Goal: Answer question/provide support: Share knowledge or assist other users

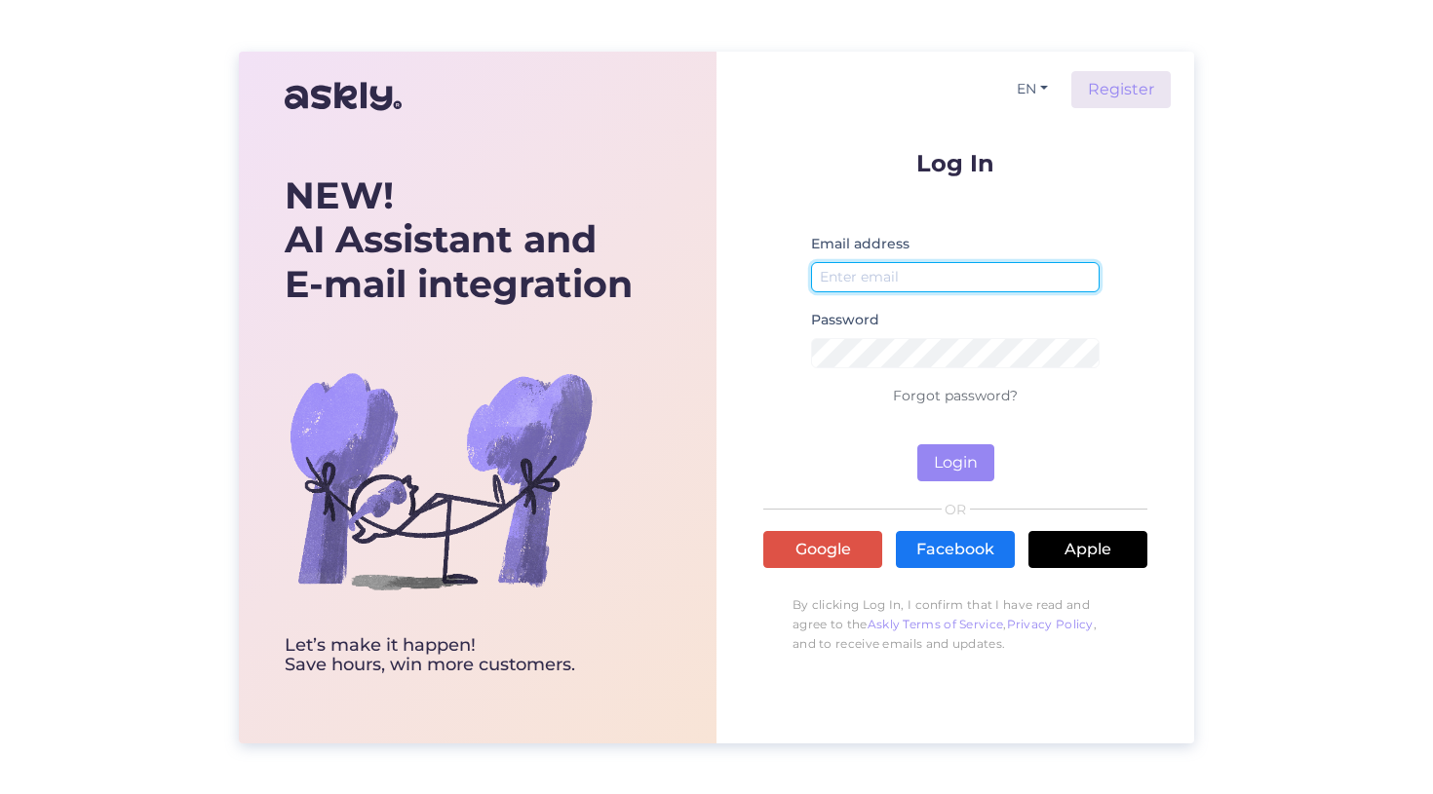
type input "[EMAIL_ADDRESS][DOMAIN_NAME]"
click at [972, 461] on button "Login" at bounding box center [955, 462] width 77 height 37
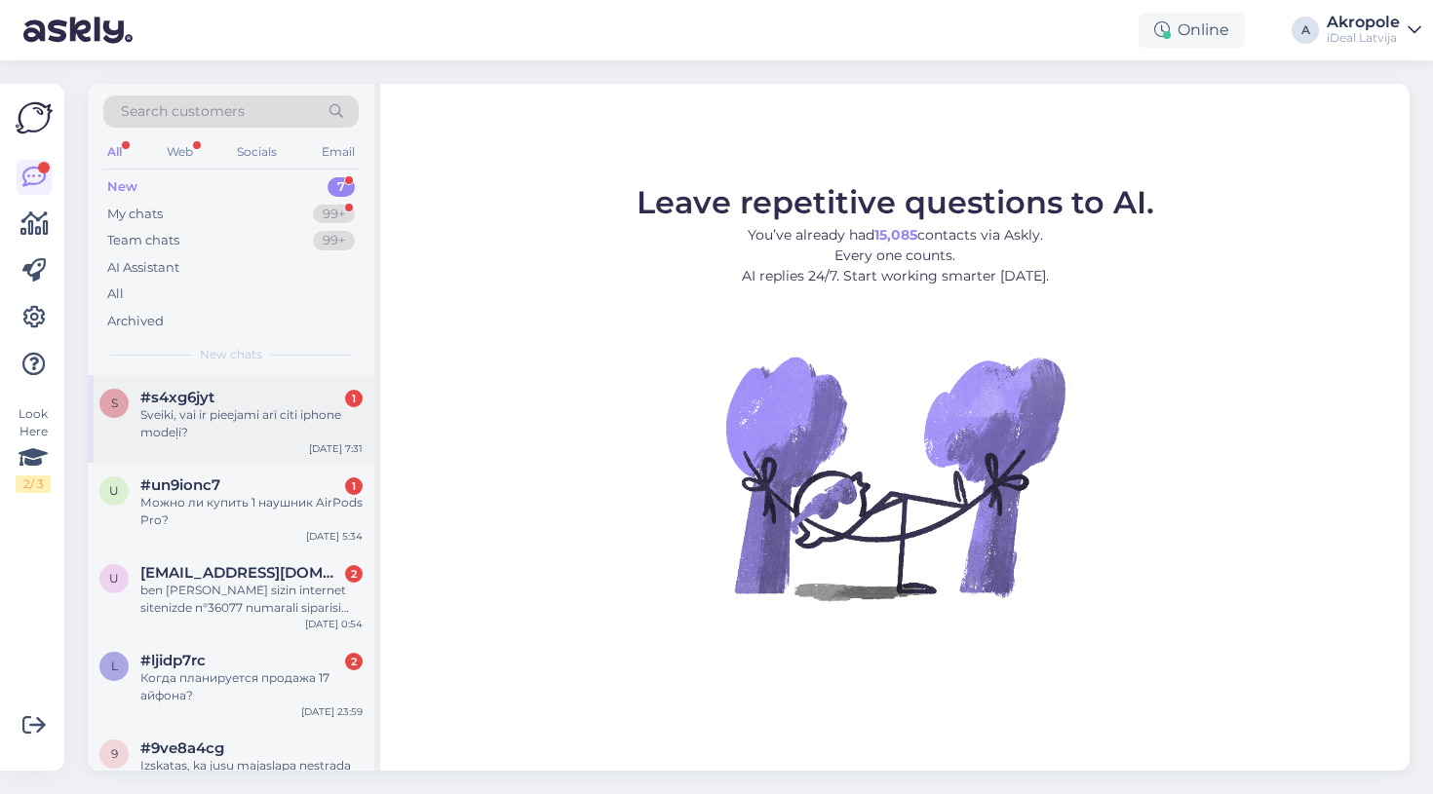
click at [253, 425] on div "Sveiki, vai ir pieejami arī citi iphone modeļi?" at bounding box center [251, 423] width 222 height 35
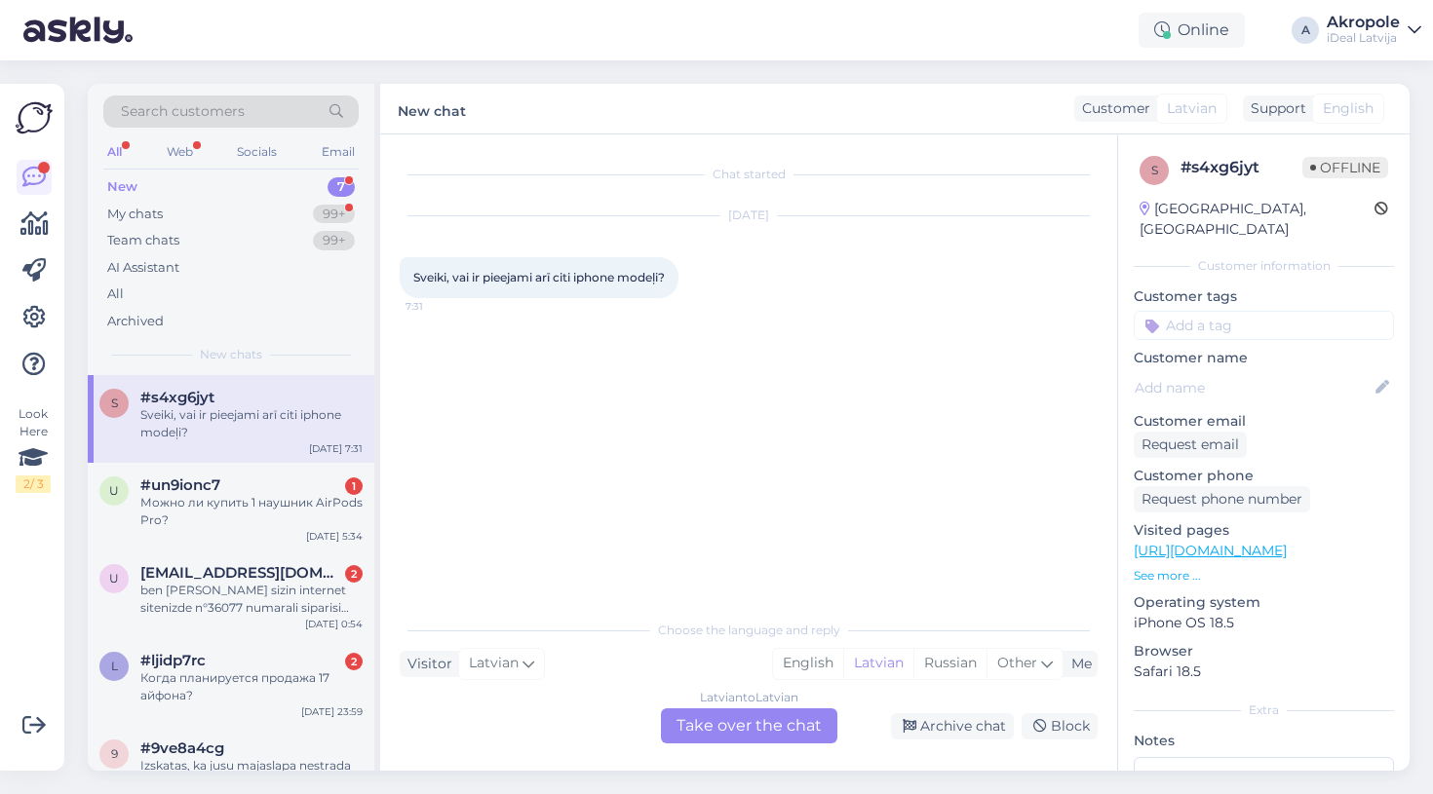
click at [758, 728] on div "Latvian to Latvian Take over the chat" at bounding box center [749, 726] width 176 height 35
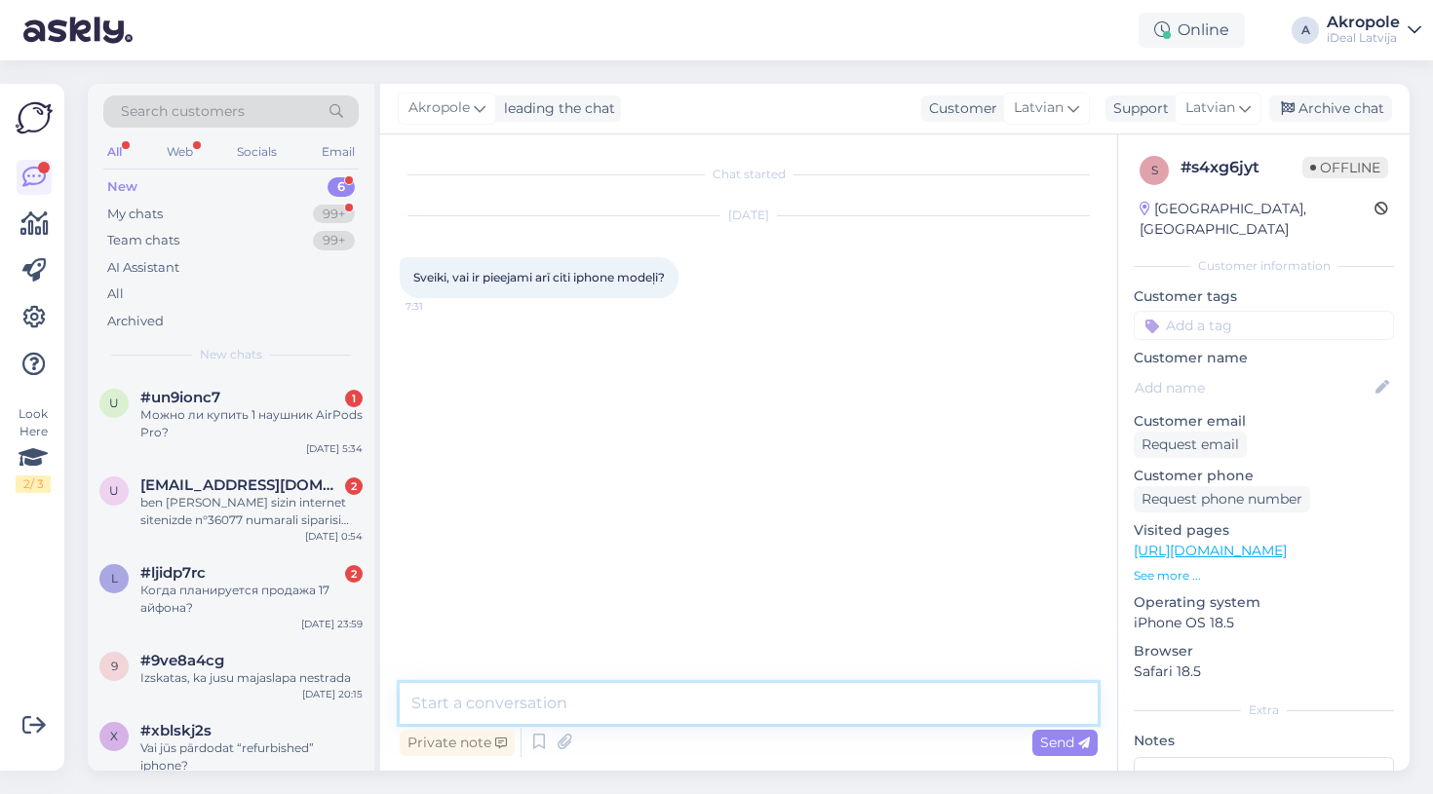
click at [702, 693] on textarea at bounding box center [749, 703] width 698 height 41
type textarea "Labdien!"
type textarea "M"
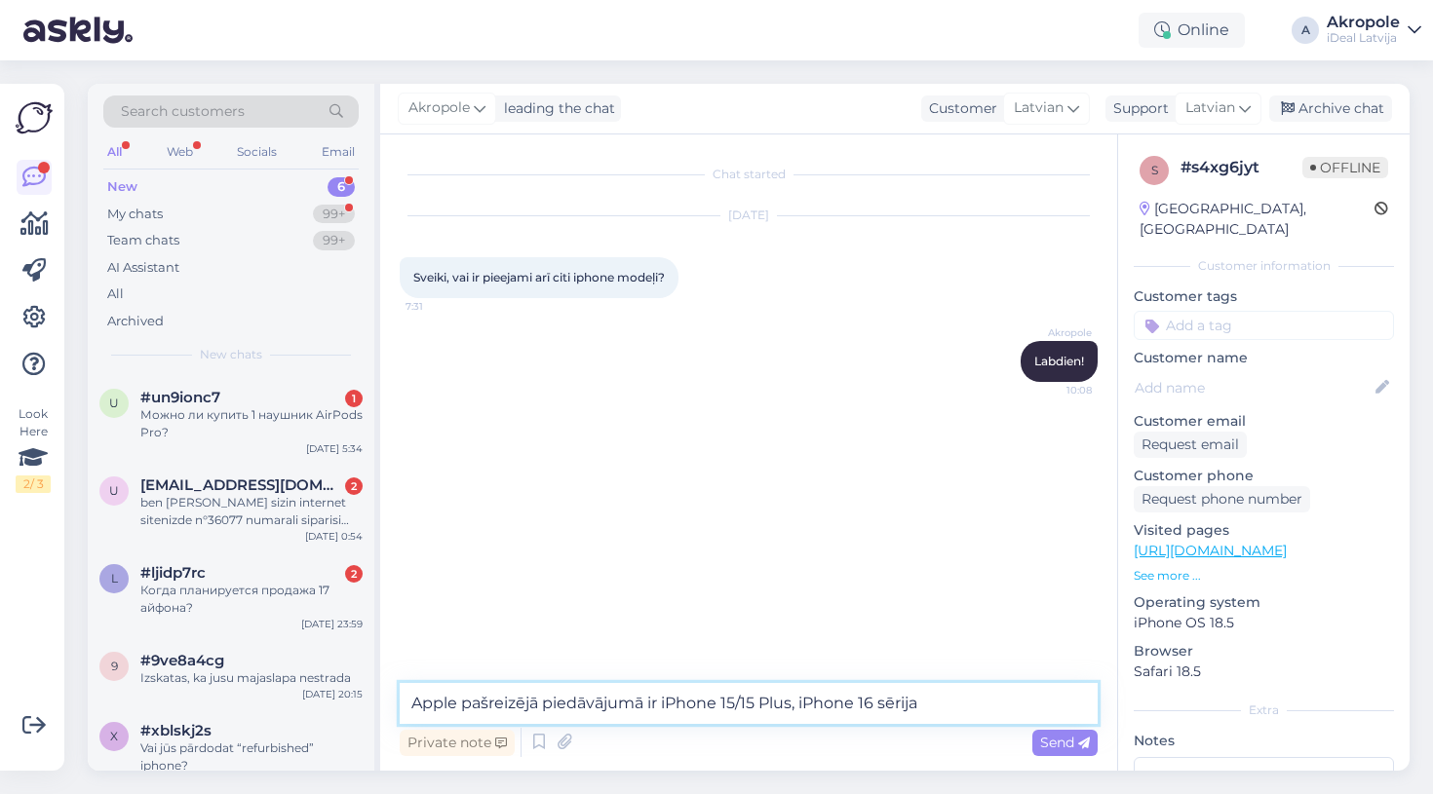
click at [801, 708] on textarea "Apple pašreizējā piedāvājumā ir iPhone 15/15 Plus, iPhone 16 sērija" at bounding box center [749, 703] width 698 height 41
type textarea "Apple pašreizējā piedāvājumā ir iPhone 15/15 Plus un iPhone 16 sērija"
click at [992, 712] on textarea "Apple pašreizējā piedāvājumā ir iPhone 15/15 Plus un iPhone 16 sērija" at bounding box center [749, 703] width 698 height 41
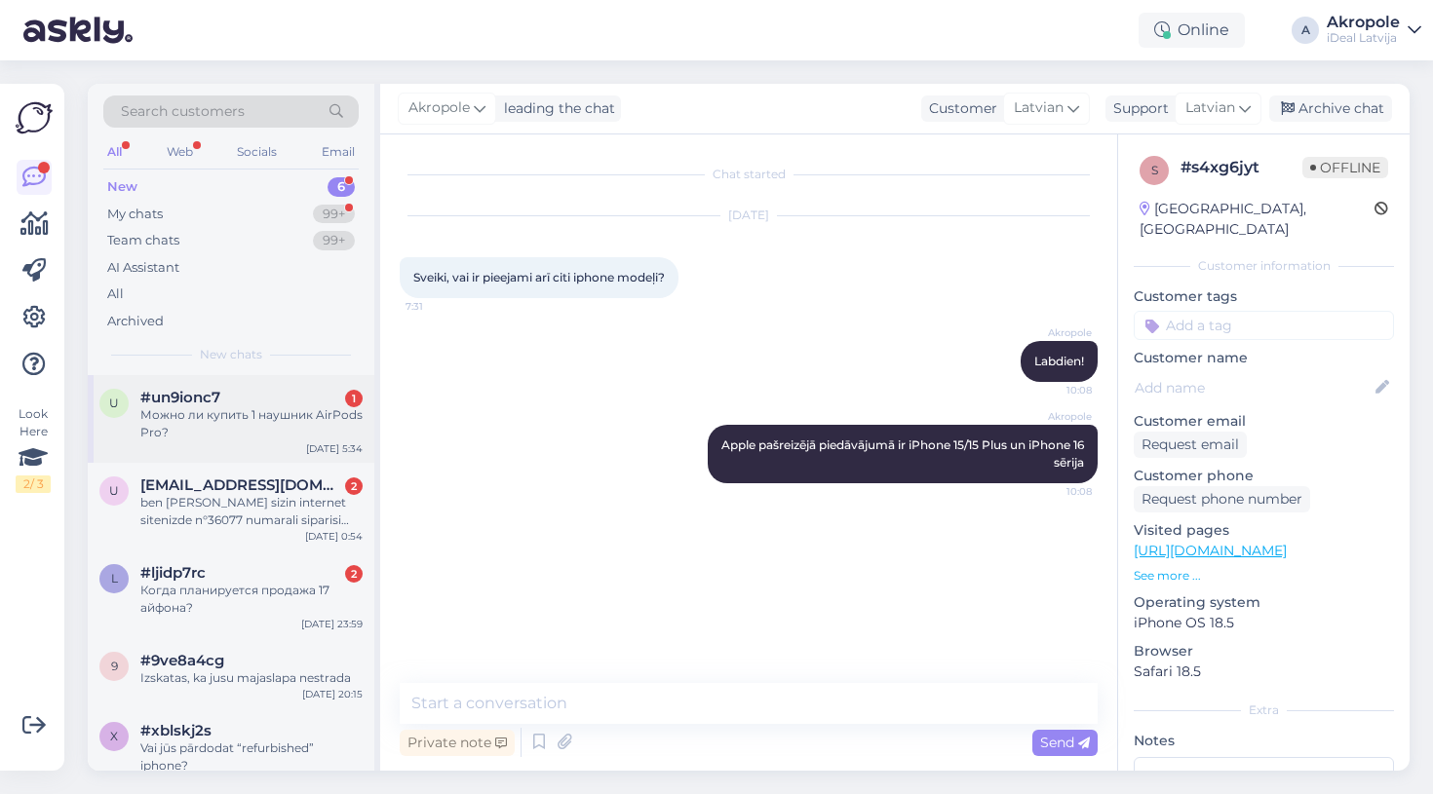
click at [292, 443] on div "u #un9ionc7 1 Можно ли купить 1 наушник AirPods Pro? [DATE] 5:34" at bounding box center [231, 419] width 287 height 88
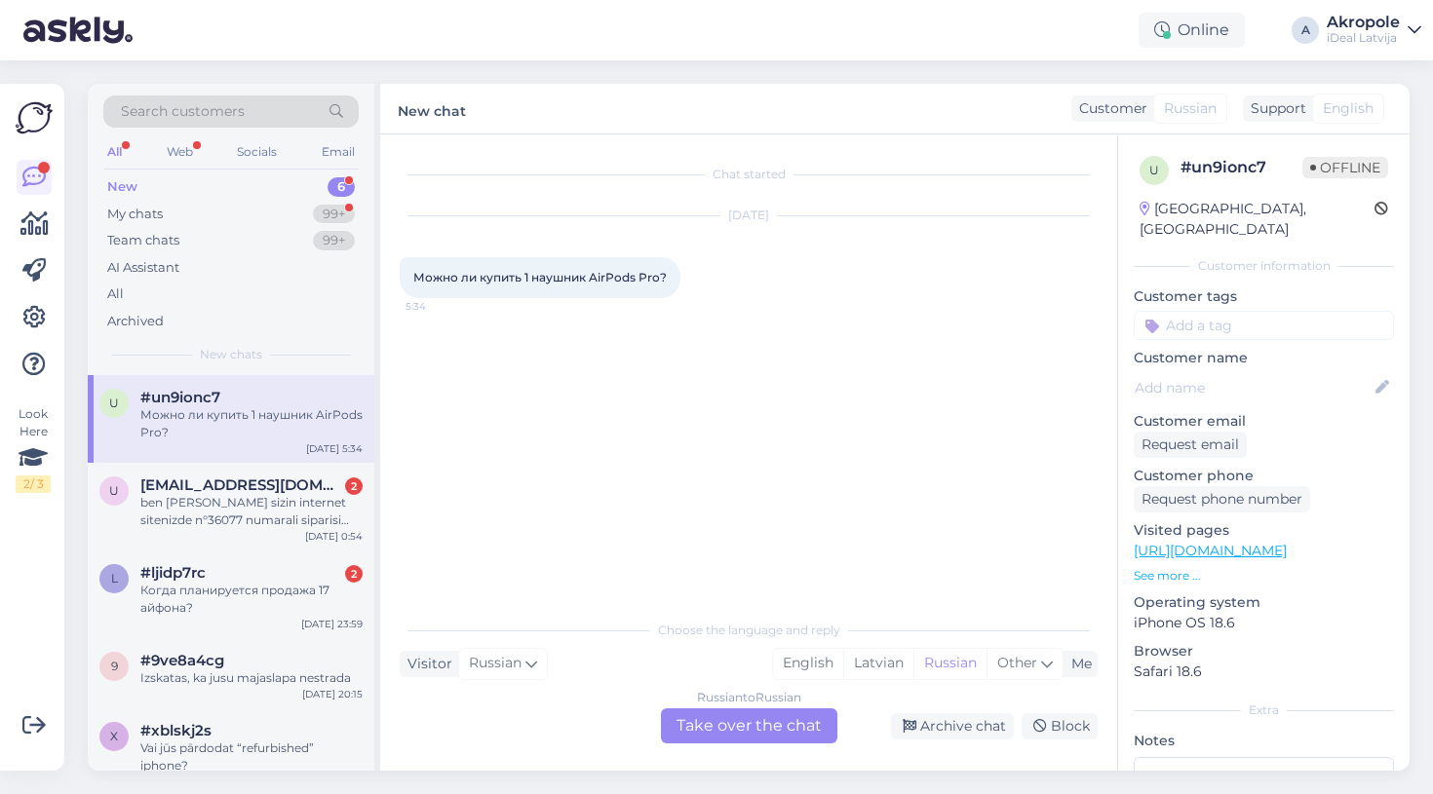
click at [747, 734] on div "Russian to Russian Take over the chat" at bounding box center [749, 726] width 176 height 35
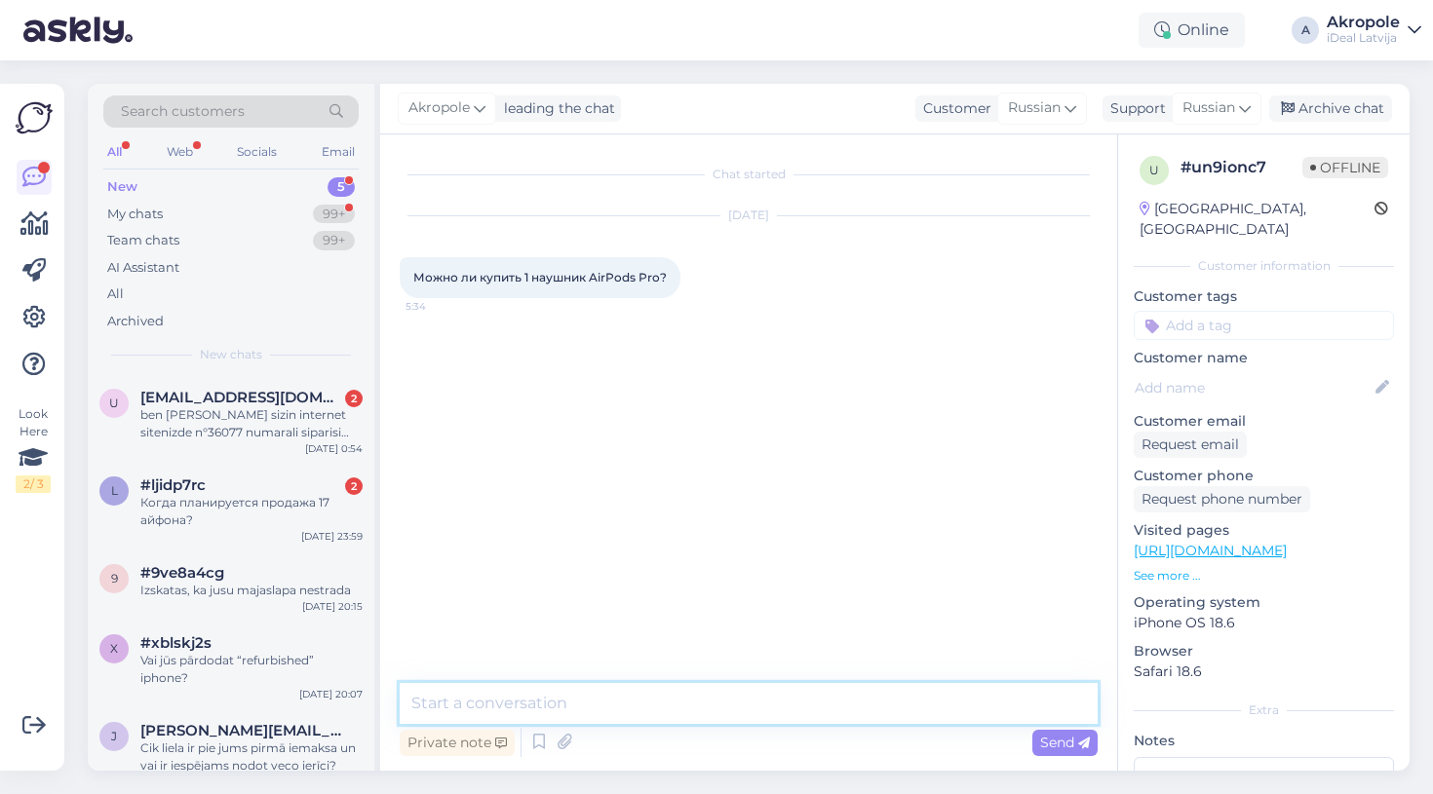
click at [640, 703] on textarea at bounding box center [749, 703] width 698 height 41
type textarea "L"
type textarea "Добрый день!"
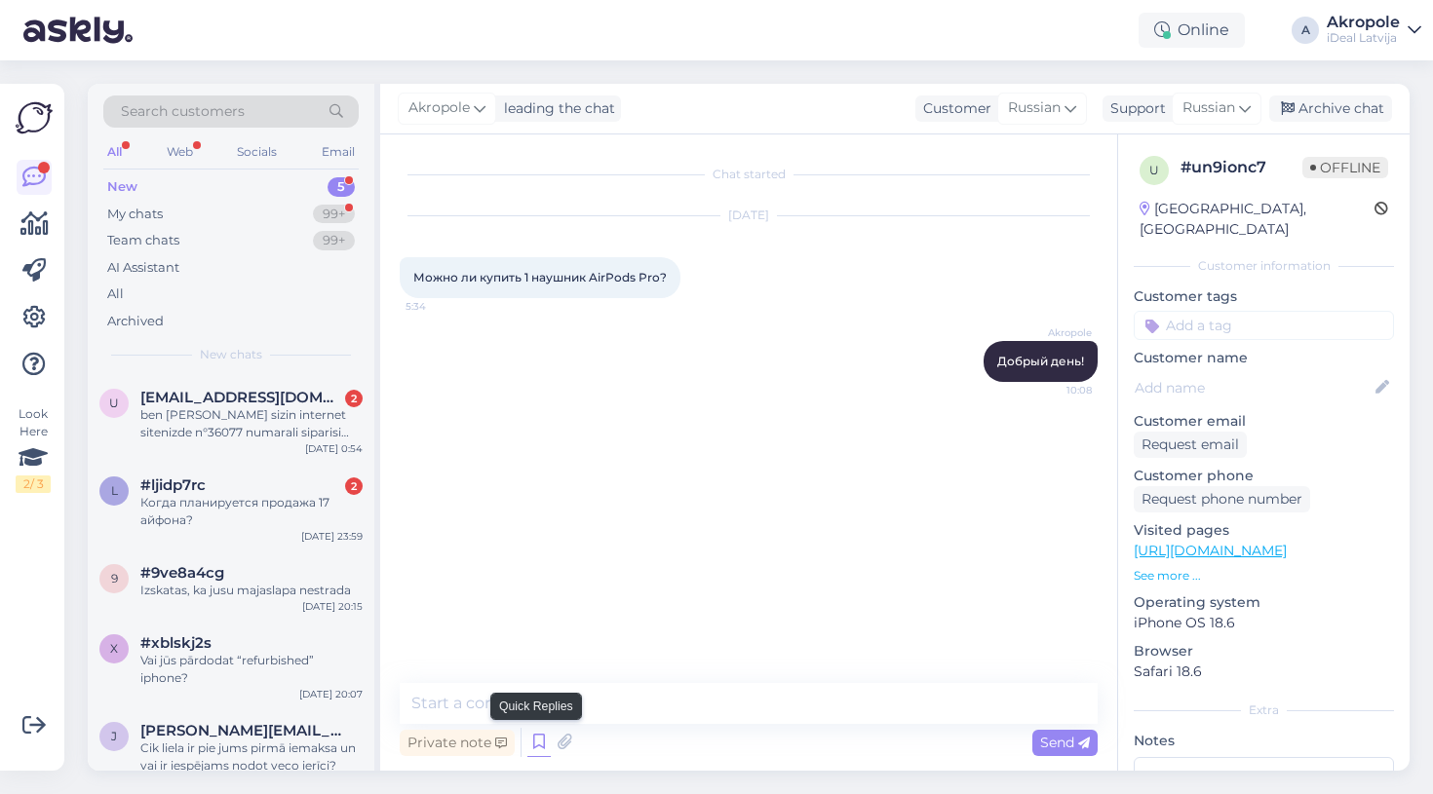
click at [536, 751] on icon at bounding box center [538, 742] width 23 height 29
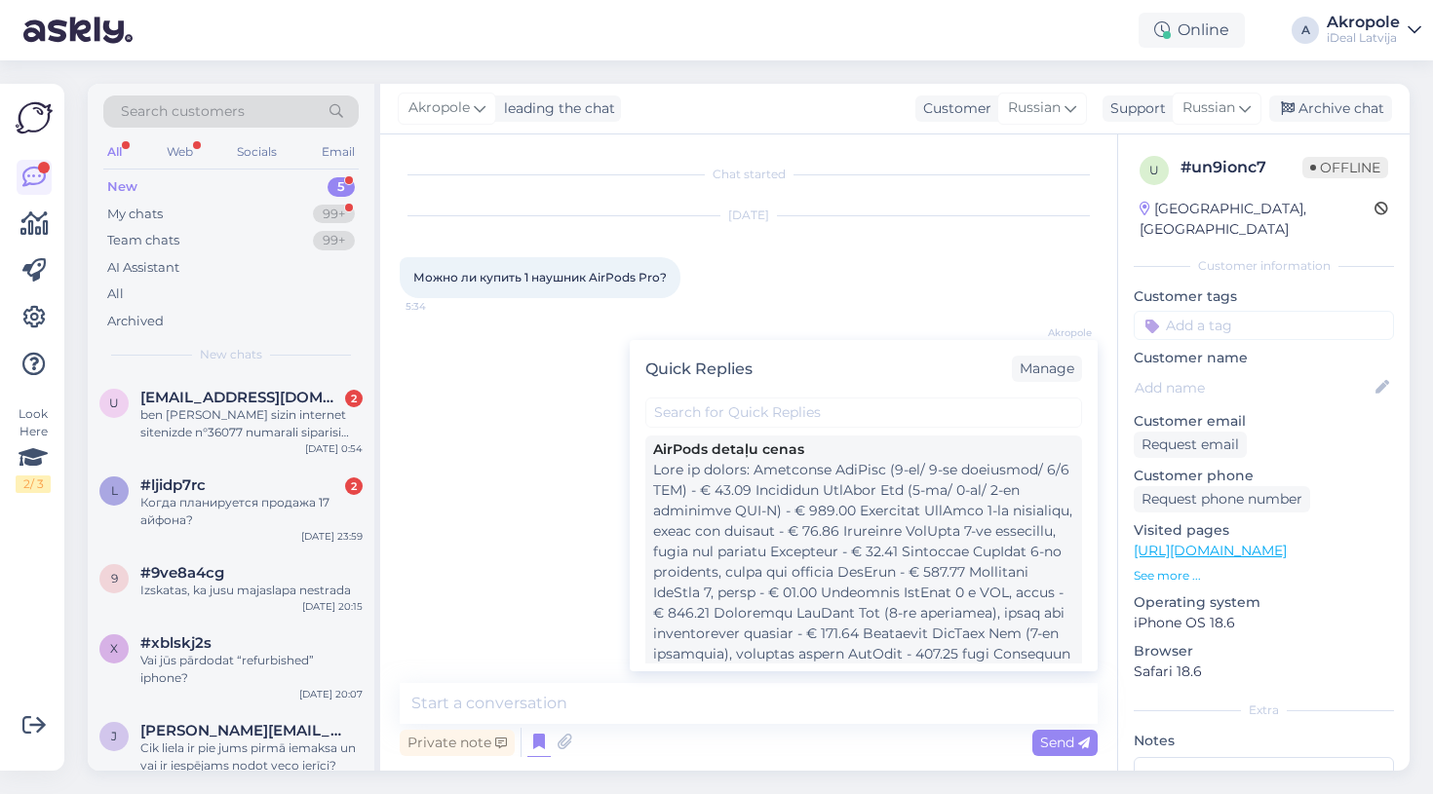
click at [856, 522] on div at bounding box center [863, 603] width 421 height 287
type textarea "Lore ip dolors: Ametconse AdiPisc (6-el/ 1-se doeiusmod/ 1/9 TEM) - € 33.29 Inc…"
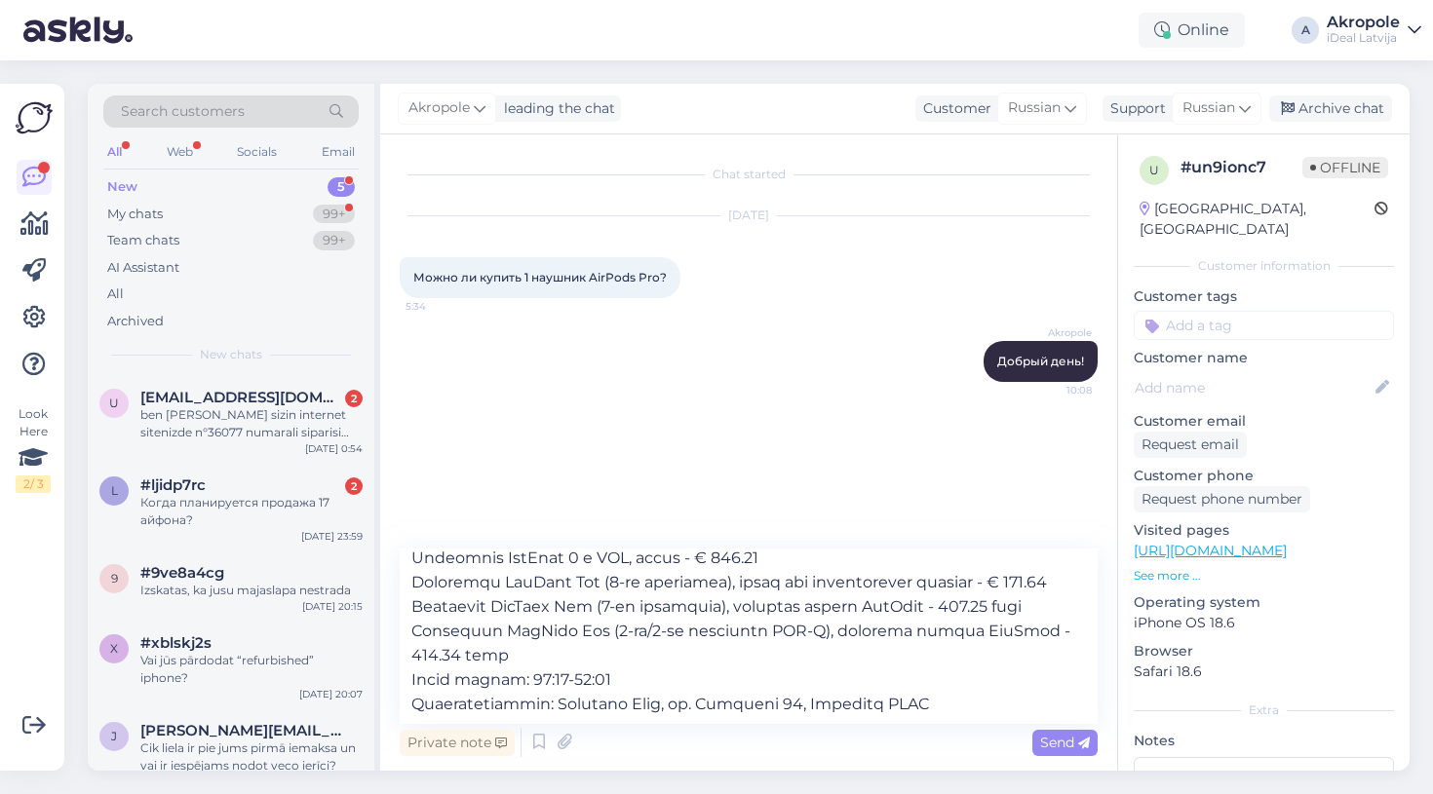
scroll to position [206, 0]
click at [1056, 743] on span "Send" at bounding box center [1065, 743] width 50 height 18
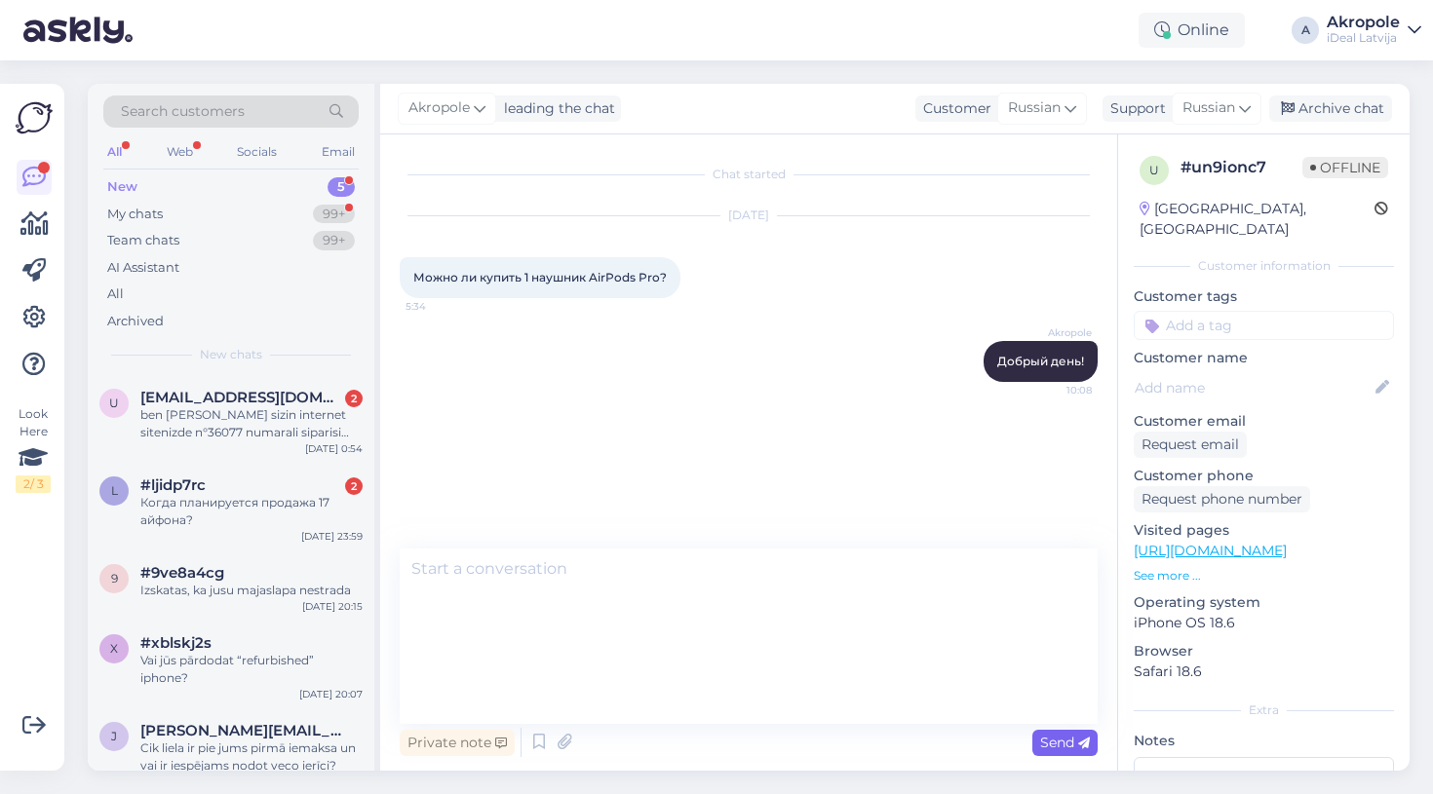
scroll to position [0, 0]
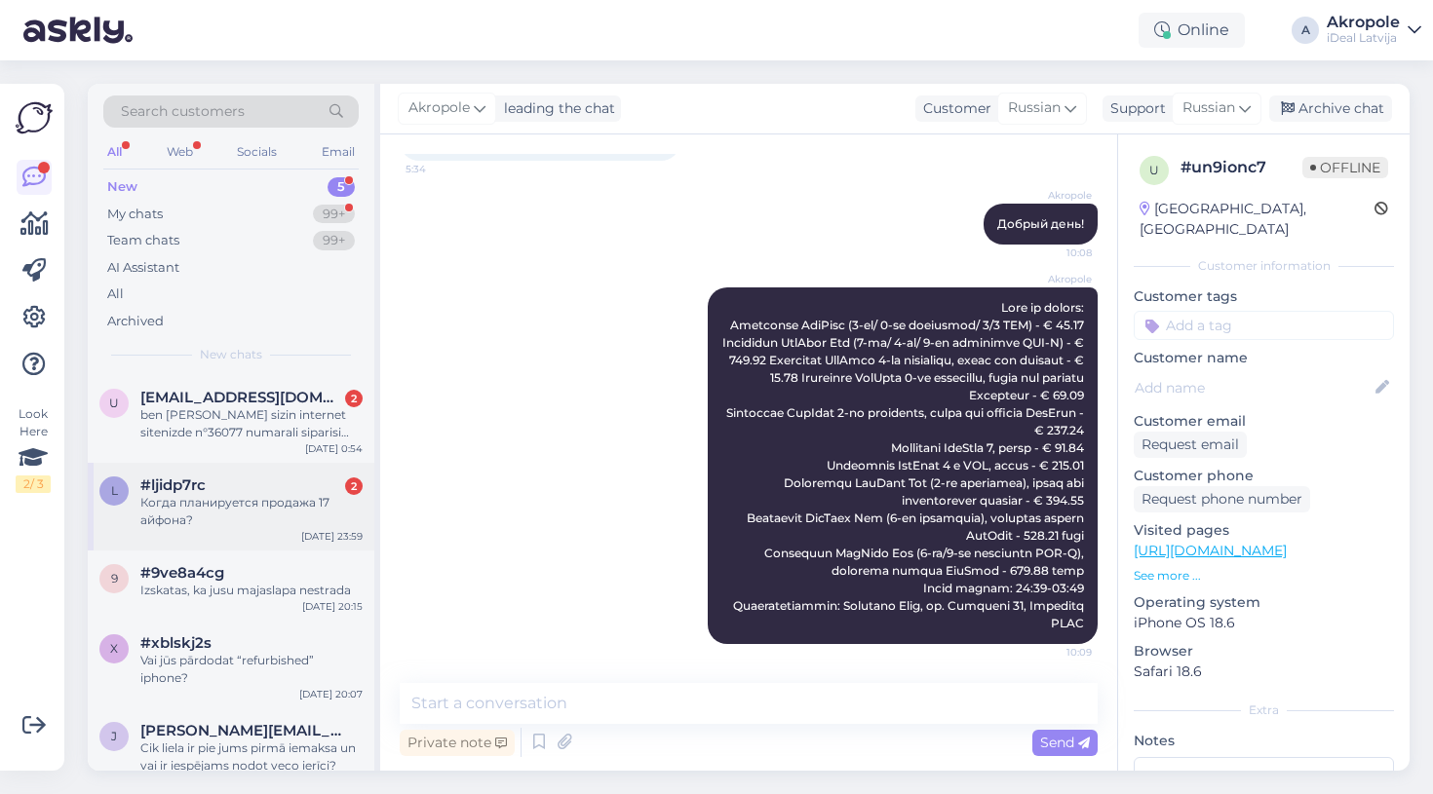
click at [226, 481] on div "#ljidp7rc 2" at bounding box center [251, 486] width 222 height 18
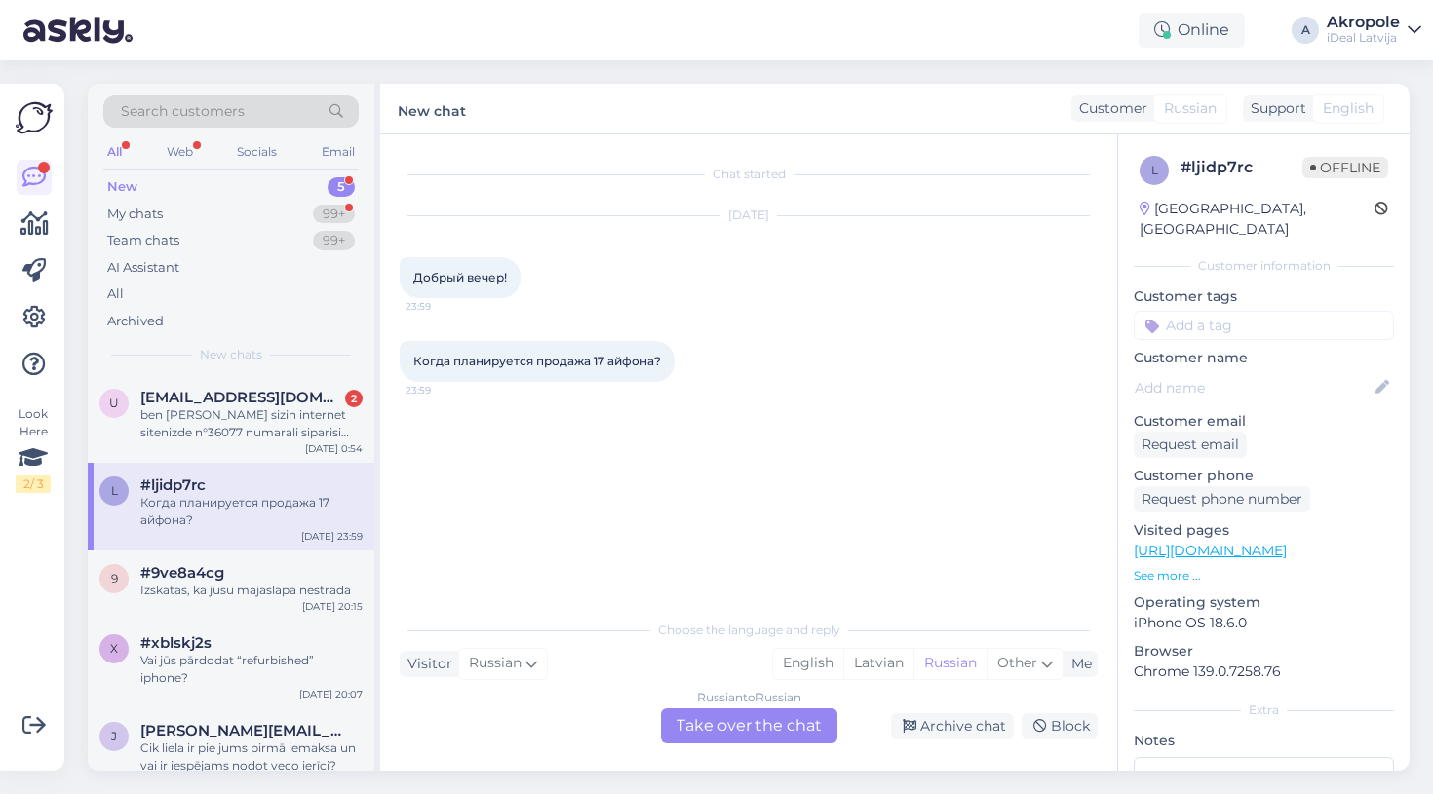
click at [729, 735] on div "Russian to Russian Take over the chat" at bounding box center [749, 726] width 176 height 35
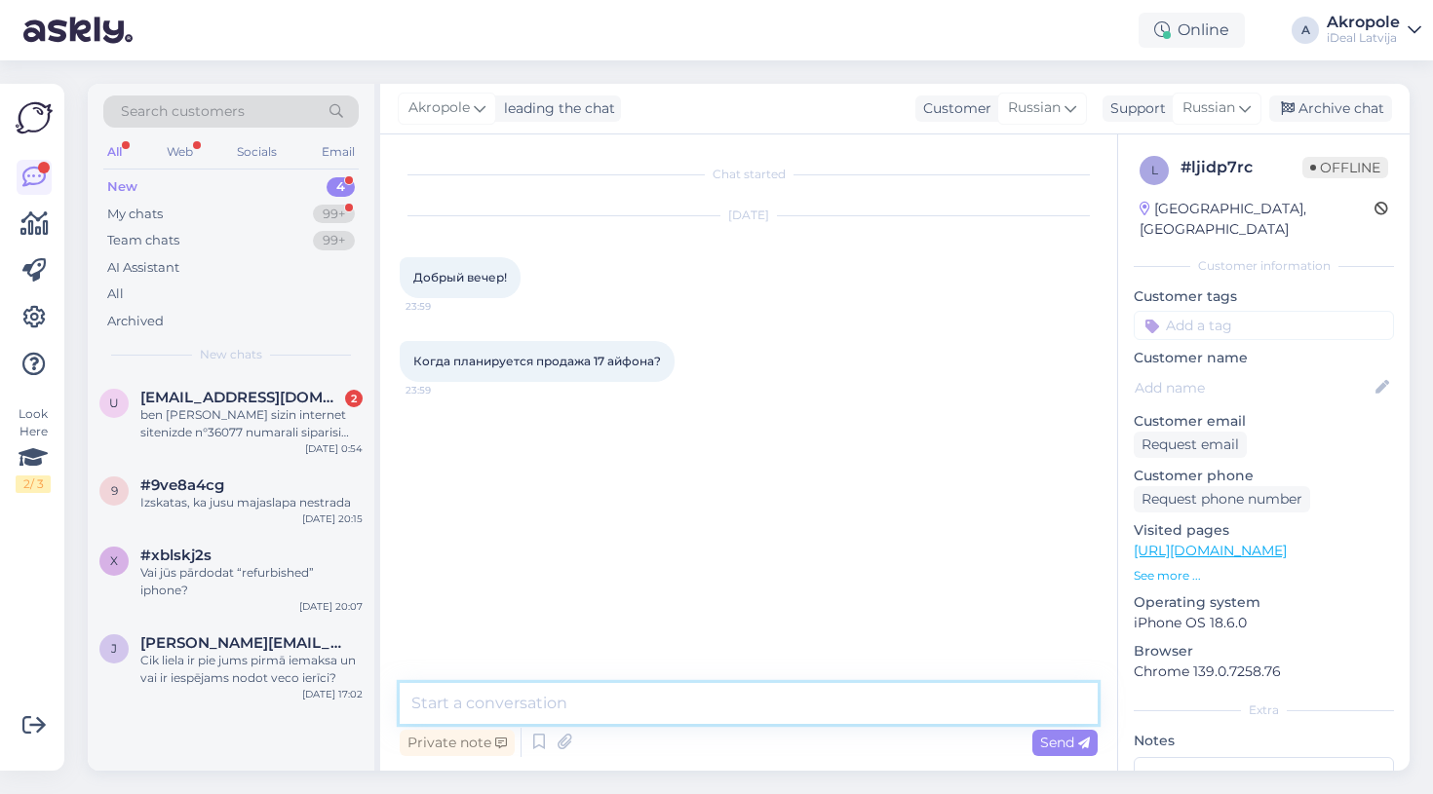
click at [716, 718] on textarea at bounding box center [749, 703] width 698 height 41
type textarea "Добрый день!"
type textarea "Когда выйдет 17 iPhone"
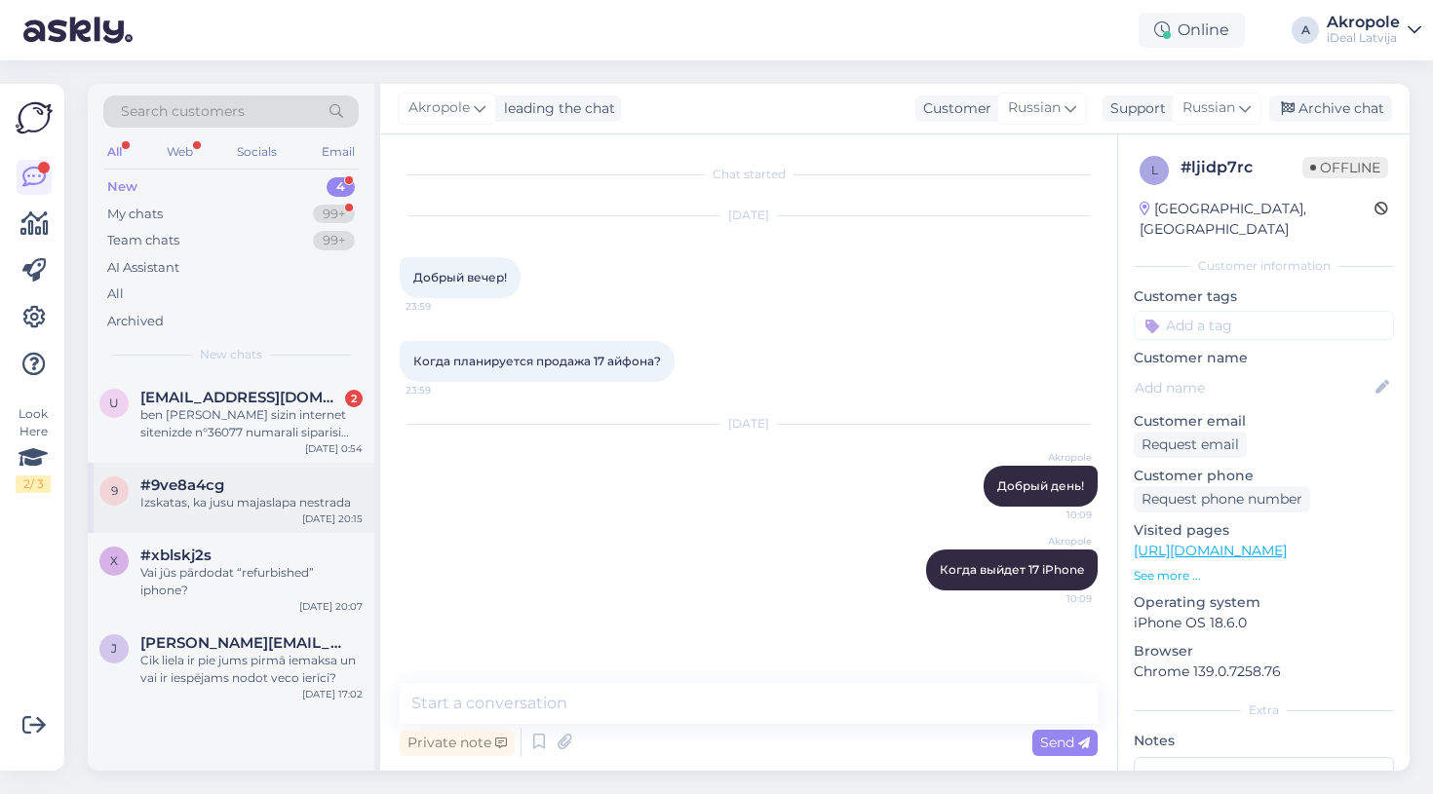
click at [312, 499] on div "Izskatas, ka jusu majaslapa nestrada" at bounding box center [251, 503] width 222 height 18
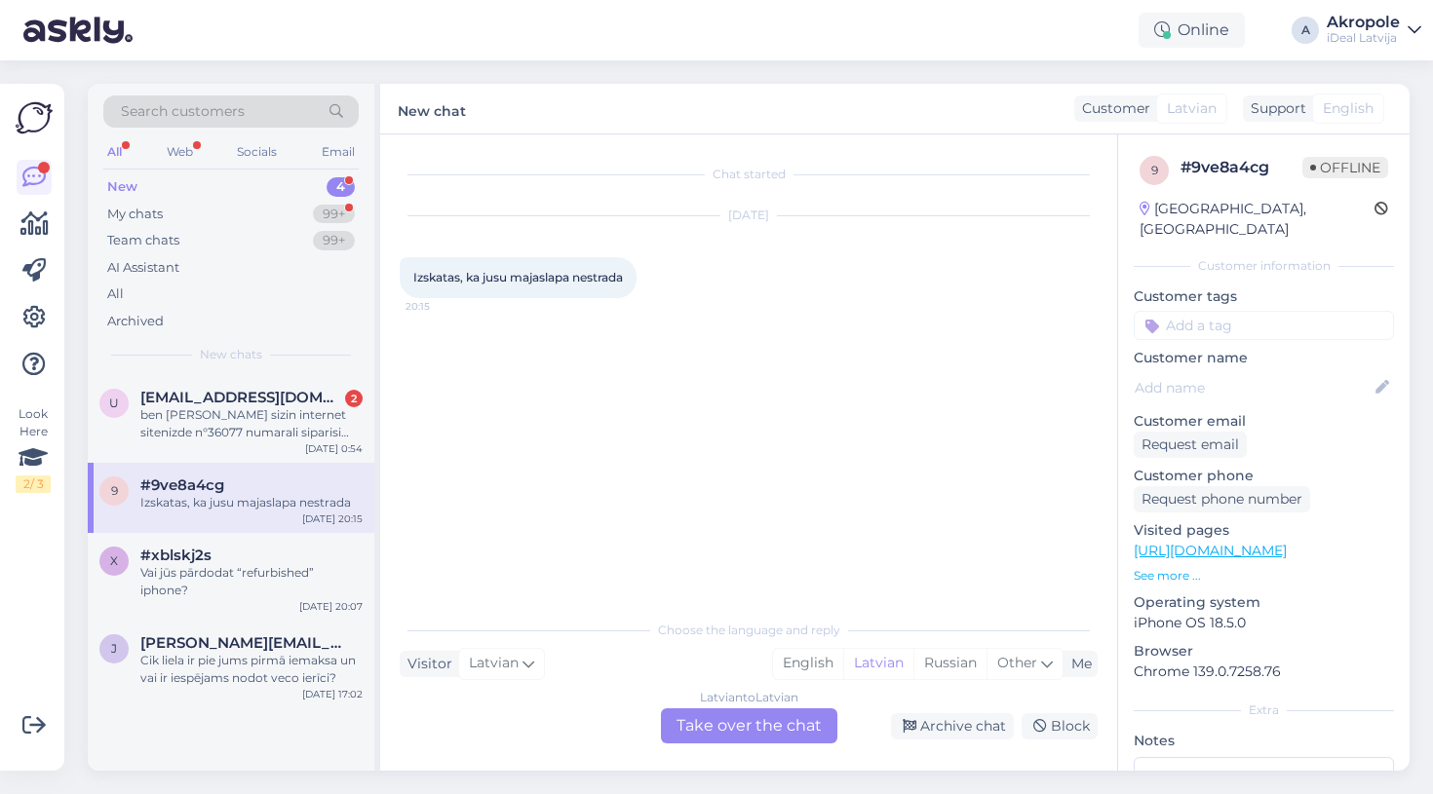
click at [766, 733] on div "Latvian to Latvian Take over the chat" at bounding box center [749, 726] width 176 height 35
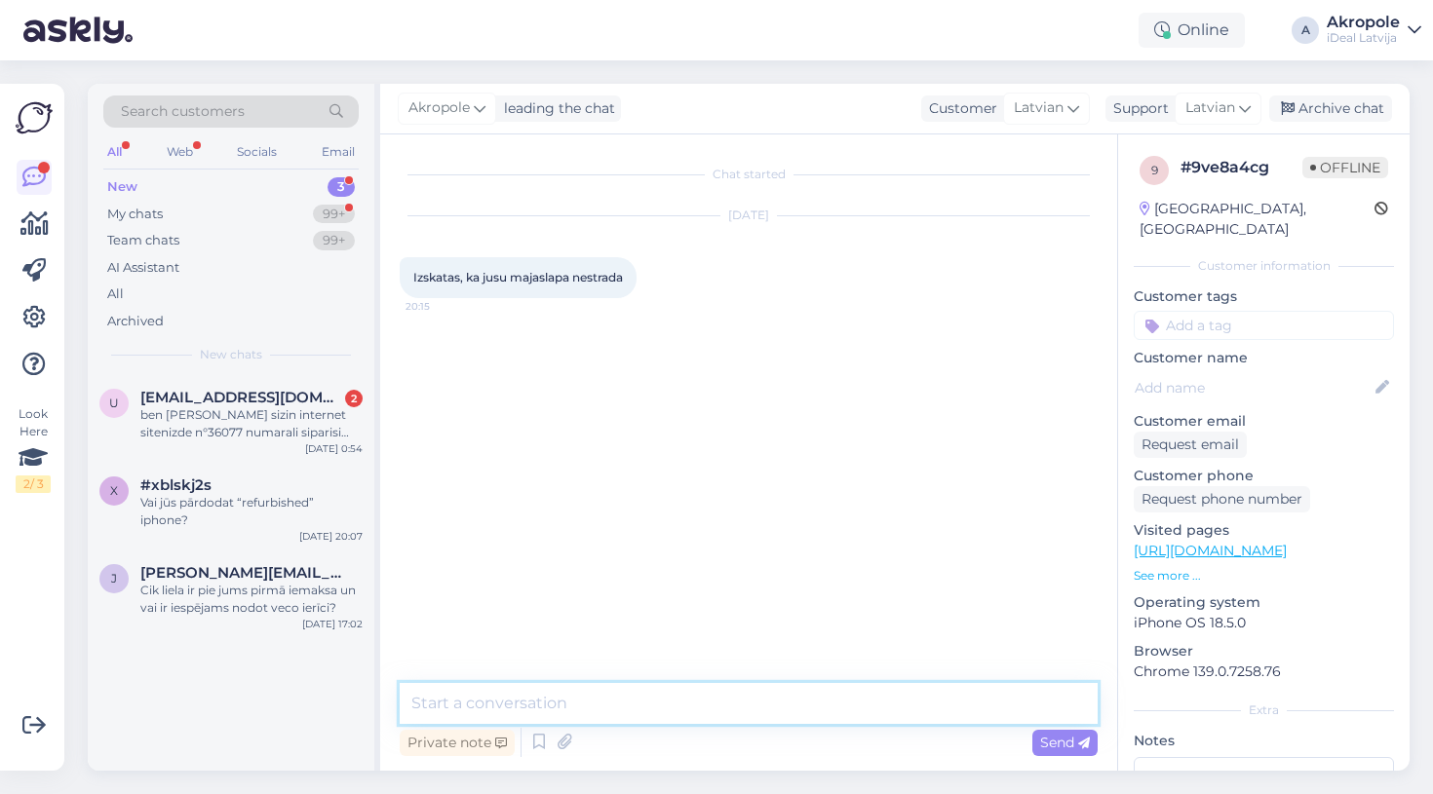
click at [754, 719] on textarea at bounding box center [749, 703] width 698 height 41
type textarea "Labdien!"
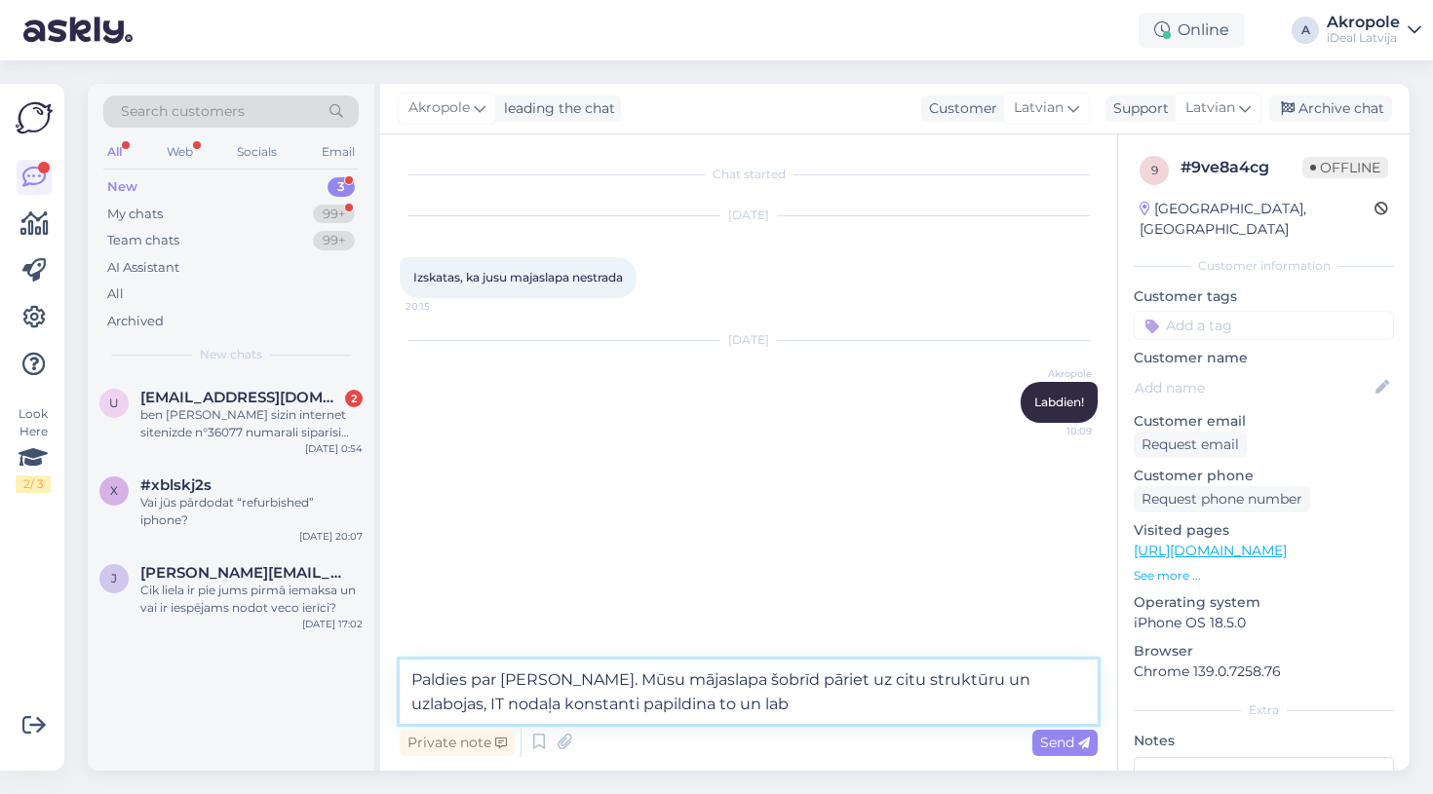
type textarea "Paldies par [PERSON_NAME]. Mūsu mājaslapa šobrīd pāriet uz citu struktūru un uz…"
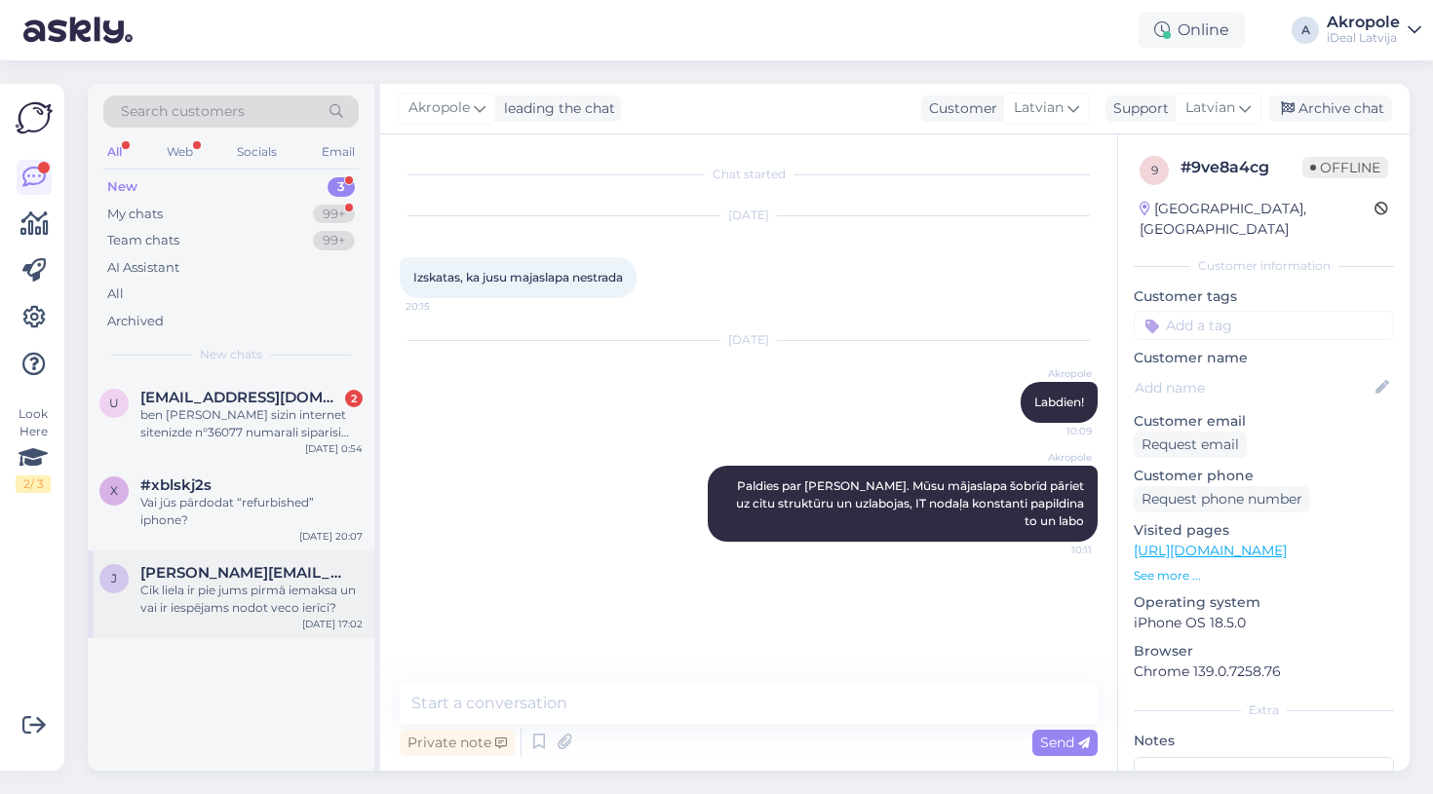
click at [285, 577] on span "[PERSON_NAME][EMAIL_ADDRESS][DOMAIN_NAME]" at bounding box center [241, 573] width 203 height 18
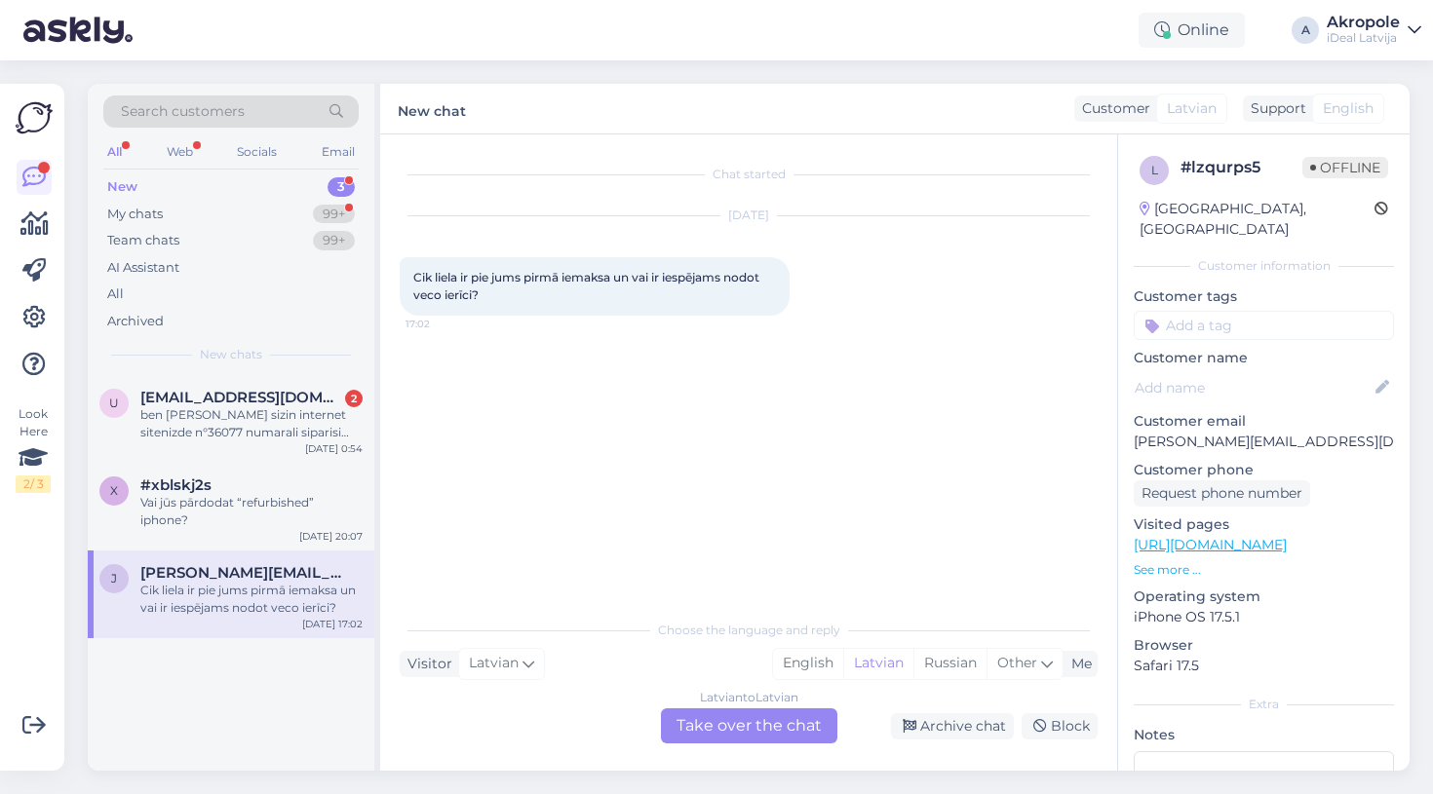
click at [756, 732] on div "Latvian to Latvian Take over the chat" at bounding box center [749, 726] width 176 height 35
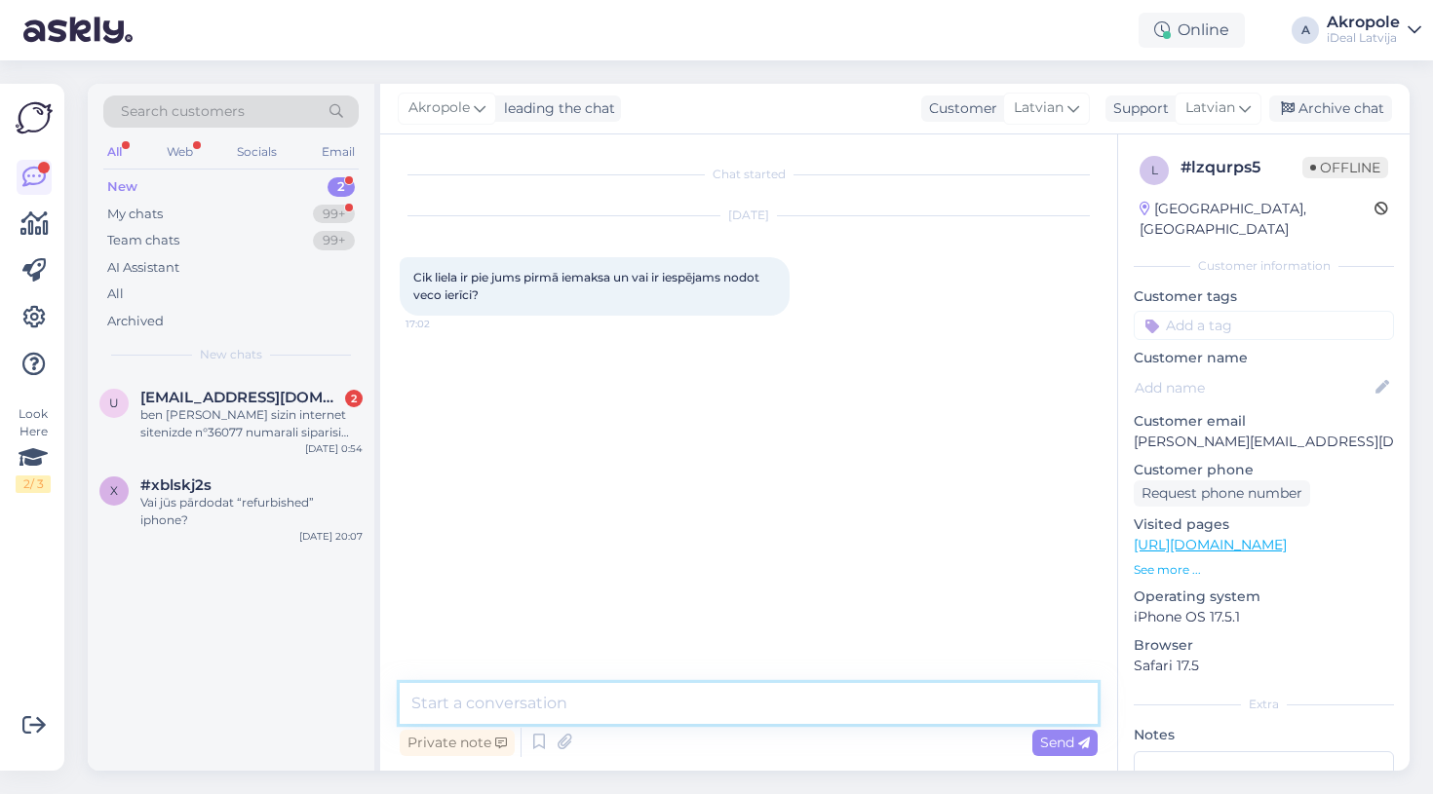
click at [706, 695] on textarea at bounding box center [749, 703] width 698 height 41
type textarea "Labdien!"
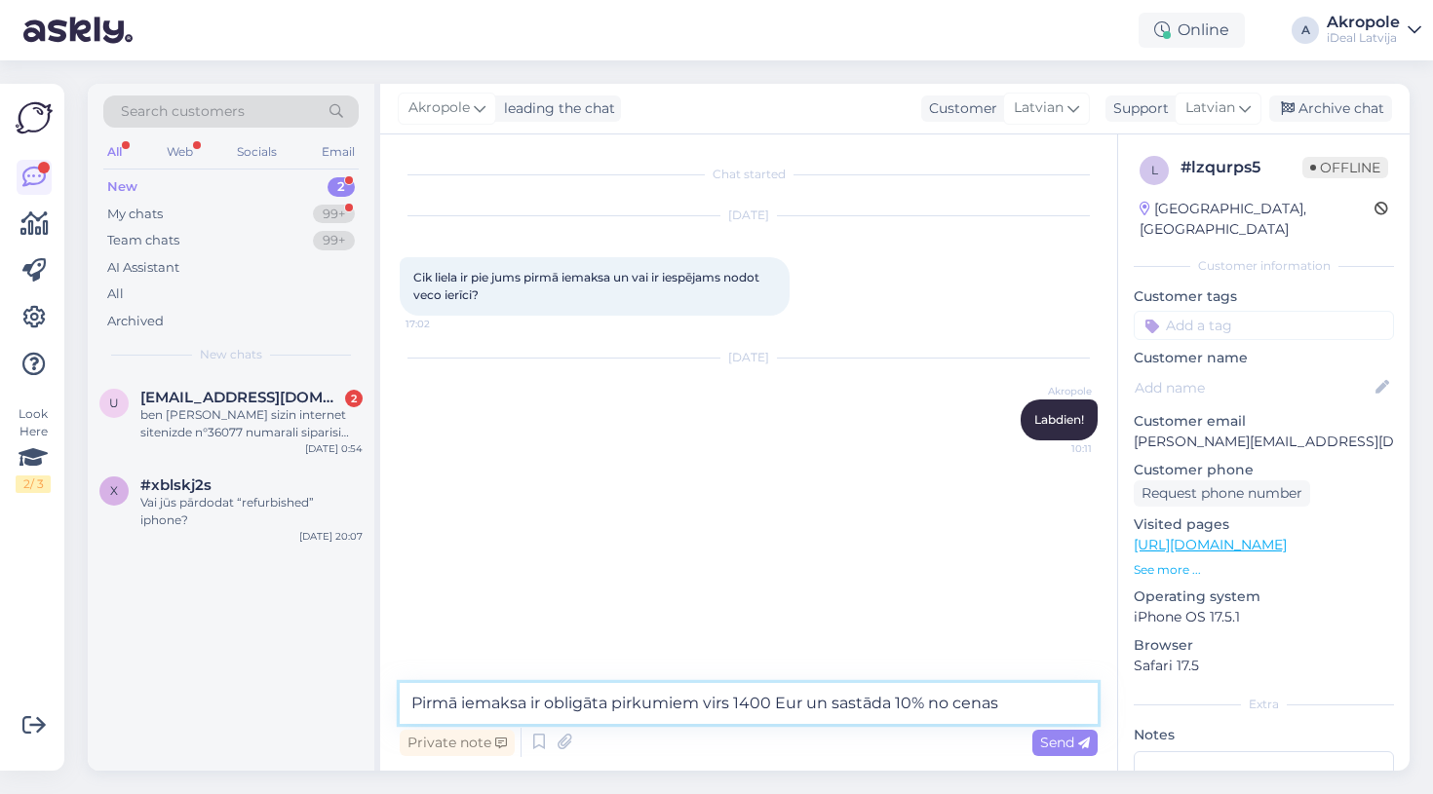
click at [955, 705] on textarea "Pirmā iemaksa ir obligāta pirkumiem virs 1400 Eur un sastāda 10% no cenas" at bounding box center [749, 703] width 698 height 41
type textarea "Pirmā iemaksa ir obligāta pirkumiem virs 1400 Eur un sastāda 10% no pirkuma cen…"
click at [1075, 701] on textarea "Pirmā iemaksa ir obligāta pirkumiem virs 1400 Eur un sastāda 10% no pirkuma cen…" at bounding box center [749, 703] width 698 height 41
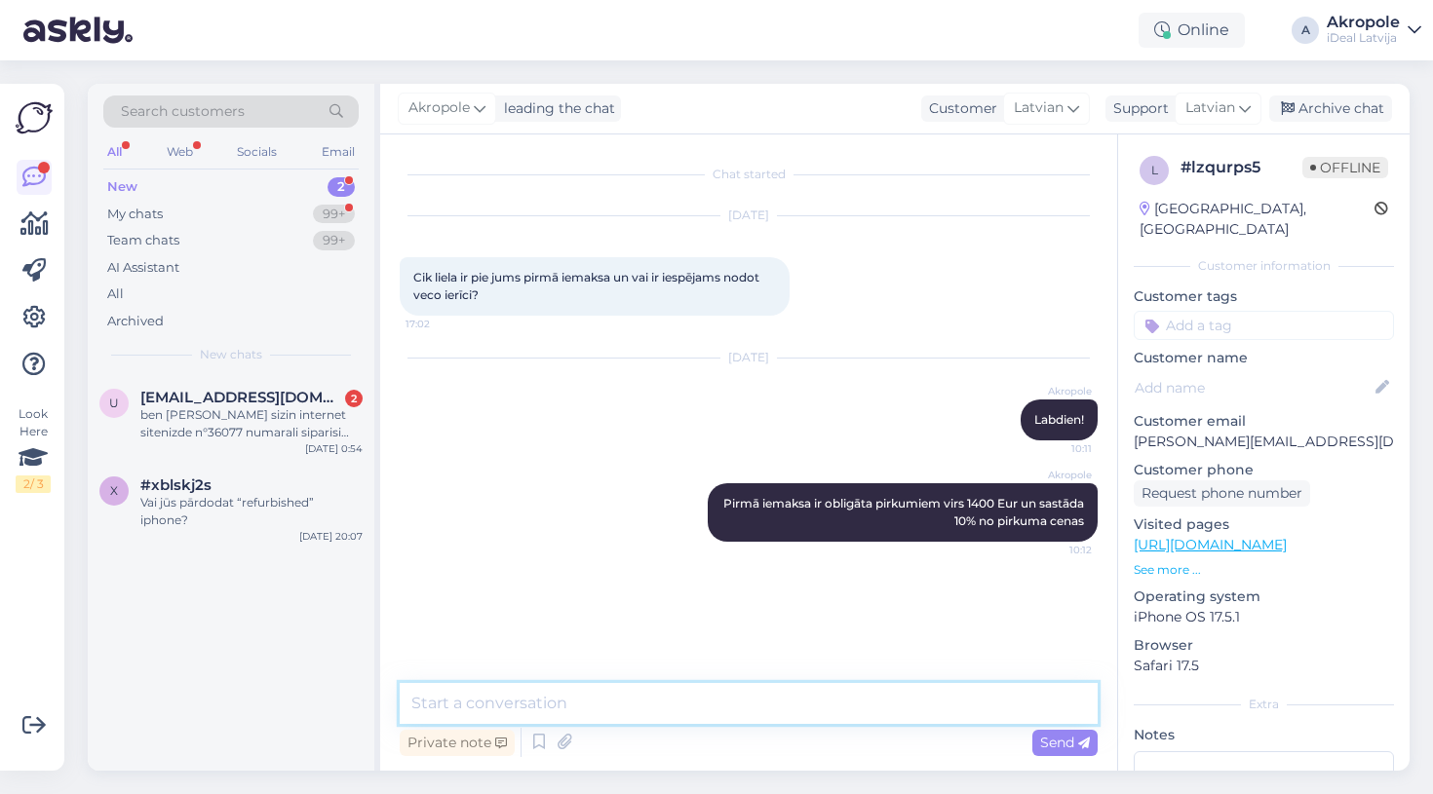
type textarea "P"
type textarea "A"
type textarea "B"
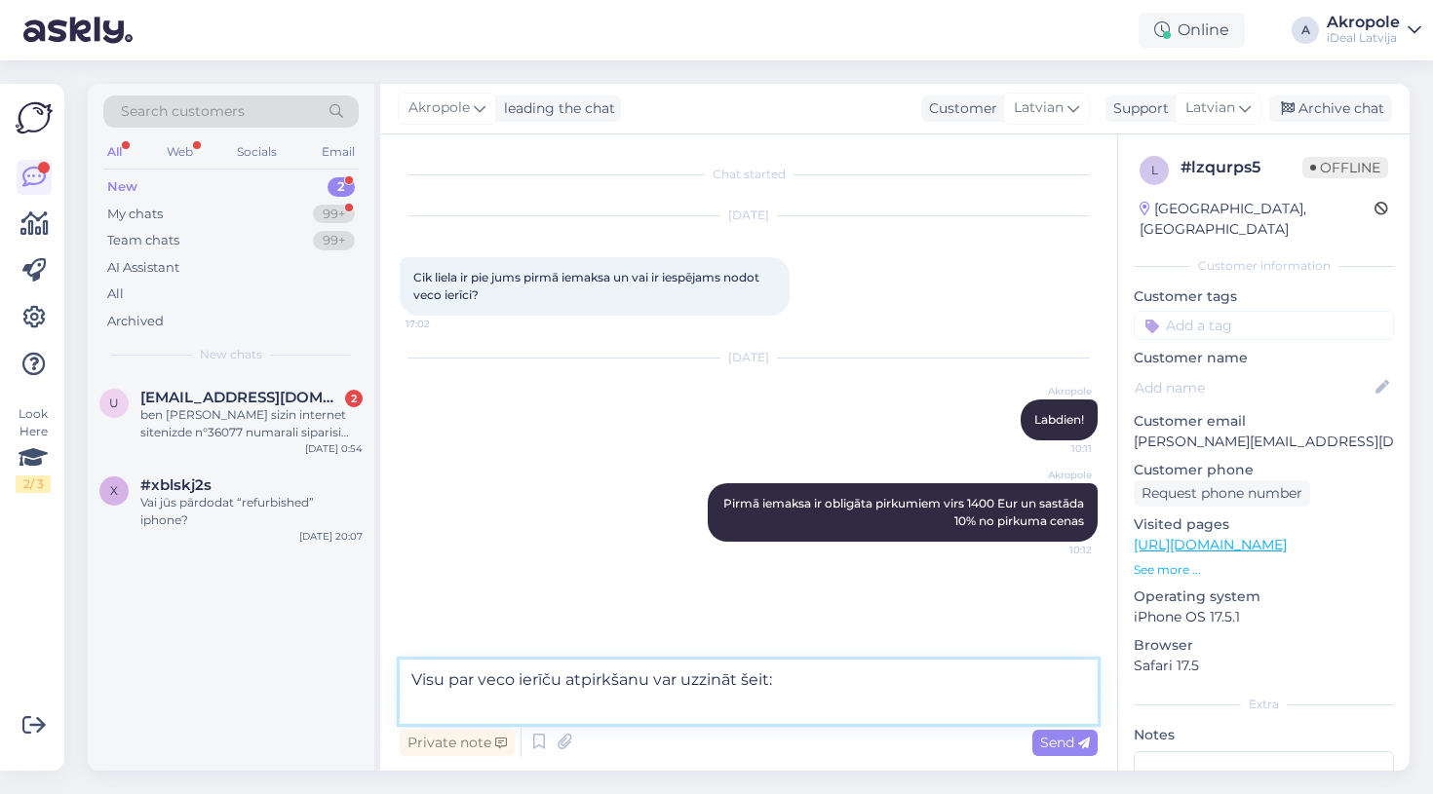
paste textarea "[URL][DOMAIN_NAME]"
type textarea "Visu par veco ierīču atpirkšanu var uzzināt šeit: [URL][DOMAIN_NAME]"
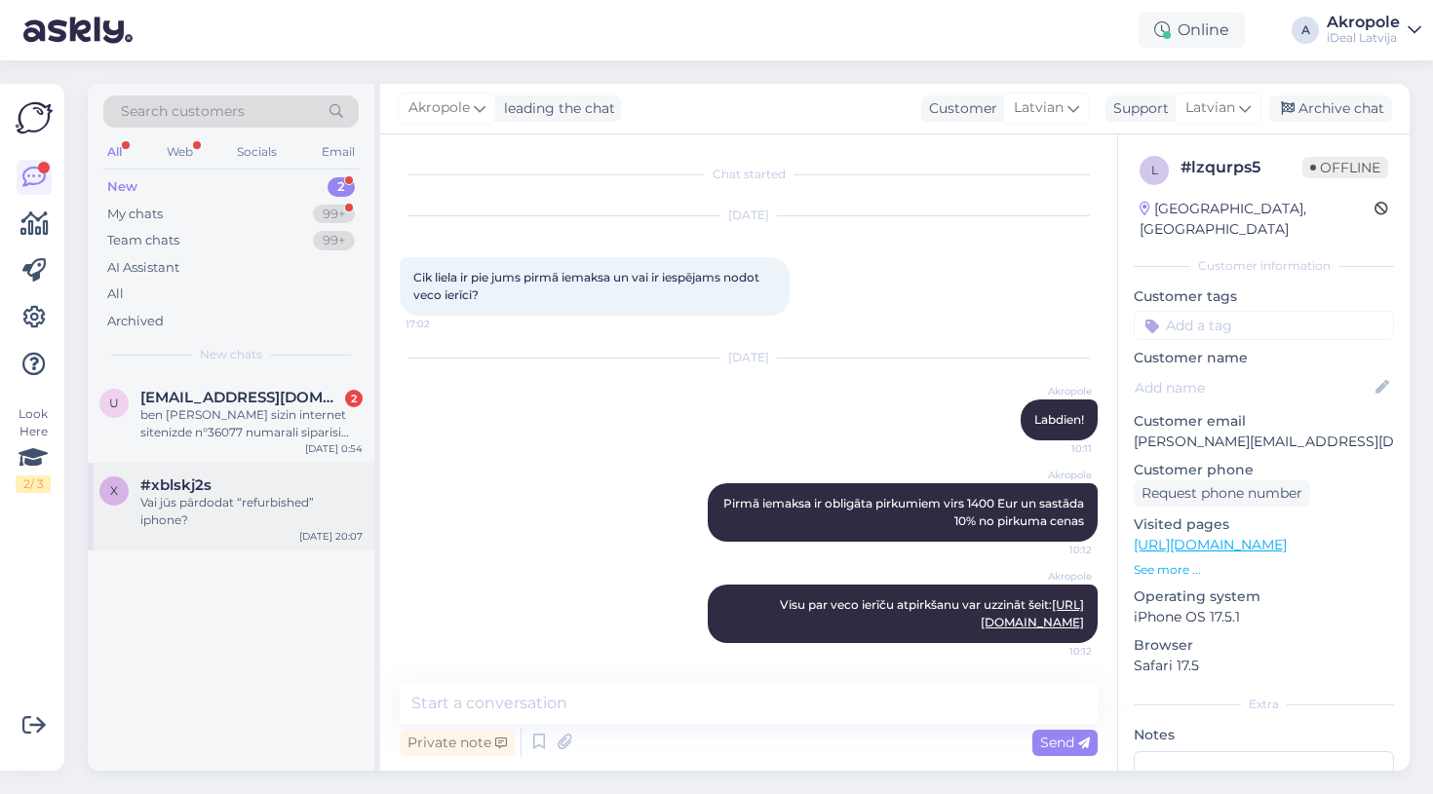
click at [264, 529] on div "x #xblskj2s Vai jūs pārdodat “refurbished” iphone? [DATE] 20:07" at bounding box center [231, 507] width 287 height 88
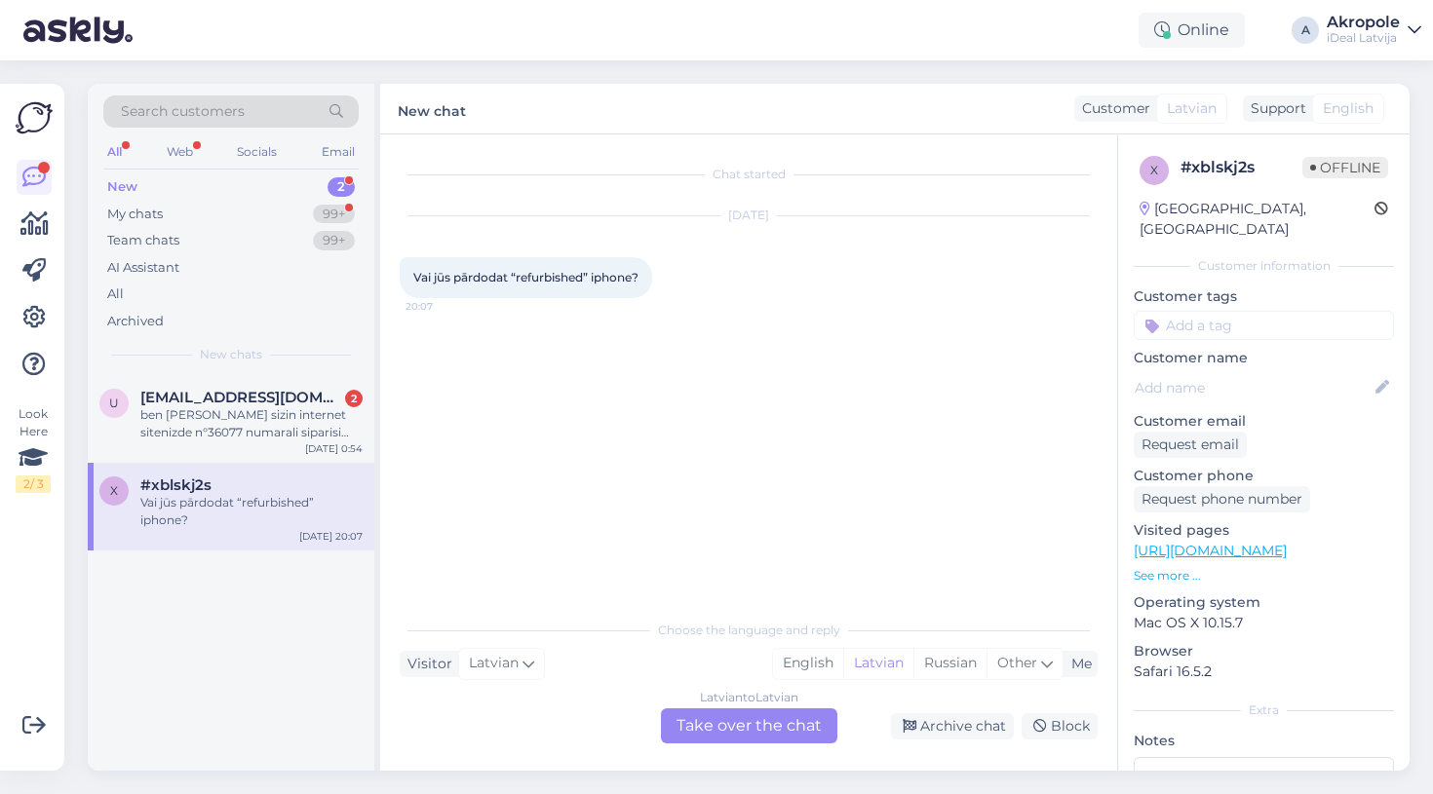
click at [763, 735] on div "Latvian to Latvian Take over the chat" at bounding box center [749, 726] width 176 height 35
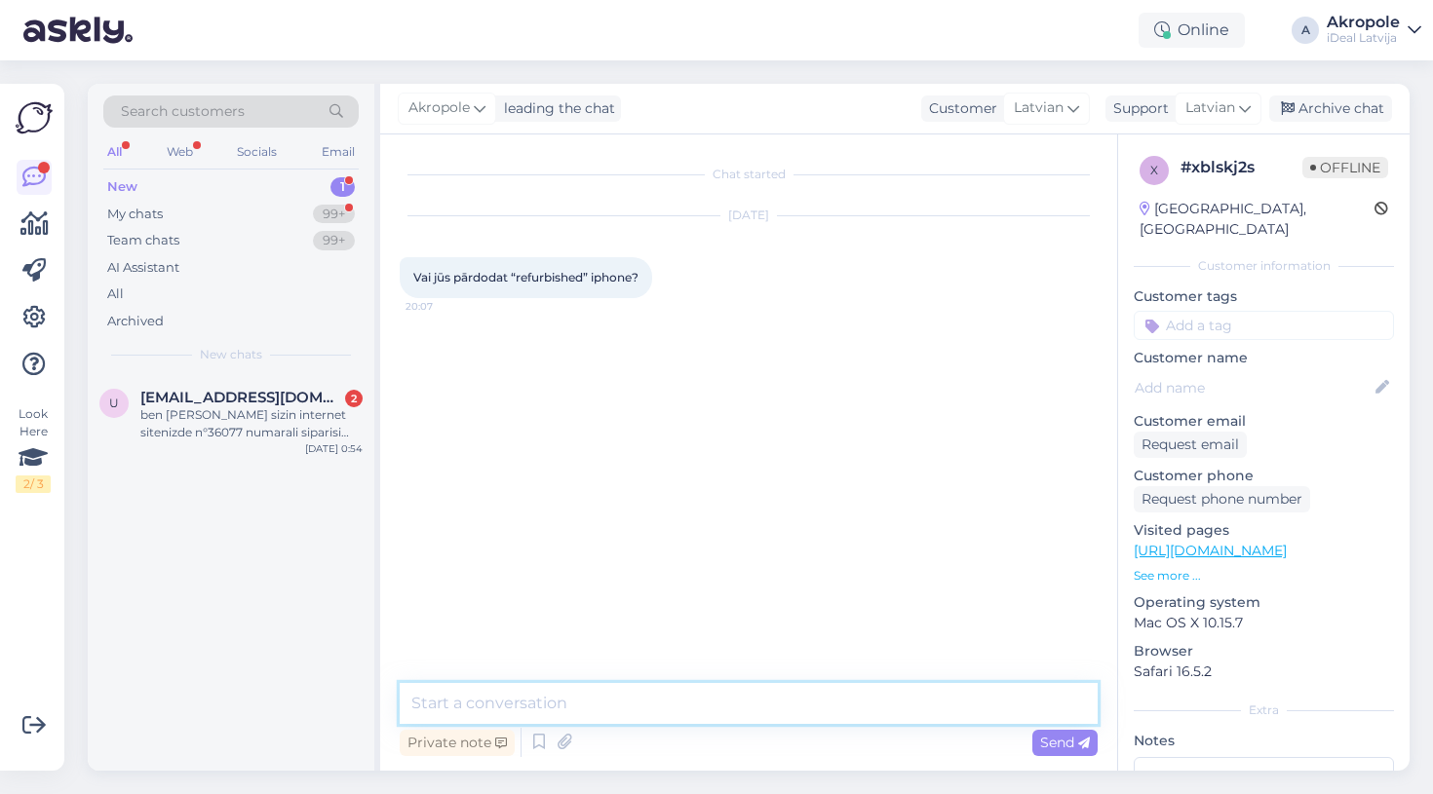
click at [676, 693] on textarea at bounding box center [749, 703] width 698 height 41
type textarea "Labdien#"
type textarea "Diemžēl, nē"
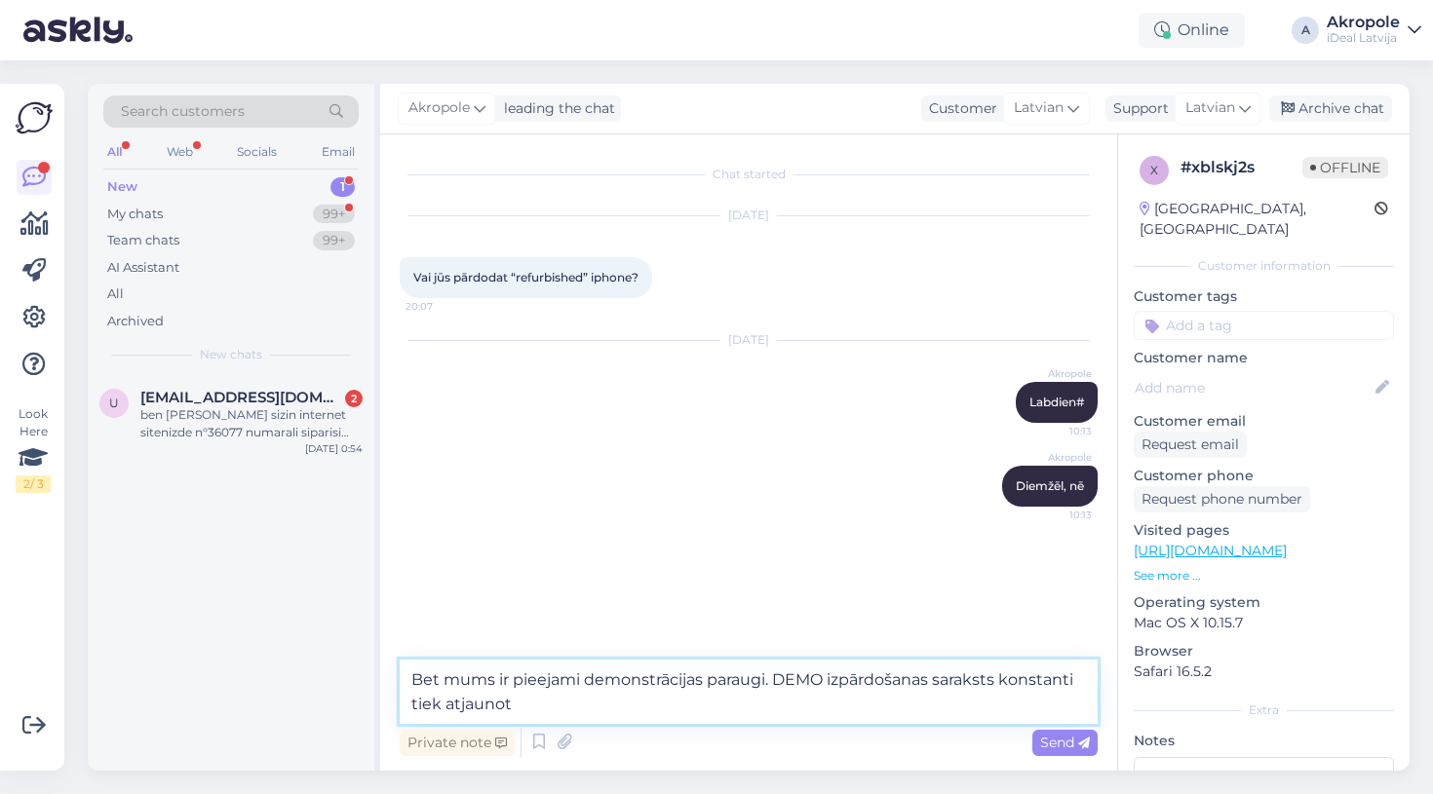
type textarea "Bet mums ir pieejami demonstrācijas paraugi. DEMO izpārdošanas saraksts konstan…"
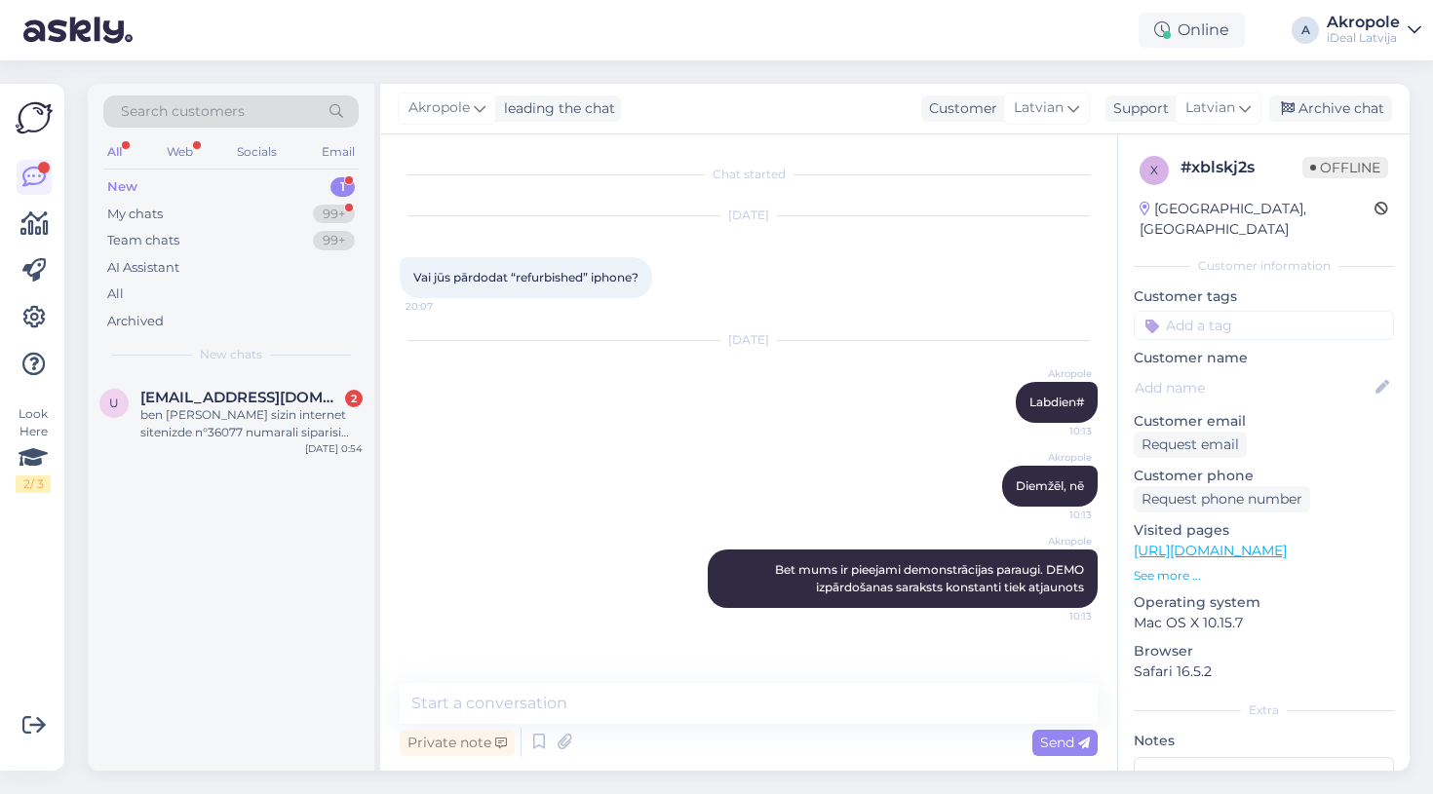
click at [868, 1] on div "Online A Akropole iDeal [GEOGRAPHIC_DATA]" at bounding box center [716, 30] width 1433 height 60
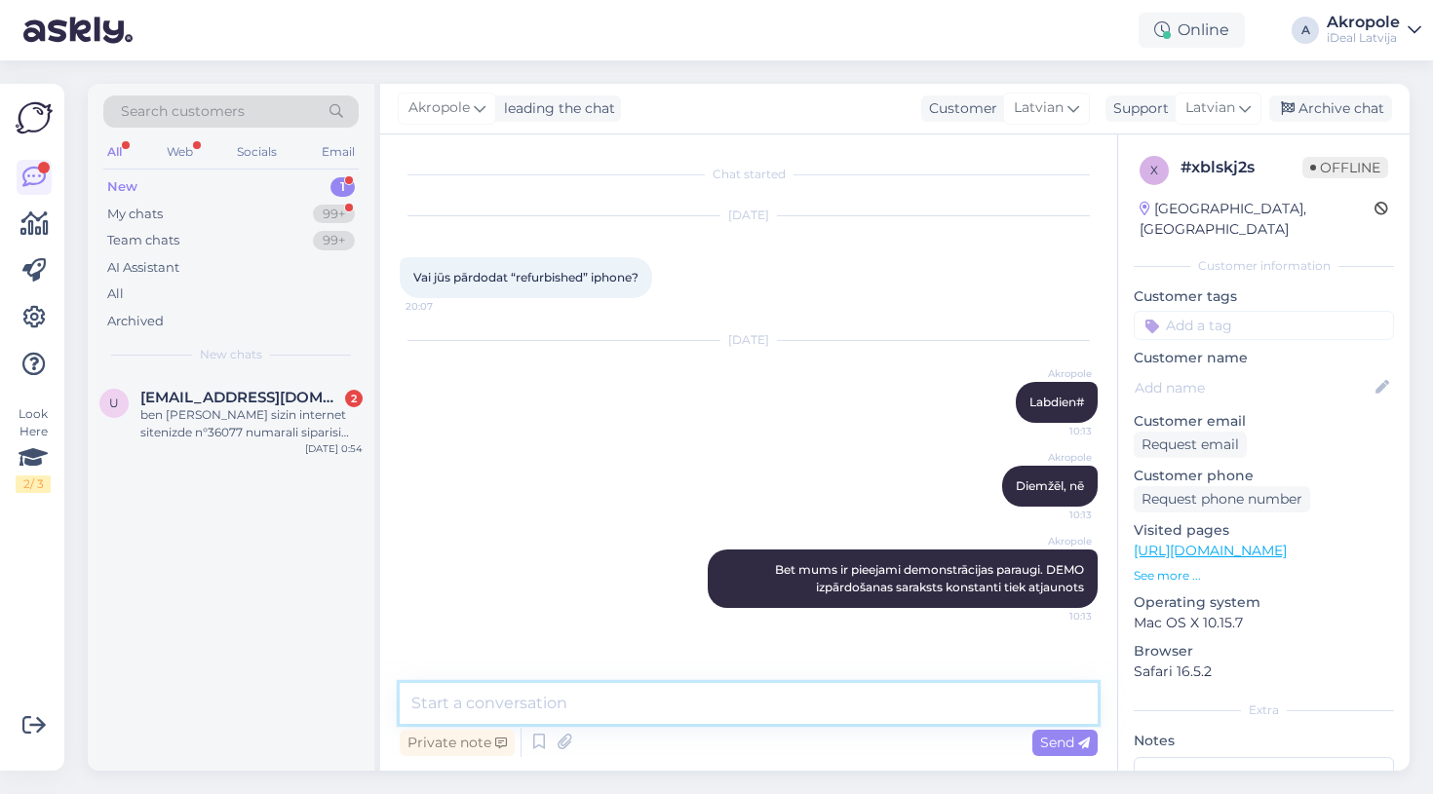
click at [615, 698] on textarea at bounding box center [749, 703] width 698 height 41
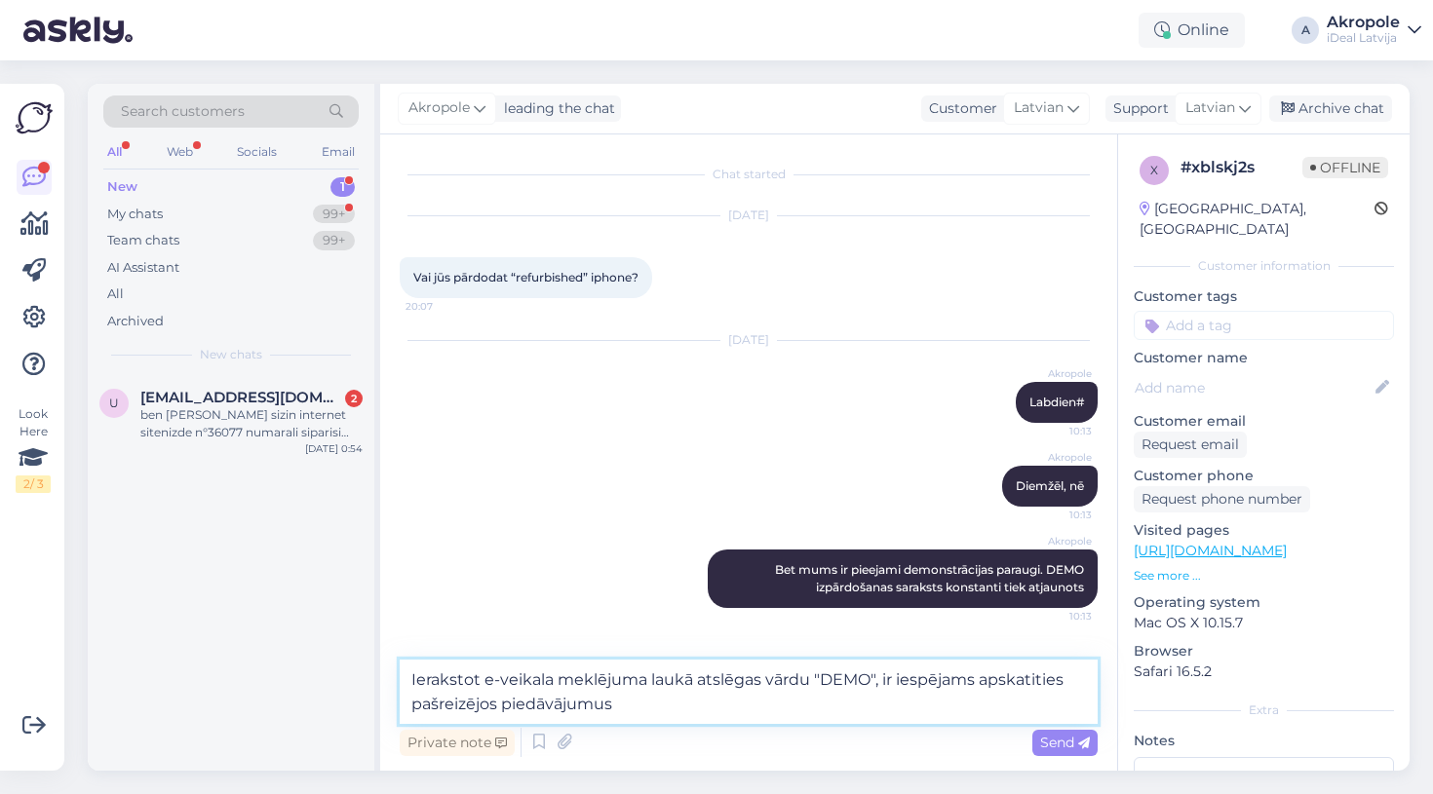
click at [488, 708] on textarea "Ierakstot e-veikala meklējuma laukā atslēgas vārdu "DEMO", ir iespējams apskati…" at bounding box center [749, 692] width 698 height 64
type textarea "Ierakstot e-veikala meklējuma laukā atslēgas vārdu "DEMO", ir iespējams apskati…"
click at [650, 698] on textarea "Ierakstot e-veikala meklējuma laukā atslēgas vārdu "DEMO", ir iespējams apskati…" at bounding box center [749, 692] width 698 height 64
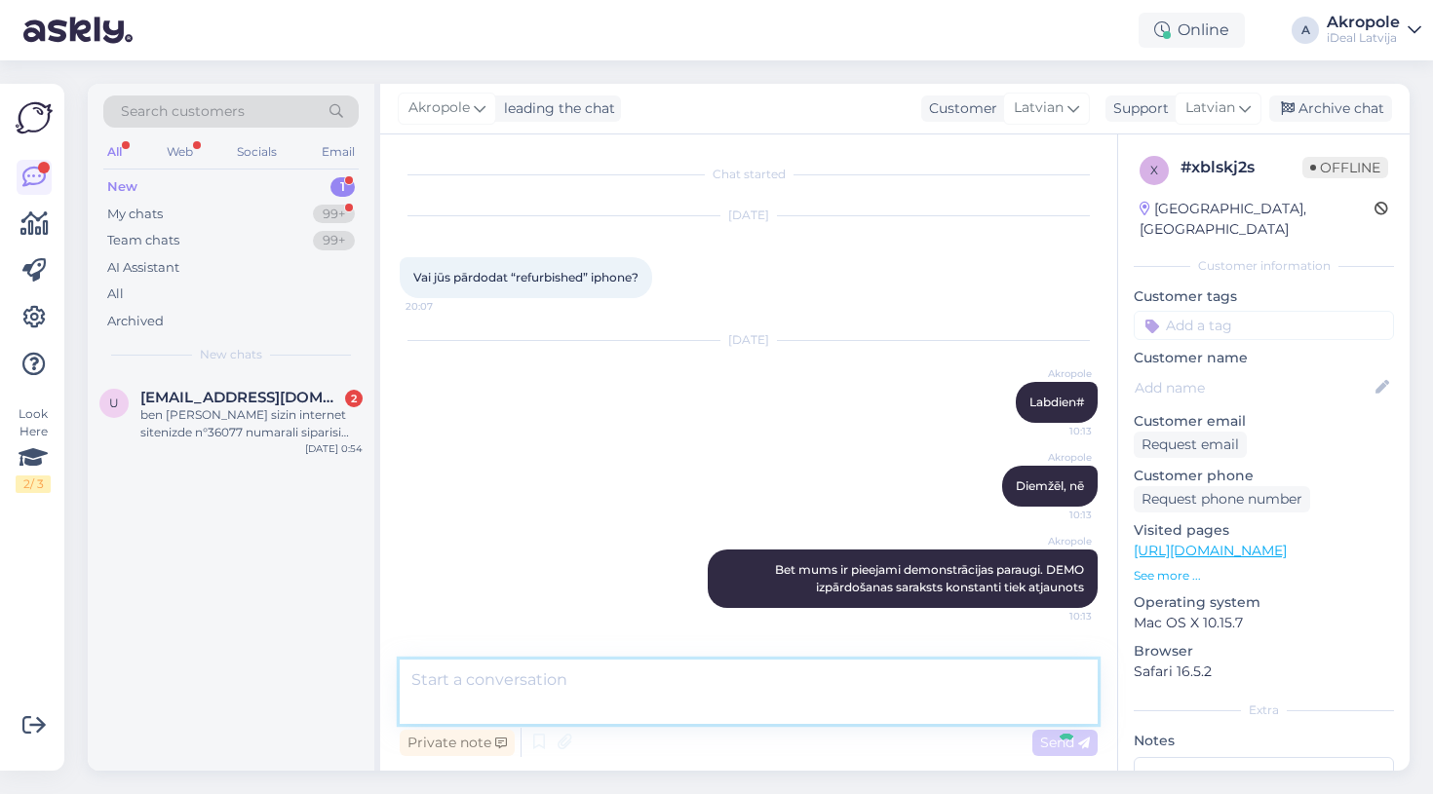
scroll to position [65, 0]
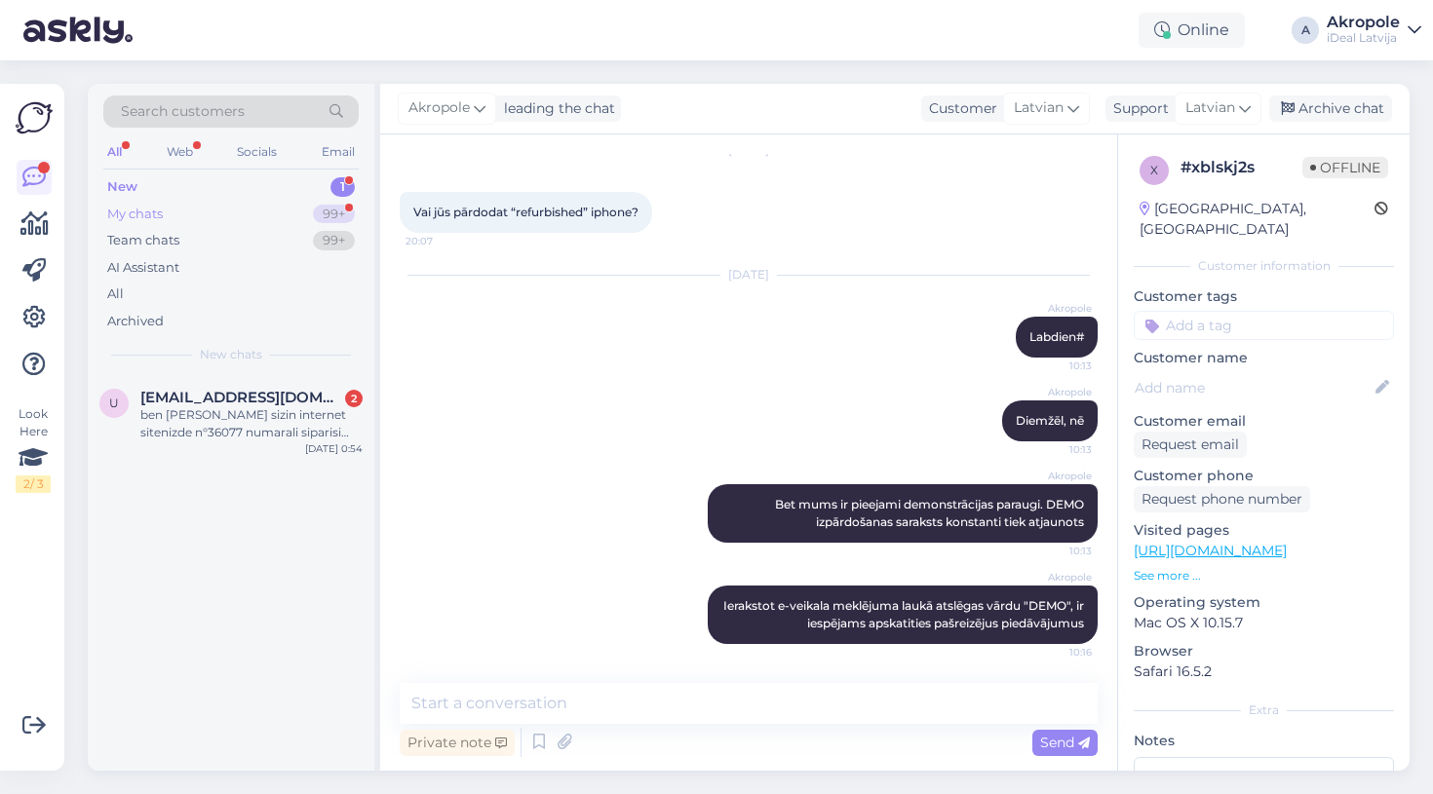
click at [278, 201] on div "My chats 99+" at bounding box center [230, 214] width 255 height 27
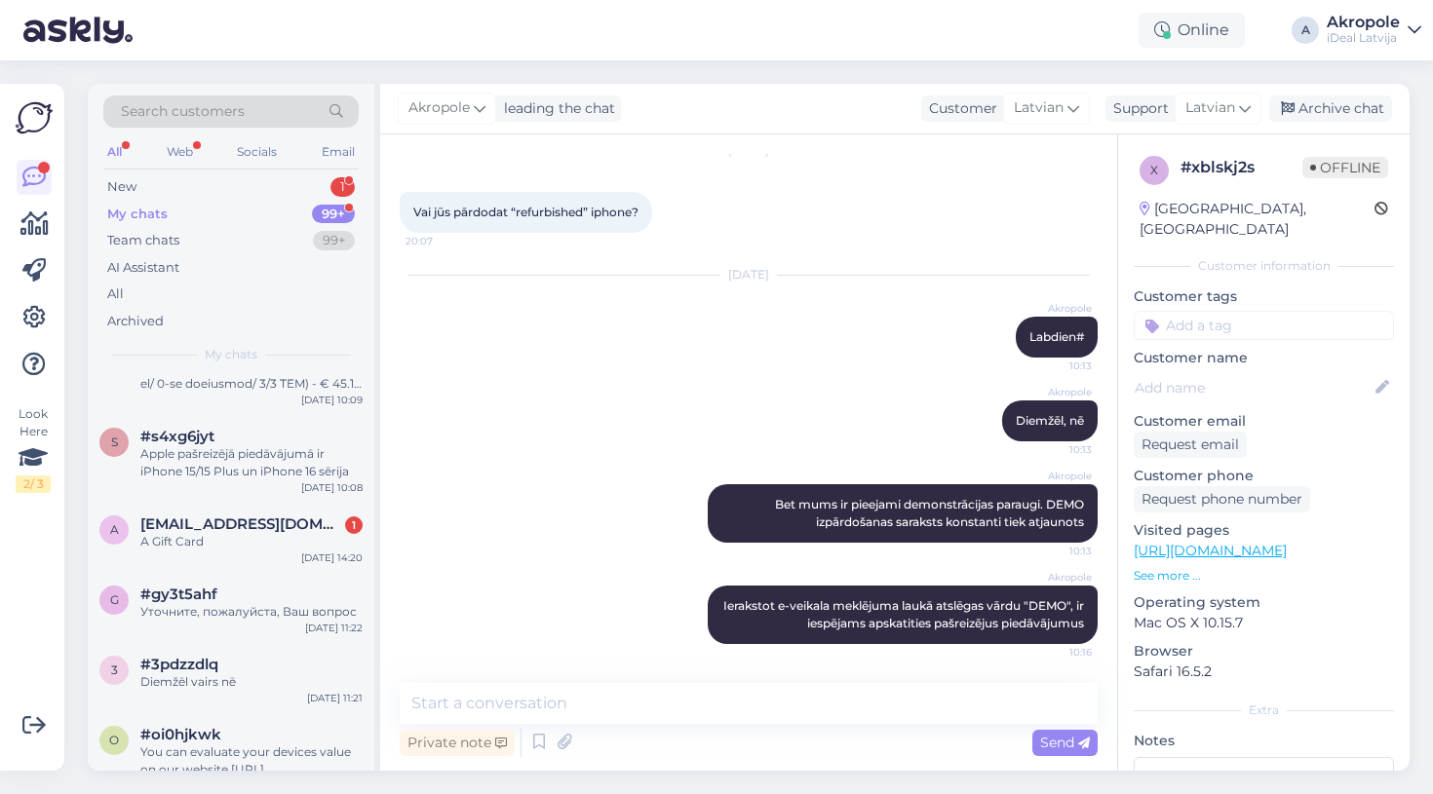
scroll to position [359, 0]
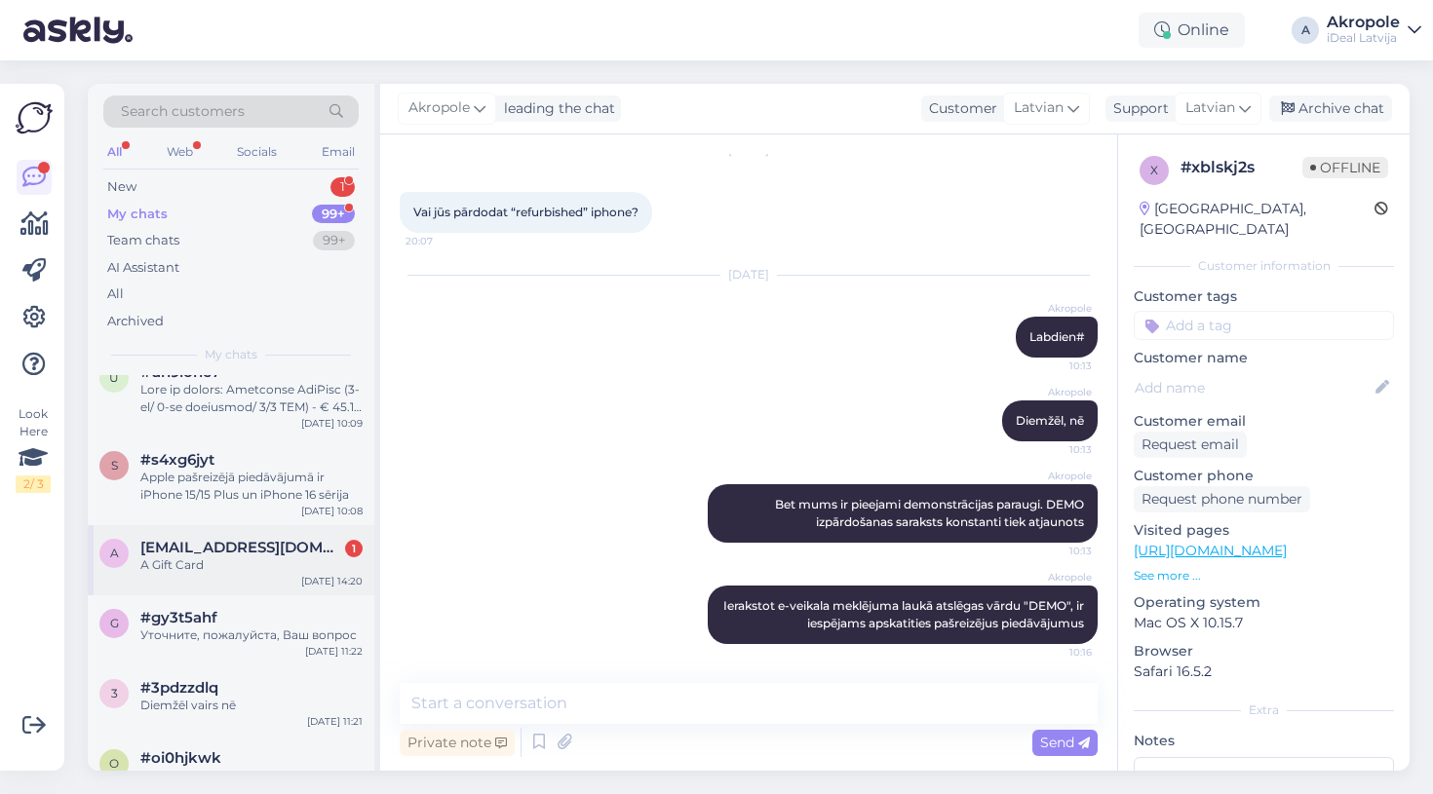
click at [255, 573] on div "a [EMAIL_ADDRESS][DOMAIN_NAME] 1 А Gift Card [DATE] 14:20" at bounding box center [231, 560] width 287 height 70
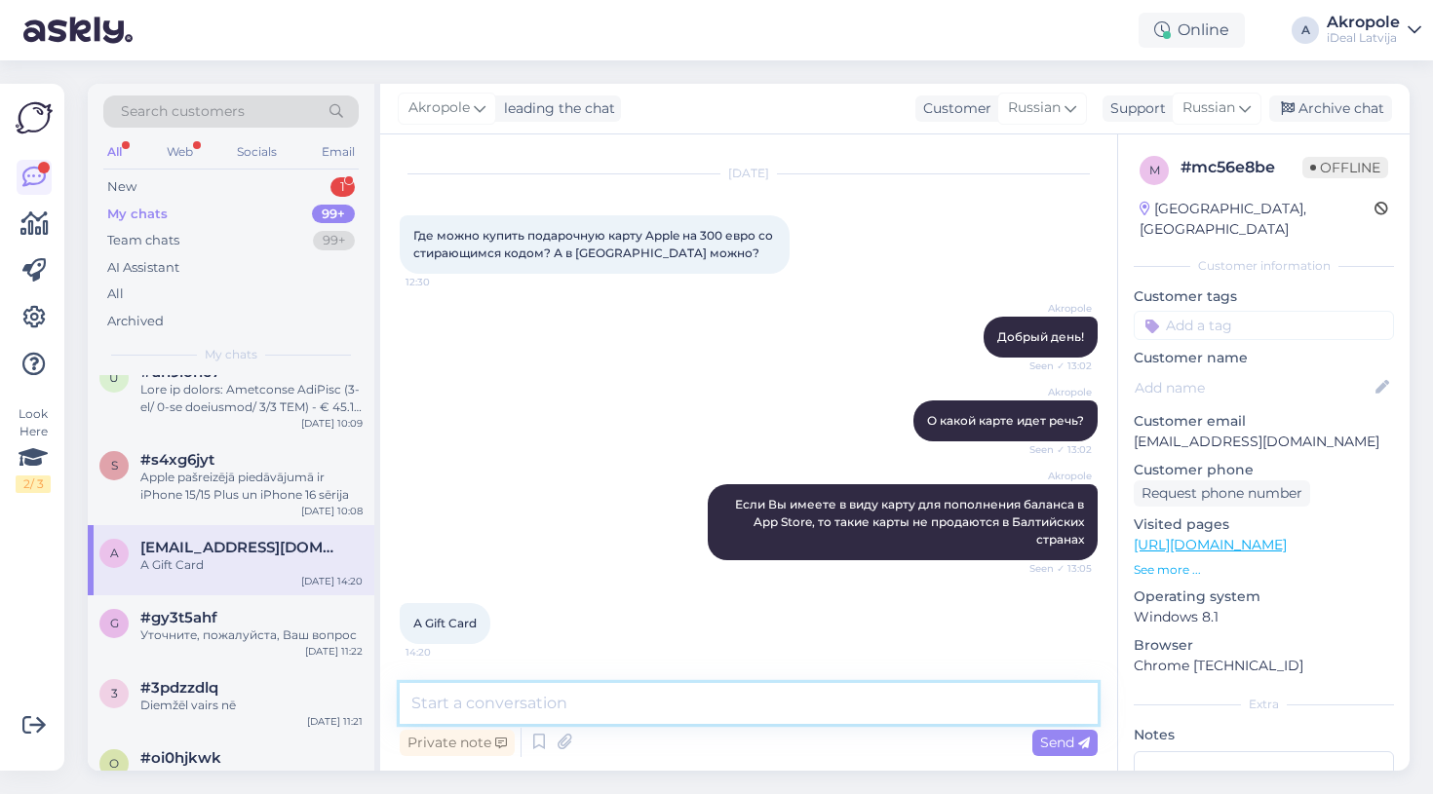
click at [594, 704] on textarea at bounding box center [749, 703] width 698 height 41
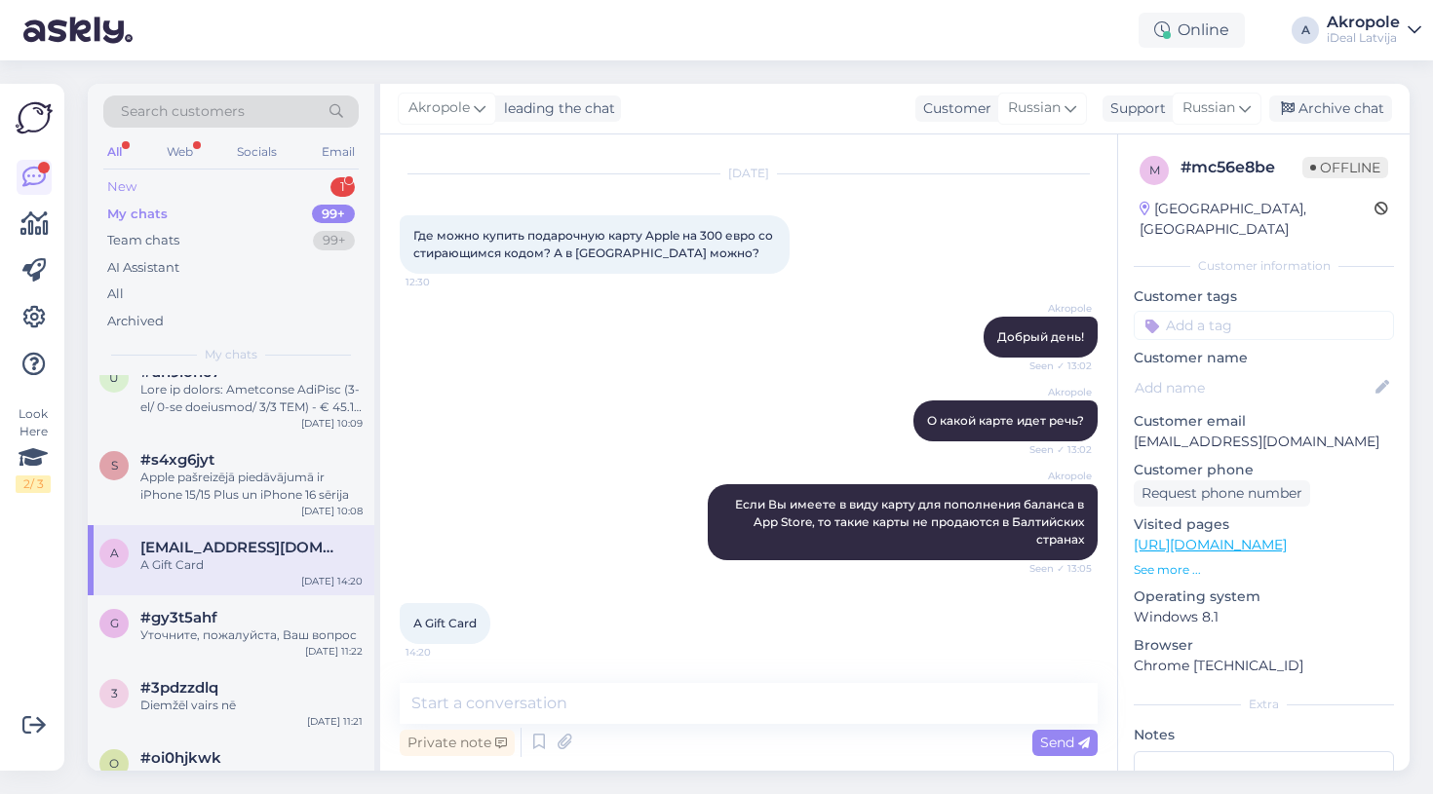
click at [284, 187] on div "New 1" at bounding box center [230, 186] width 255 height 27
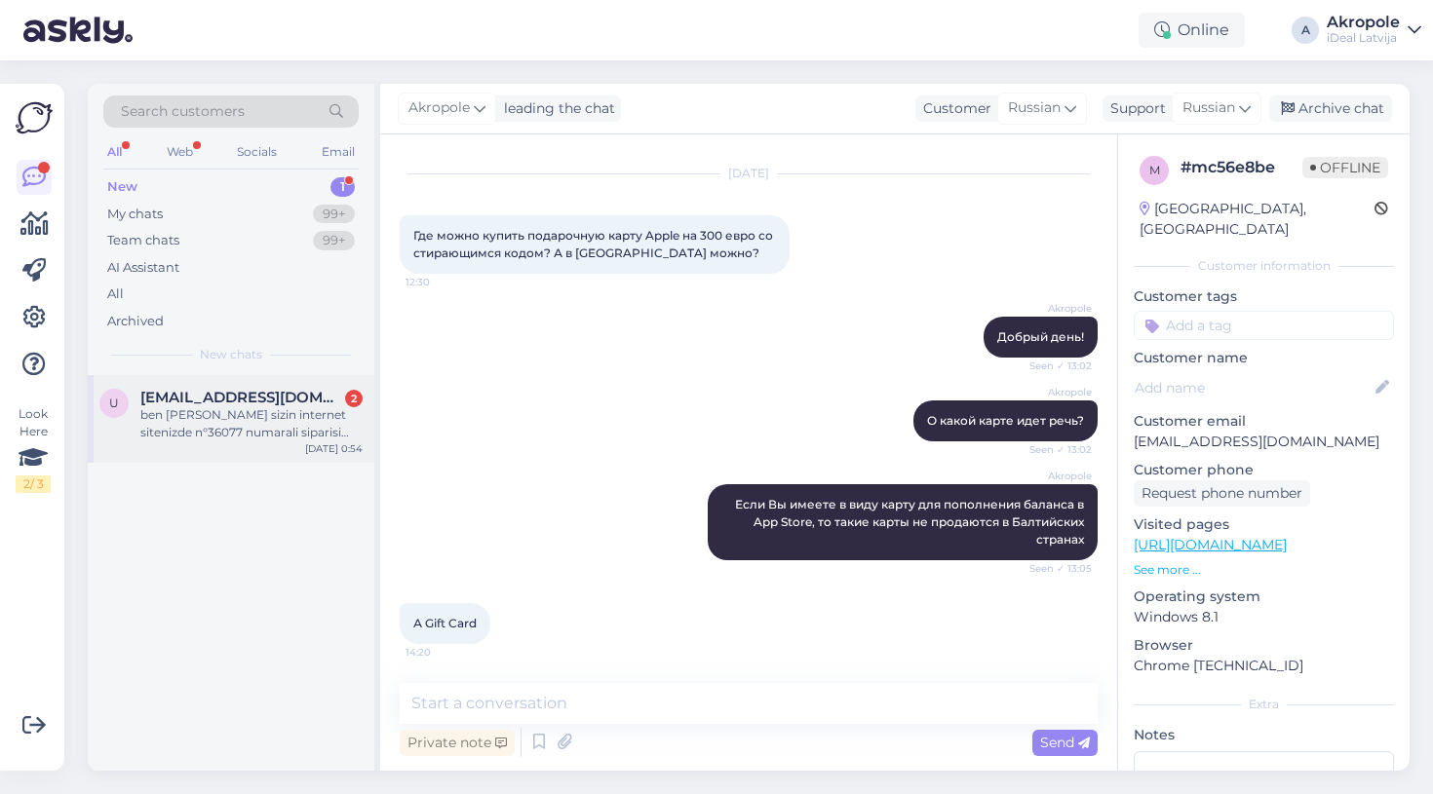
click at [269, 445] on div "u [EMAIL_ADDRESS][DOMAIN_NAME] 2 ben firansada sizin internet sitenizde n°36077…" at bounding box center [231, 419] width 287 height 88
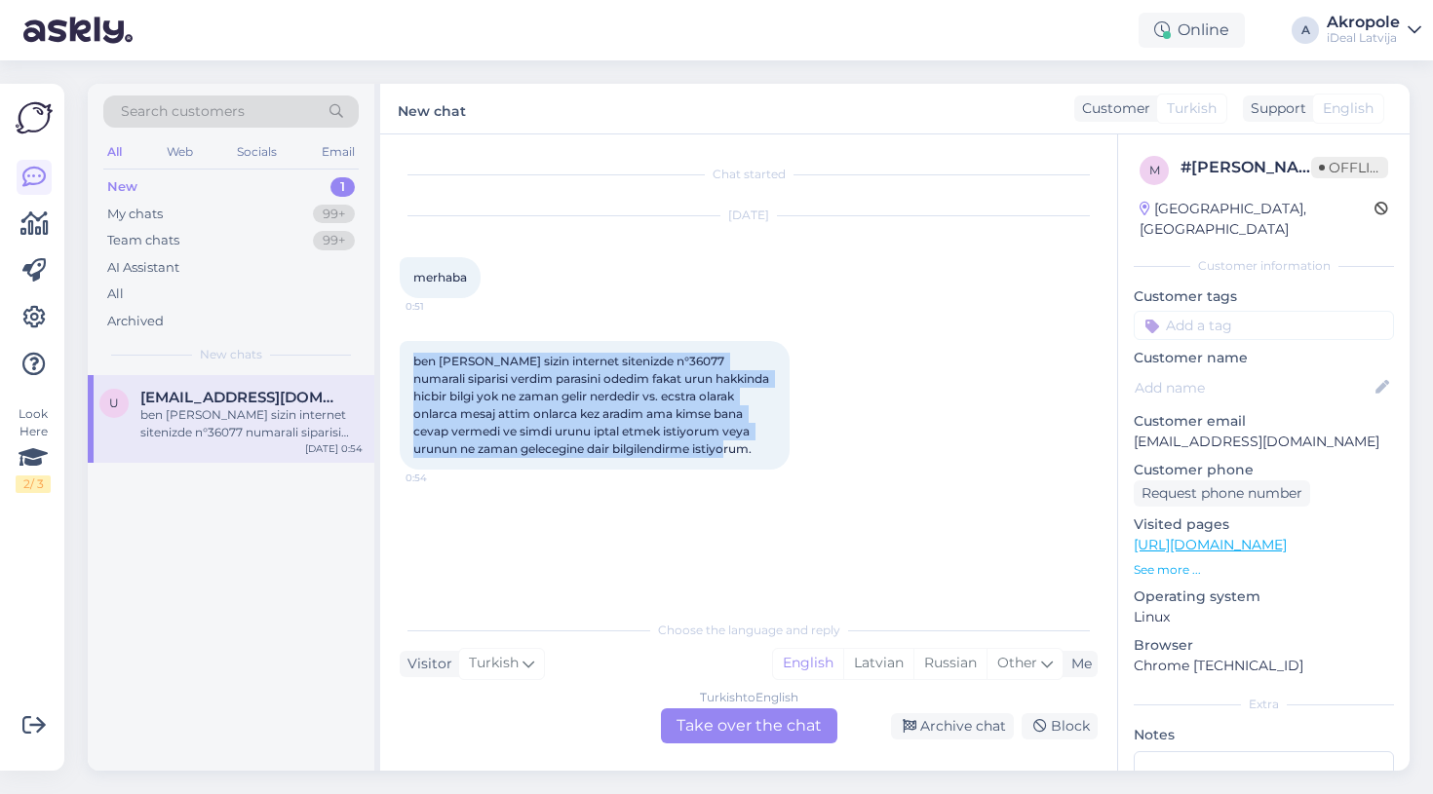
drag, startPoint x: 721, startPoint y: 453, endPoint x: 406, endPoint y: 359, distance: 328.7
click at [404, 359] on div "ben [PERSON_NAME] sizin internet sitenizde n°36077 numarali siparisi verdim par…" at bounding box center [595, 405] width 390 height 129
copy span "ben [PERSON_NAME] sizin internet sitenizde n°36077 numarali siparisi verdim par…"
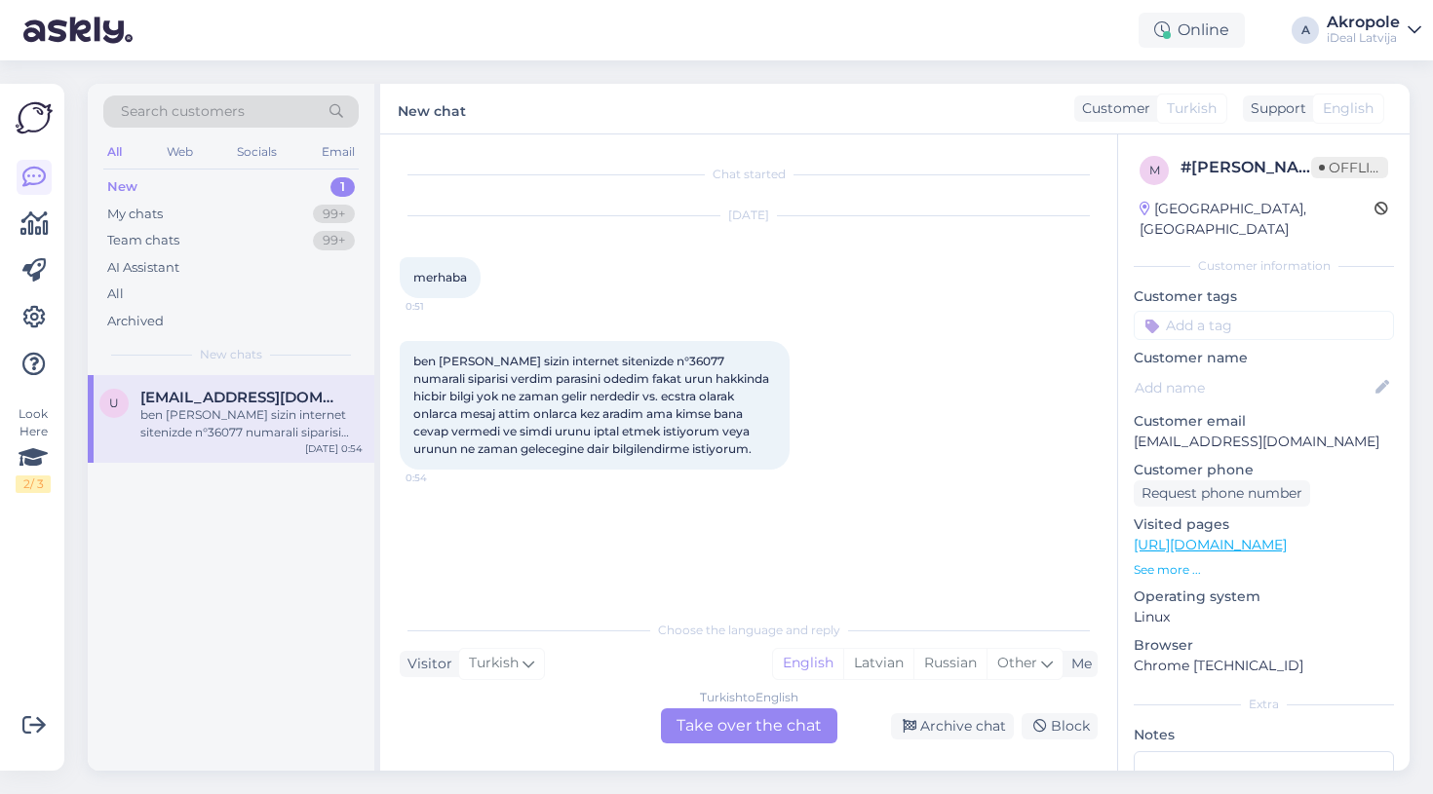
click at [736, 736] on div "Turkish to English Take over the chat" at bounding box center [749, 726] width 176 height 35
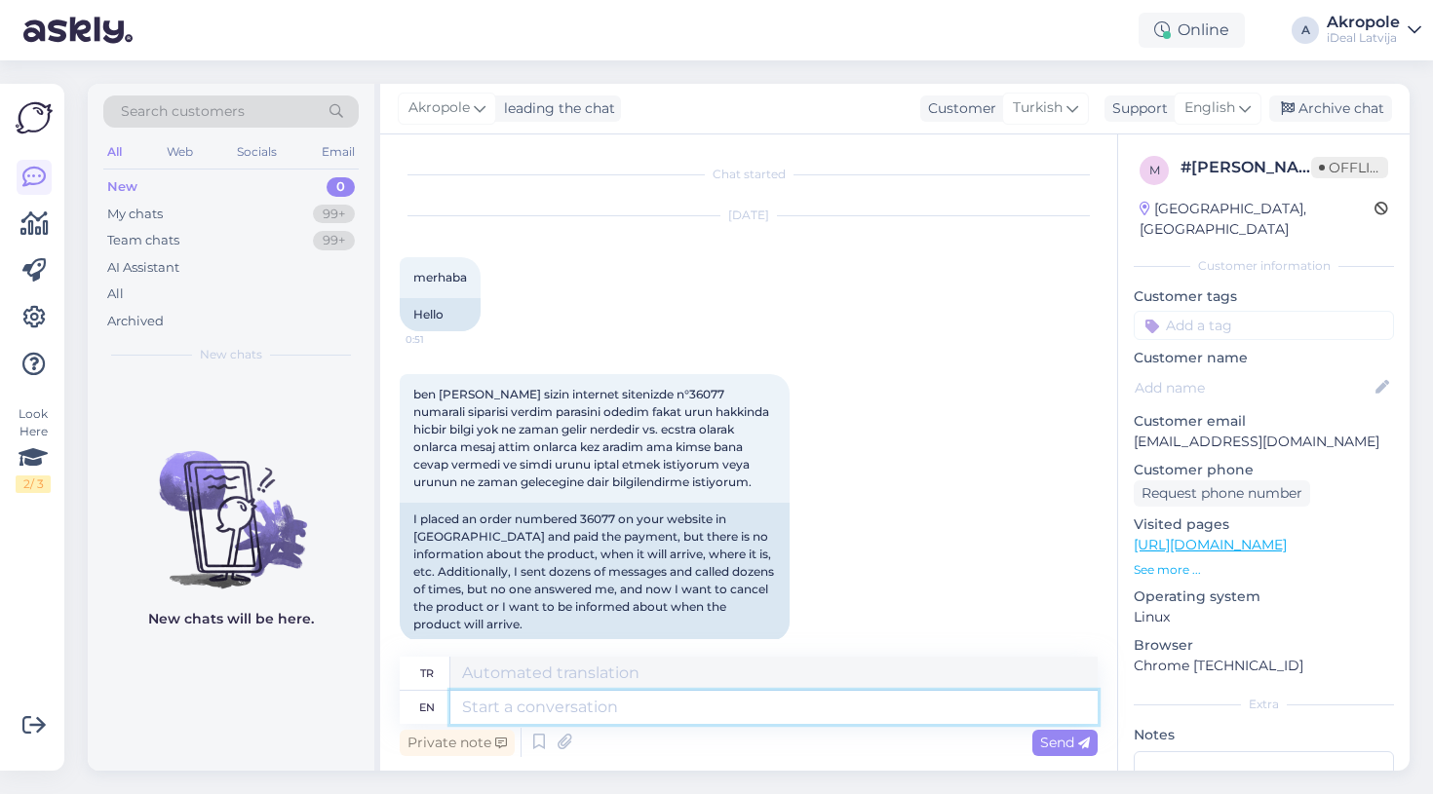
click at [604, 704] on textarea at bounding box center [773, 707] width 647 height 33
type textarea "Hi!"
type textarea "MERHABA!"
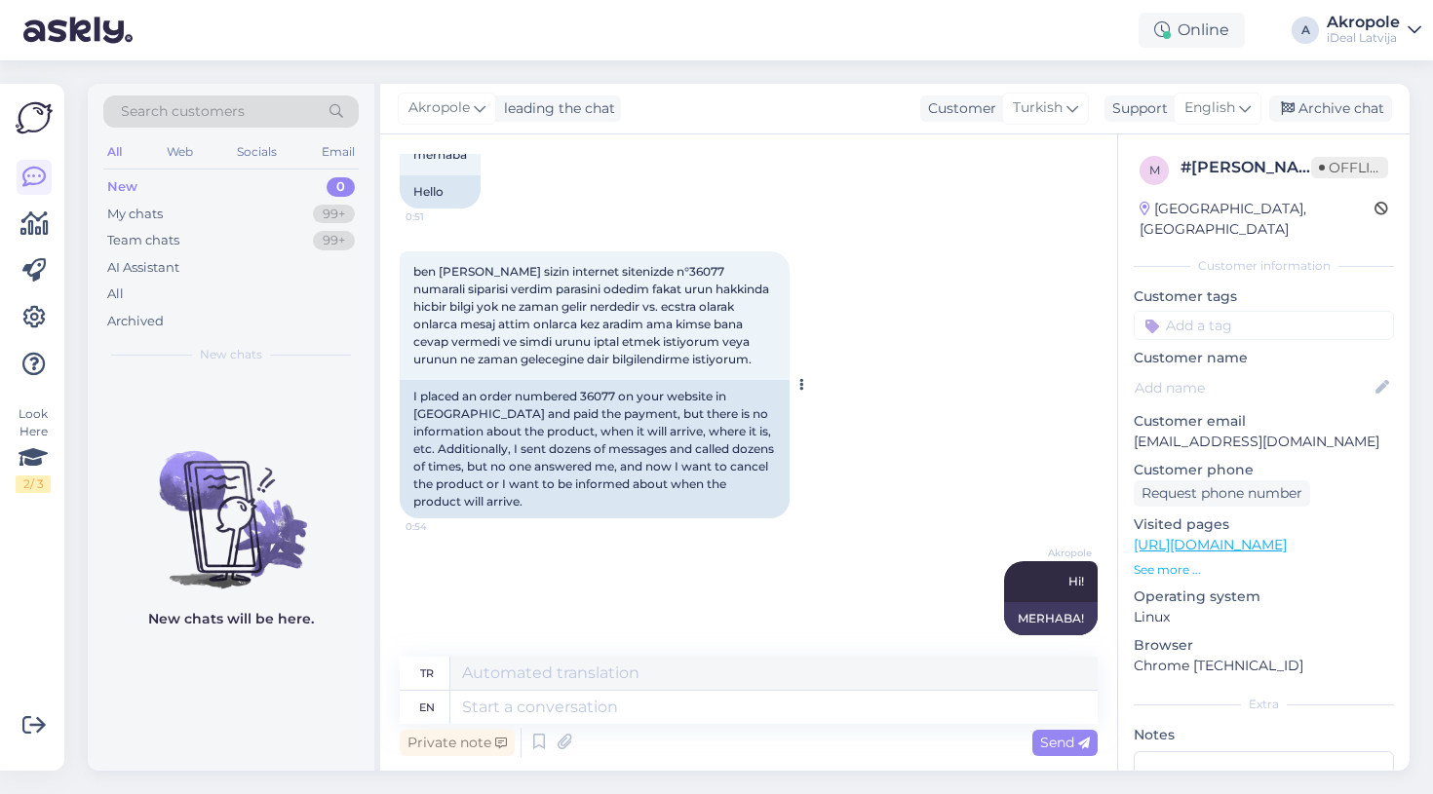
click at [596, 402] on div "I placed an order numbered 36077 on your website in [GEOGRAPHIC_DATA] and paid …" at bounding box center [595, 449] width 390 height 138
copy div "36077"
drag, startPoint x: 1136, startPoint y: 423, endPoint x: 1332, endPoint y: 423, distance: 196.9
click at [1332, 432] on p "[EMAIL_ADDRESS][DOMAIN_NAME]" at bounding box center [1264, 442] width 260 height 20
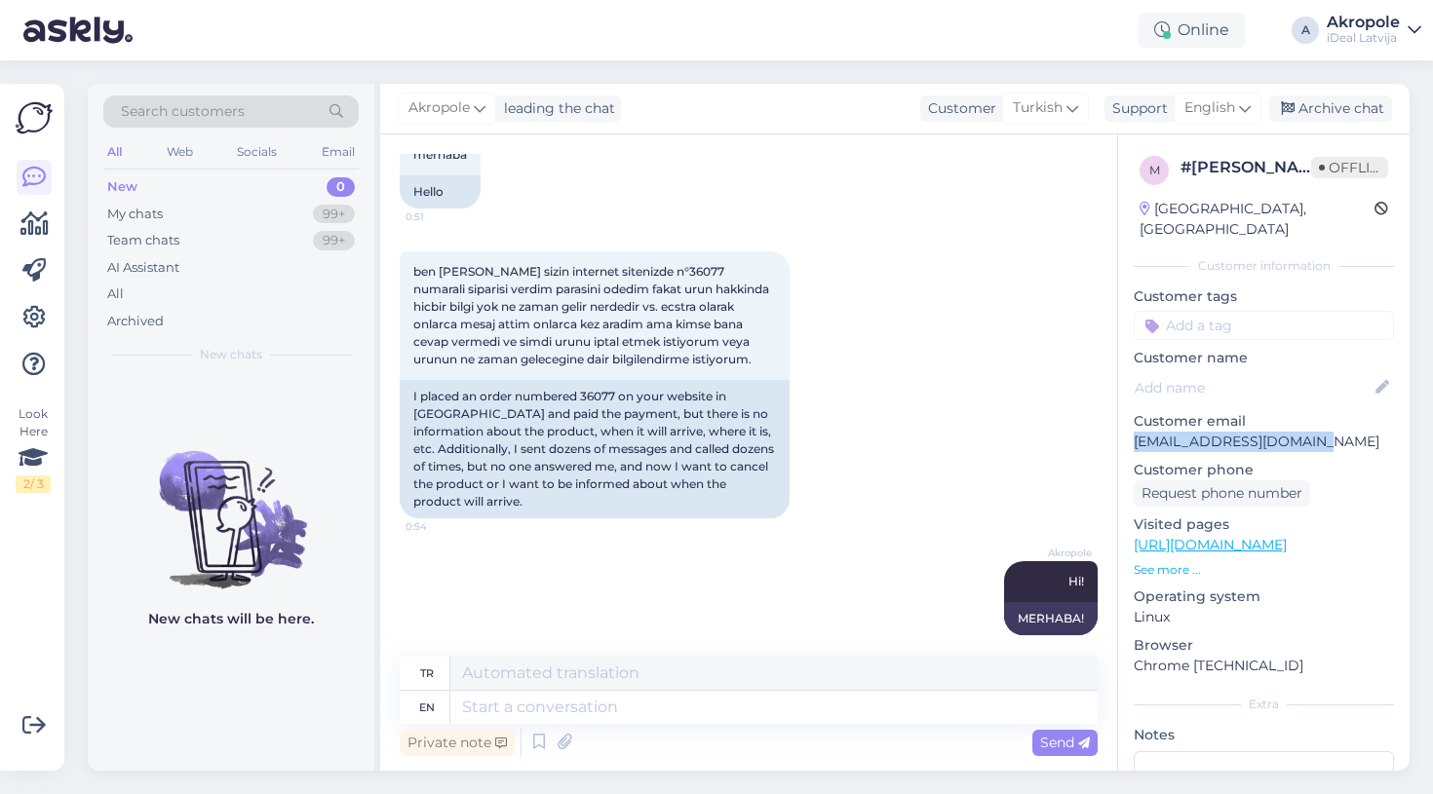
copy p "[EMAIL_ADDRESS][DOMAIN_NAME]"
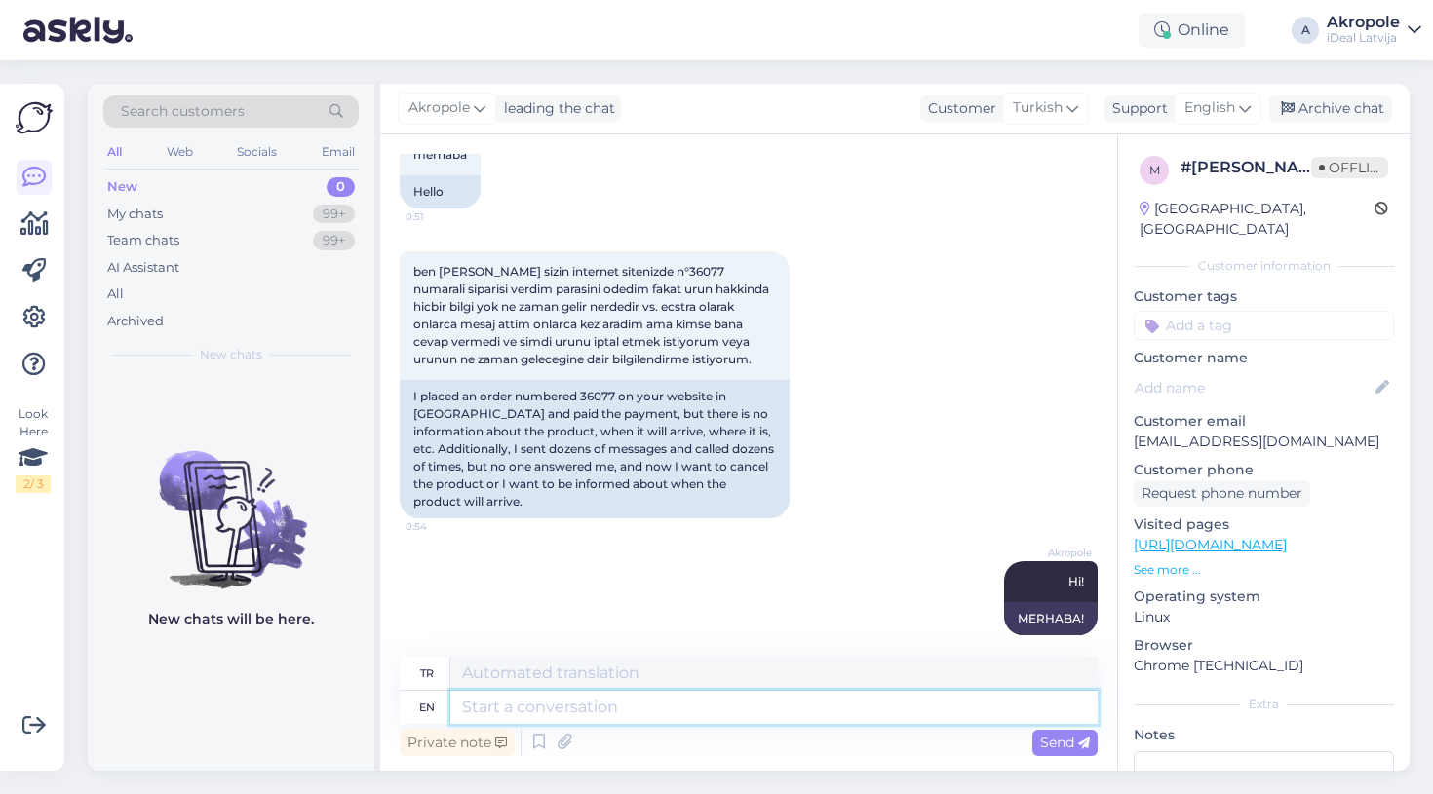
click at [533, 708] on textarea at bounding box center [773, 707] width 647 height 33
type textarea "D"
type textarea "Do"
type textarea "Yapmak"
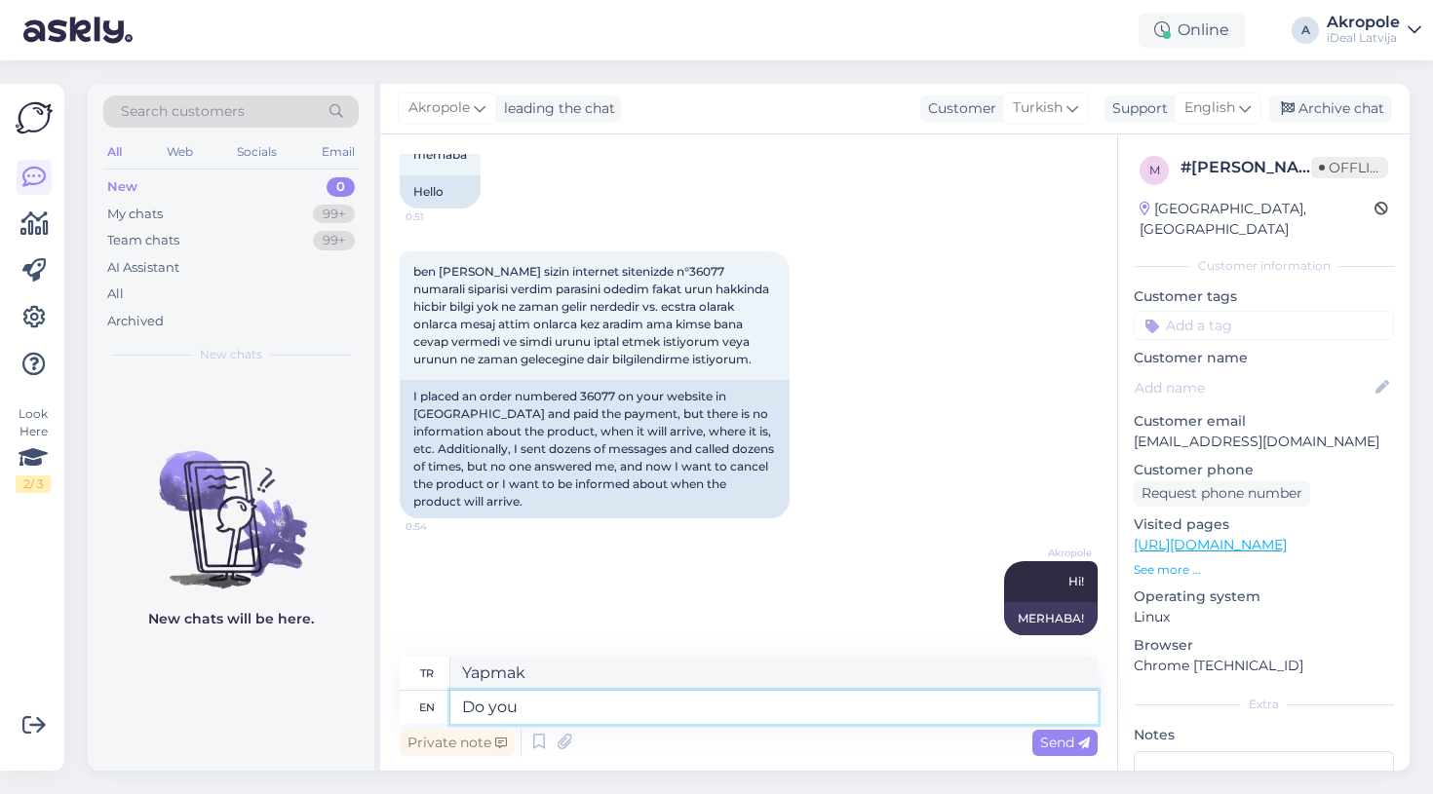
type textarea "Do you"
type textarea "Yapıyor musun"
type textarea "Do you hap"
type textarea "Sen ha?"
type textarea "Do you happen"
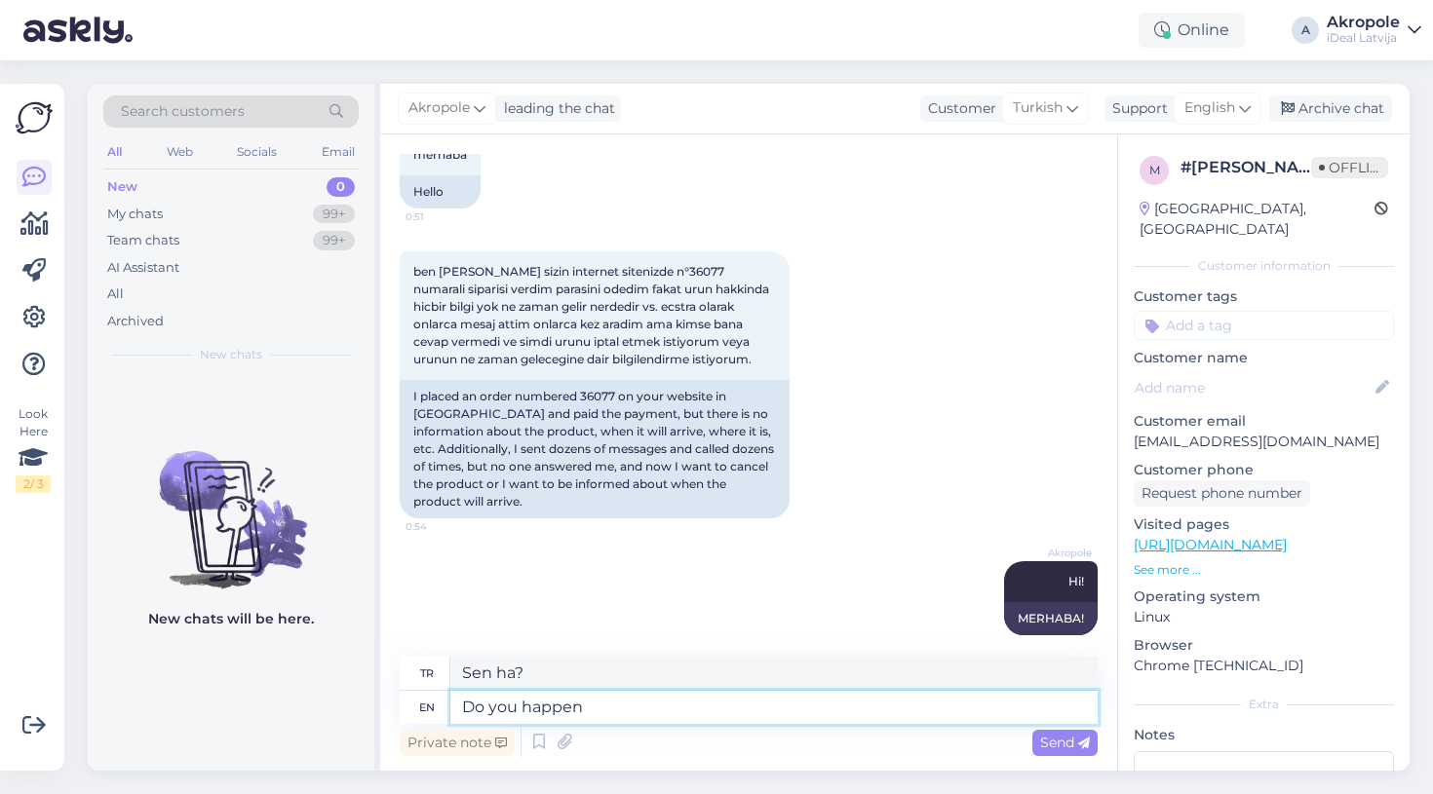
type textarea "Olur mu?"
type textarea "Do you happen to ha"
type textarea "Tesadüfen mi oldun?"
type textarea "Do you happen to have"
type textarea "Tesadüfen sahip oldunuz mu?"
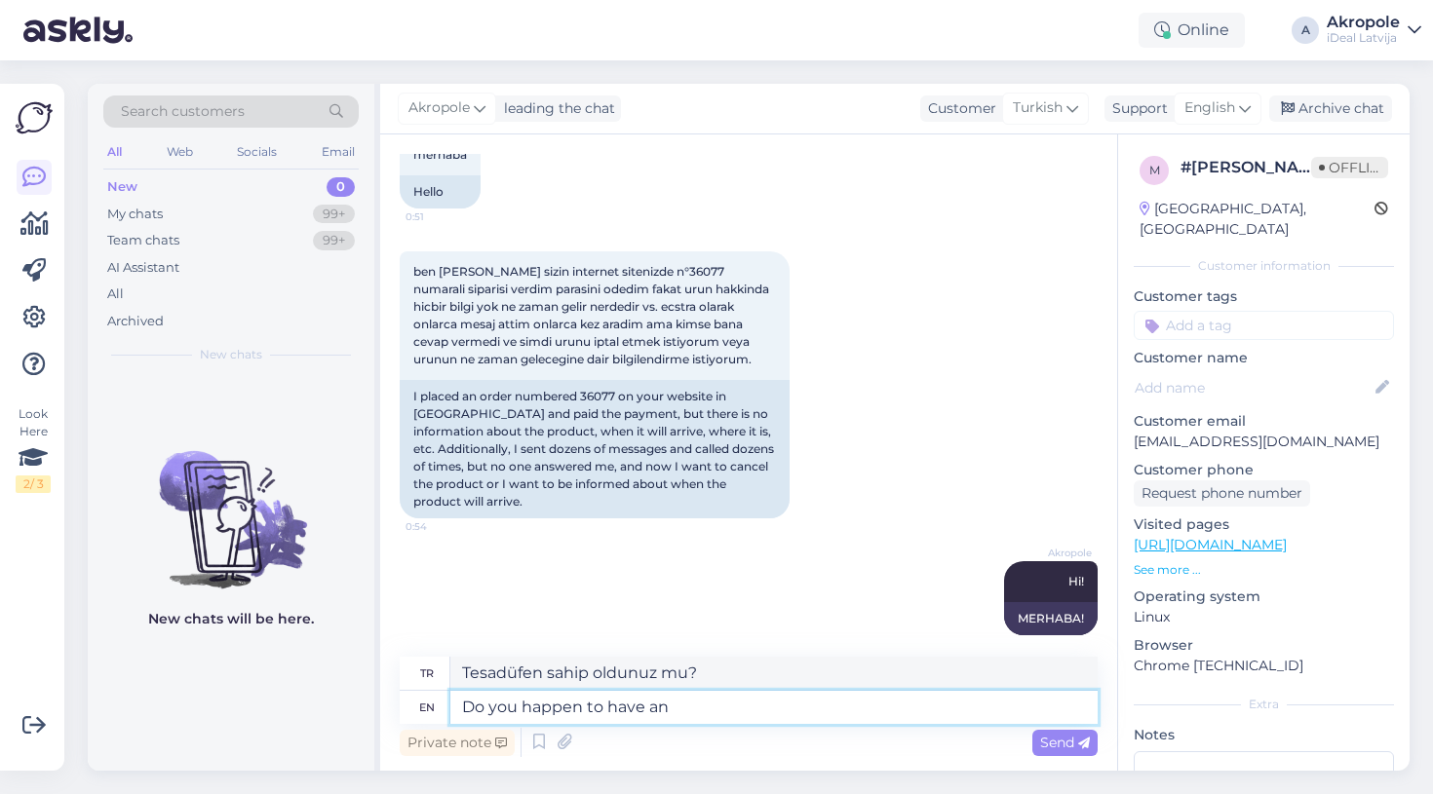
type textarea "Do you happen to have an a"
type textarea "Tesadüfen bir tane var mı?"
type textarea "Do you happen to have an actual"
type textarea "Gerçek bir"
type textarea "Do you happen to have an actual order n"
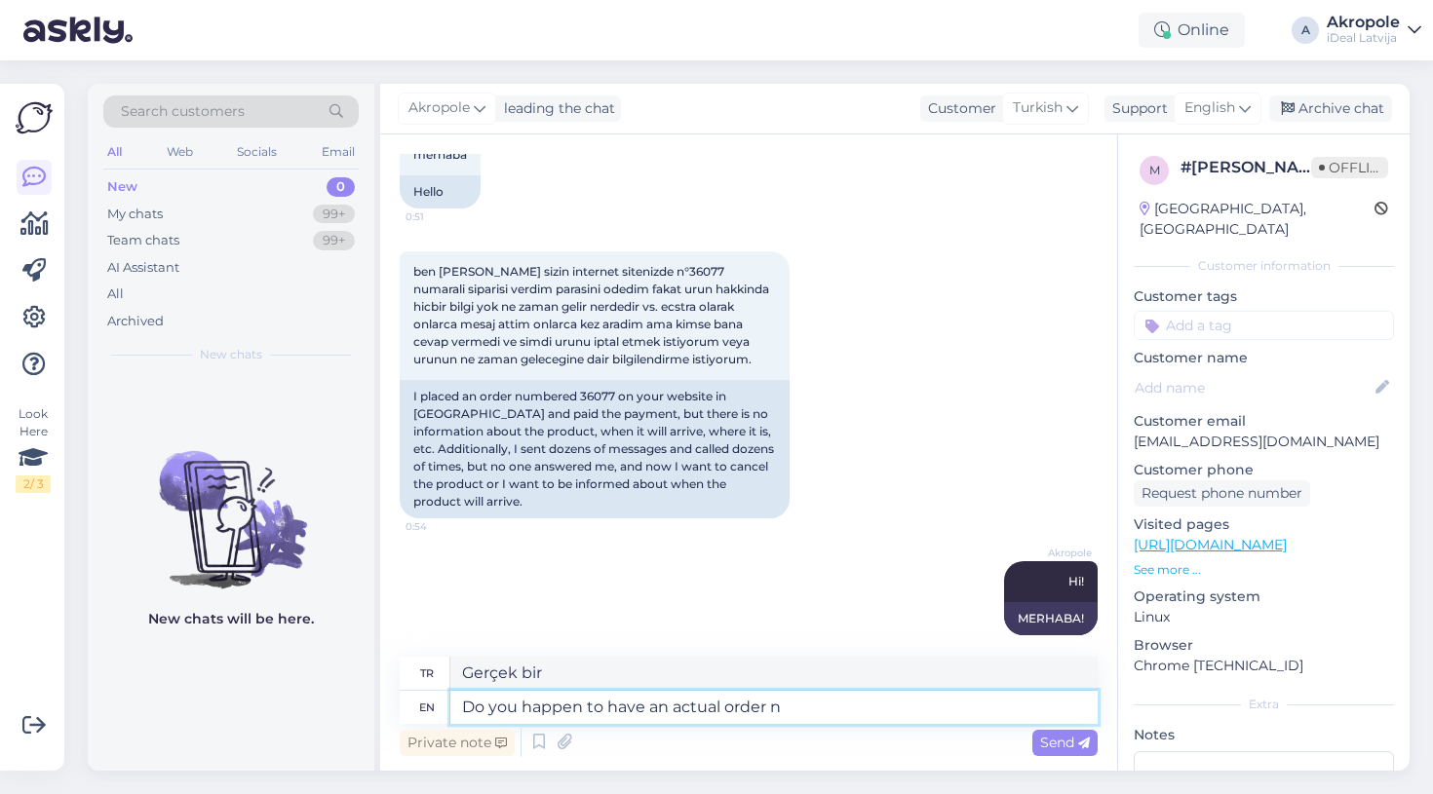
type textarea "Gerçek bir siparişiniz var mı?"
type textarea "Do you happen to have an actual order number?"
type textarea "Gerçek bir sipariş numaranız var mı?"
type textarea "Do you happen to have an actual order number? Because"
type textarea "Gerçek bir sipariş numaranız var mı? Çünkü"
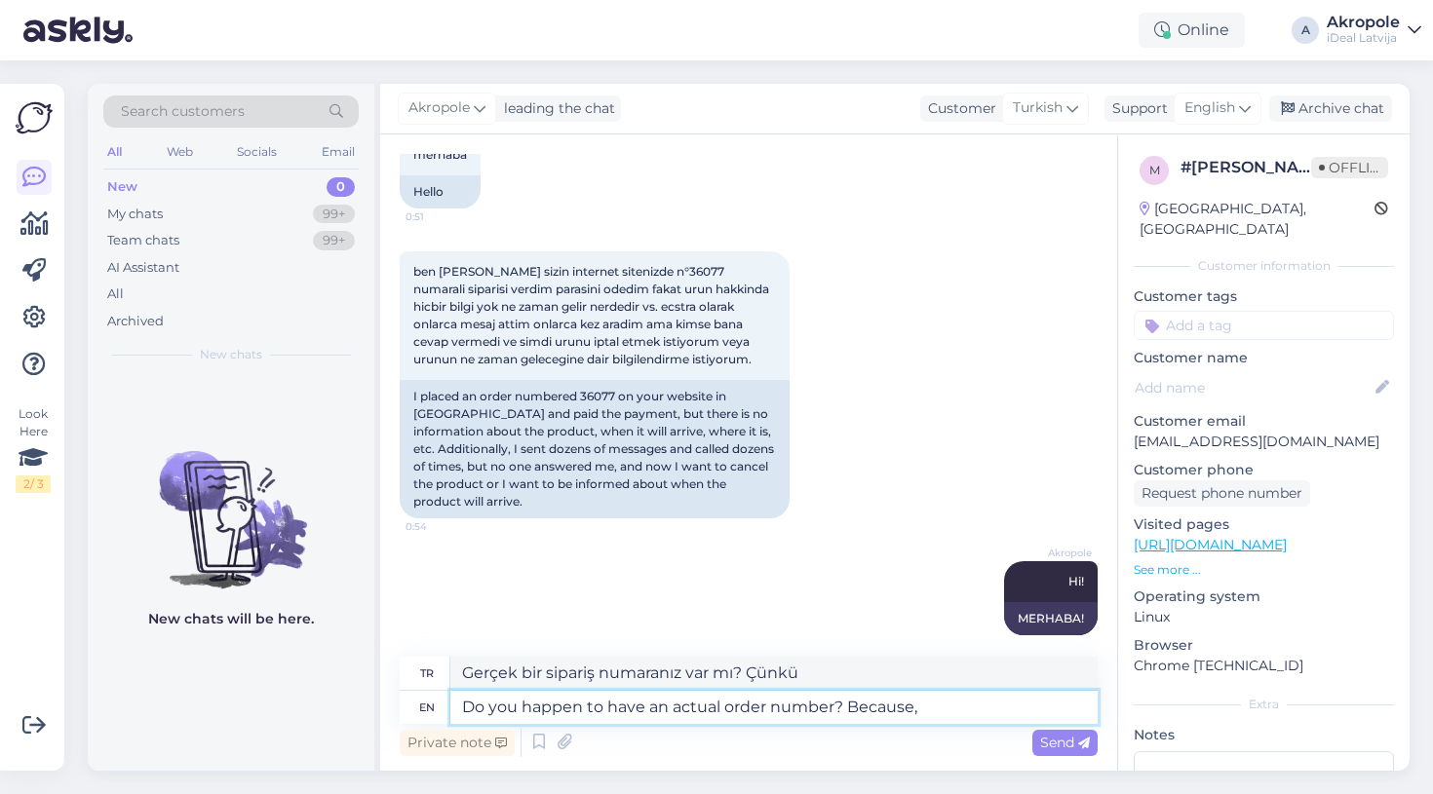
type textarea "Do you happen to have an actual order number? Because, u"
type textarea "Gerçek bir sipariş numaranız var mı? Çünkü,"
type textarea "Do you happen to have an actual order number? Because, unfortinately,"
type textarea "Gerçek bir sipariş numaranız var mı? Çünkü ne yazık ki,"
click at [1046, 710] on textarea "Do you happen to have an actual order number? Because, unfortunately," at bounding box center [773, 707] width 647 height 33
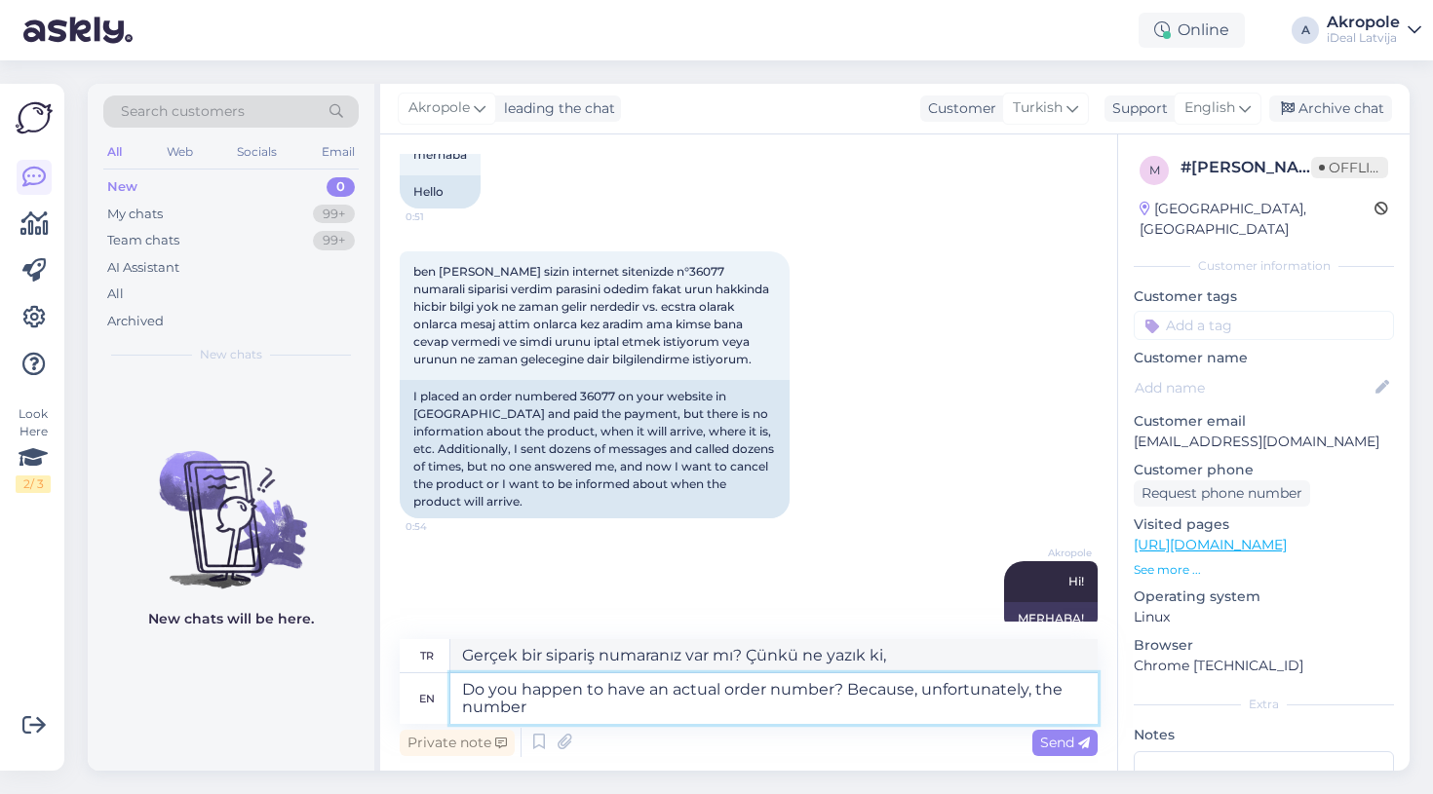
type textarea "Do you happen to have an actual order number? Because, unfortunately, the number"
type textarea "Gerçek bir sipariş numaranız var mı? Çünkü ne yazık ki, numara"
type textarea "Do you happen to have an actual order number? Because, unfortunately, the numbe…"
type textarea "Gerçek bir sipariş numaranız var mı? Çünkü ne yazık ki, sipariş numaranız"
type textarea "Do you happen to have an actual order number? Because, unfortunately, the numbe…"
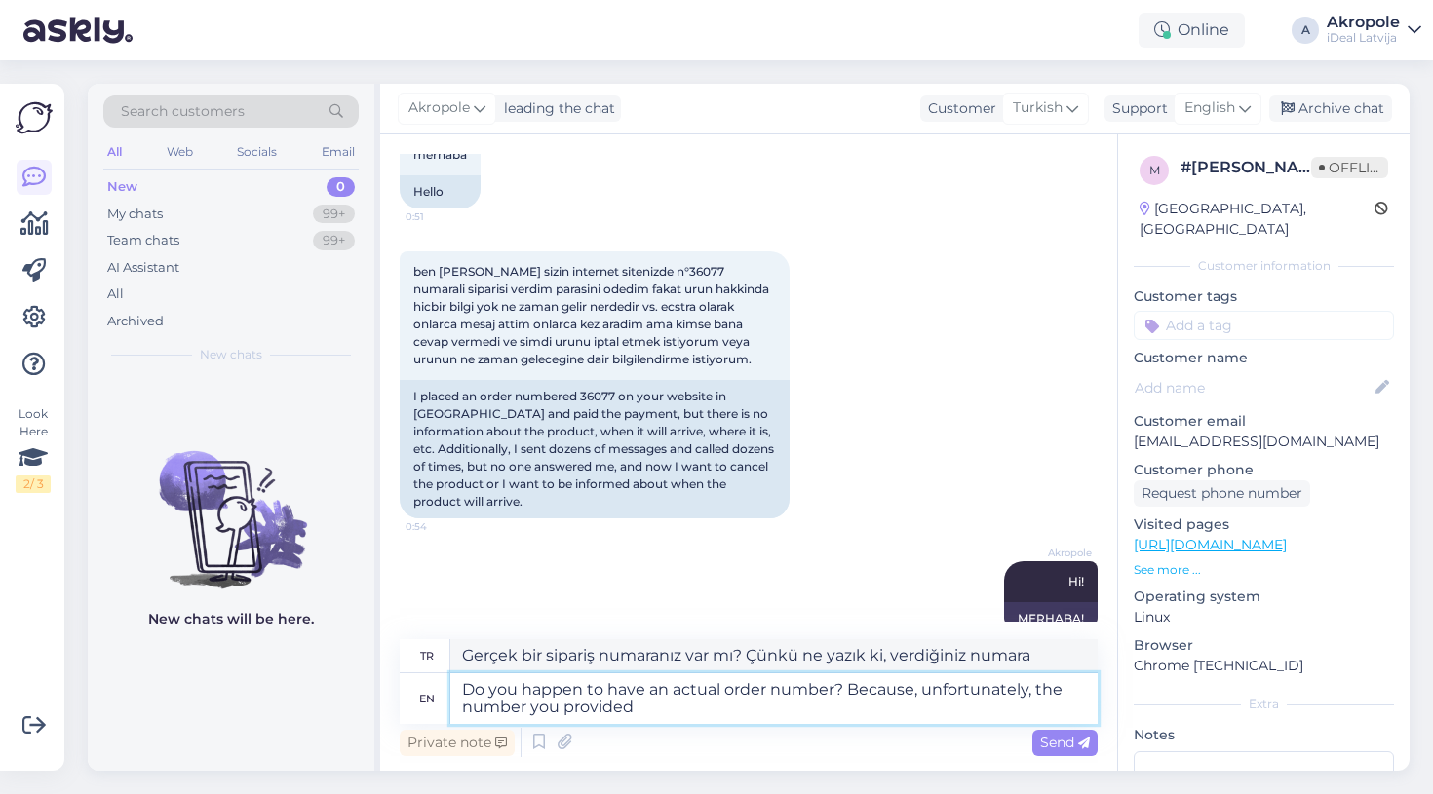
type textarea "Gerçek bir sipariş numaranız var mı? Çünkü maalesef verdiğiniz numara"
type textarea "Do you happen to have an actual order number? Because, unfortunately, the numbe…"
type textarea "Gerçek bir sipariş numaranız var mı? Çünkü maalesef verdiğiniz numara..."
type textarea "Do you happen to have an actual order number? Because, unfortunately, the numbe…"
type textarea "Gerçek bir sipariş numaranız var mı? Çünkü maalesef verdiğiniz numara"
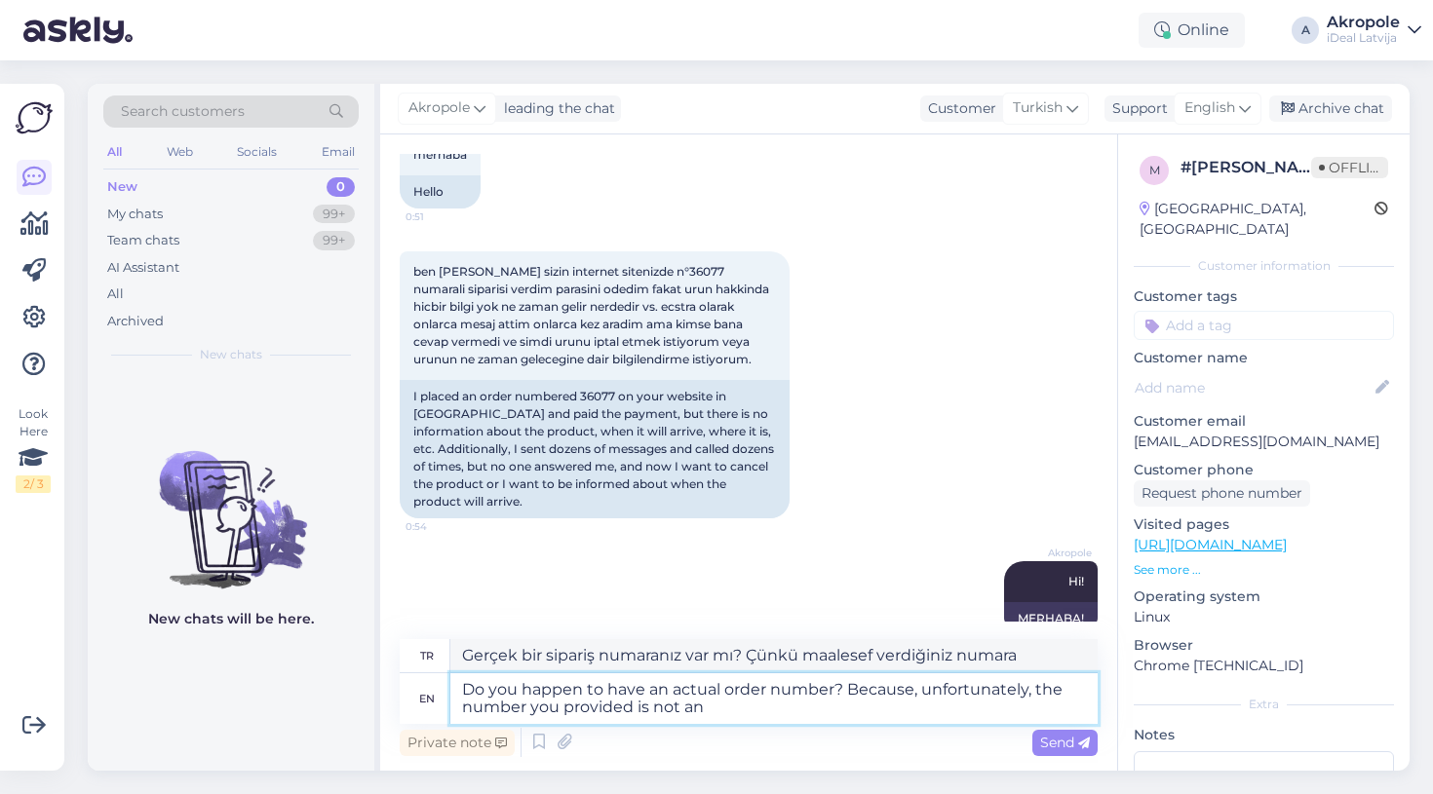
type textarea "Do you happen to have an actual order number? Because, unfortunately, the numbe…"
type textarea "Gerçek bir sipariş numaranız var mı? Çünkü maalesef verdiğiniz numara bir sipar…"
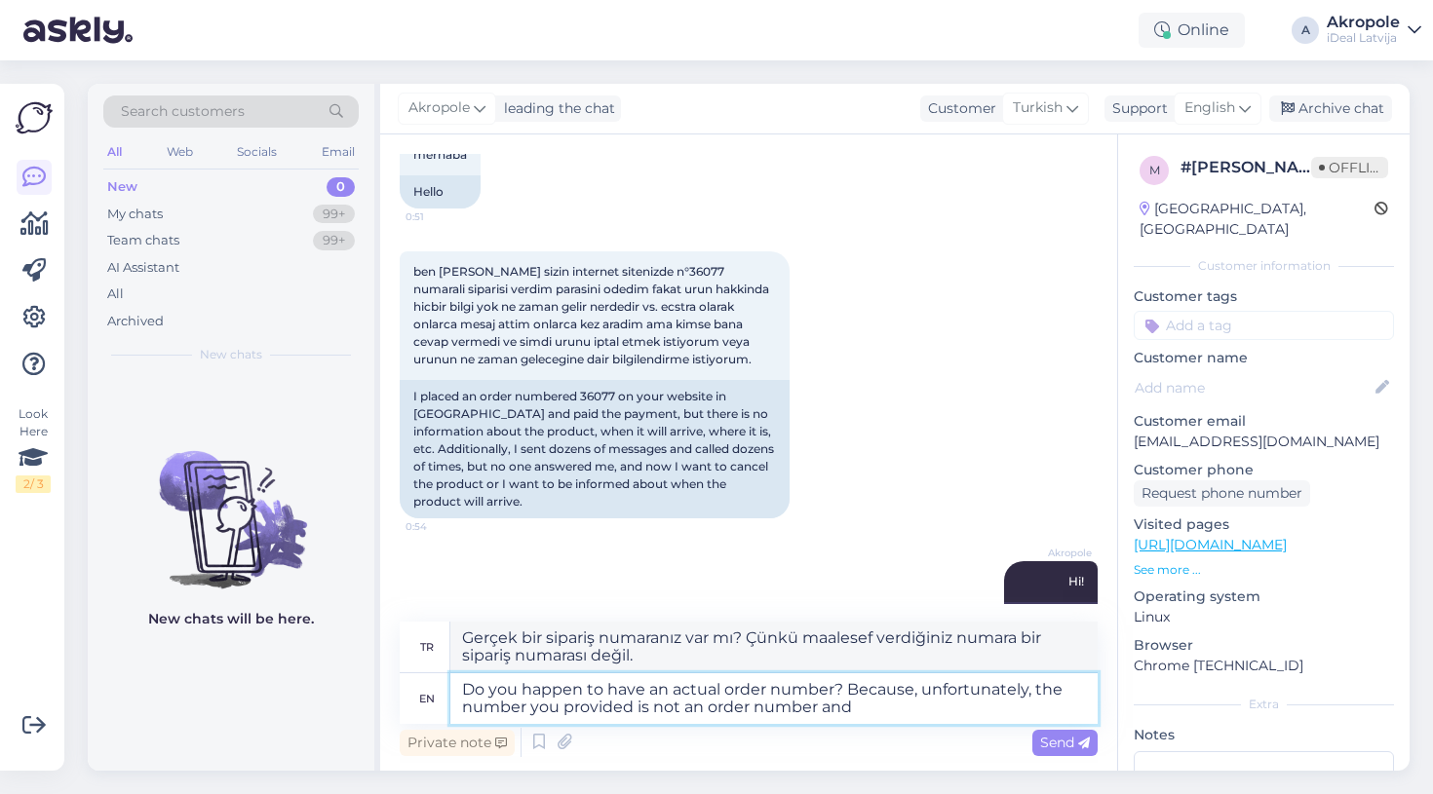
type textarea "Do you happen to have an actual order number? Because, unfortunately, the numbe…"
type textarea "Gerçek bir sipariş numaranız var mı? Çünkü maalesef verdiğiniz numara bir sipar…"
type textarea "Do you happen to have an actual order number? Because, unfortunately, the numbe…"
type textarea "Gerçek bir sipariş numaranız var mı? Çünkü maalesef verdiğiniz numara bir sipar…"
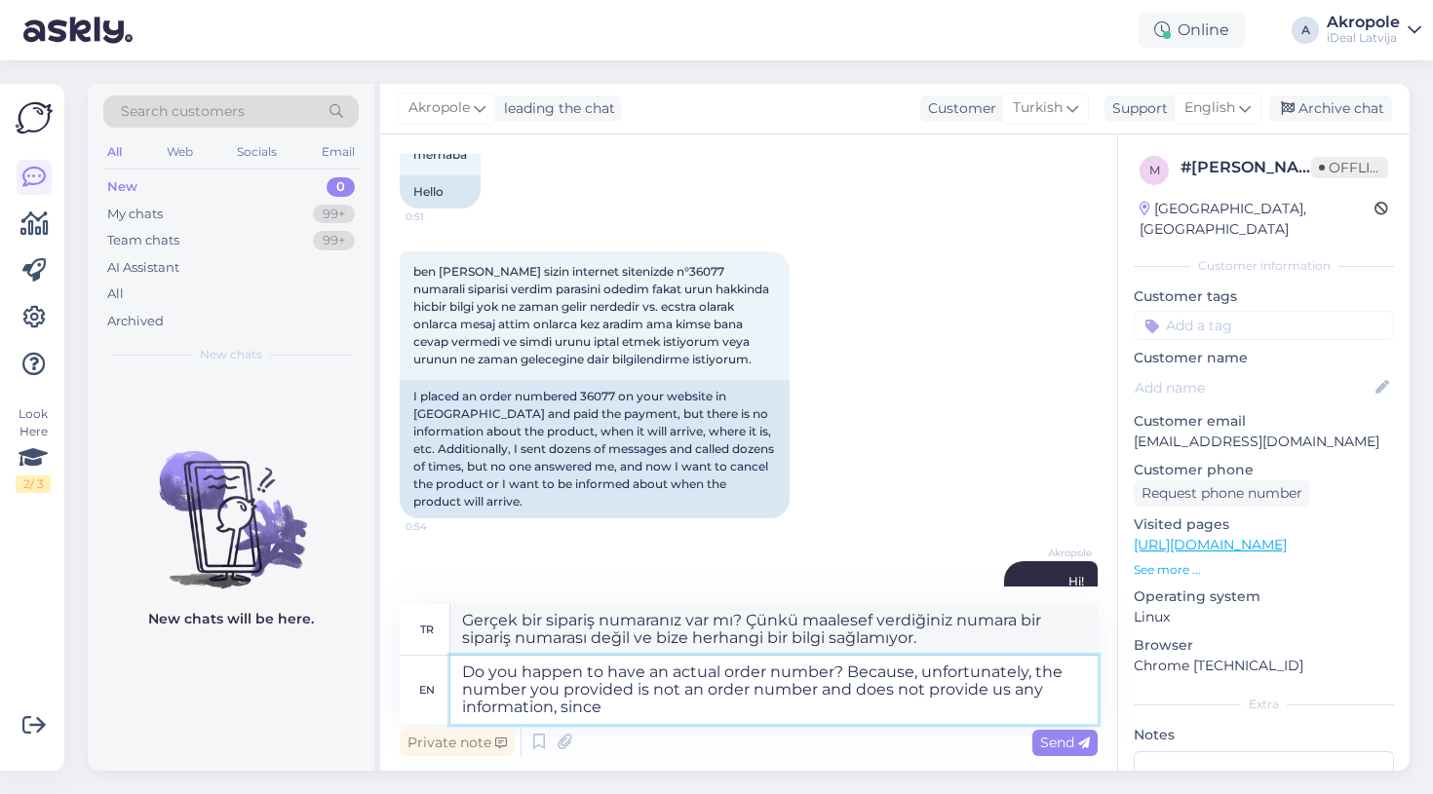
type textarea "Do you happen to have an actual order number? Because, unfortunately, the numbe…"
type textarea "Gerçek bir sipariş numaranız var mı? Çünkü ne yazık ki verdiğiniz numara bir si…"
type textarea "Do you happen to have an actual order number? Because, unfortunately, the numbe…"
type textarea "Gerçek bir sipariş numaranız var mı? Çünkü ne yazık ki, verdiğiniz numara bir s…"
type textarea "Do you happen to have an actual order number? Because, unfortunately, the numbe…"
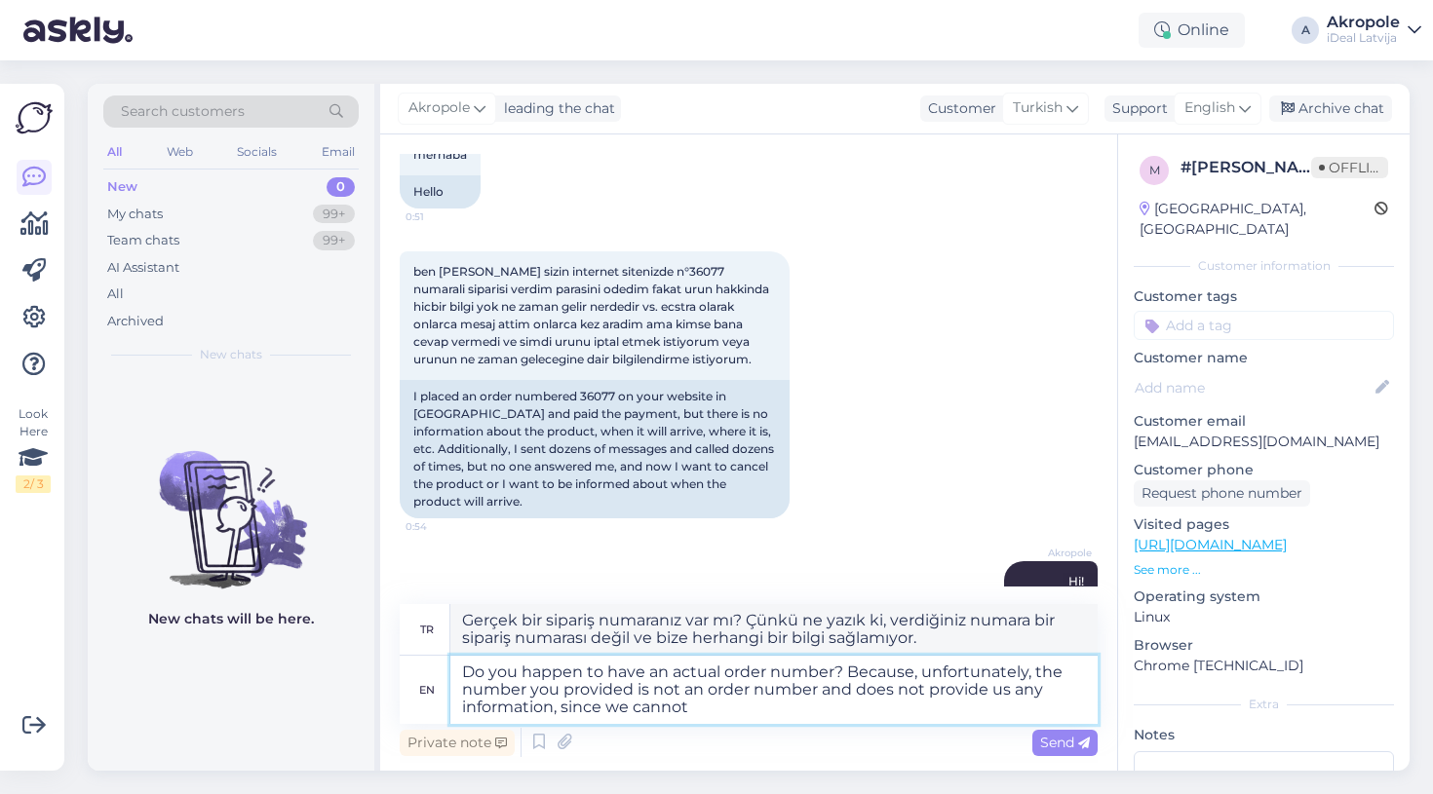
type textarea "Gerçek bir sipariş numaranız var mı? Çünkü ne yazık ki verdiğiniz numara bir si…"
type textarea "Do you happen to have an actual order number? Because, unfortunately, the numbe…"
type textarea "Gerçek bir sipariş numaranız var mı? Maalesef, verdiğiniz numara bir sipariş nu…"
type textarea "Do you happen to have an actual order number? Because, unfortunately, the numbe…"
type textarea "Gerçek bir sipariş numaranız var mı? Çünkü ne yazık ki verdiğiniz numara bir si…"
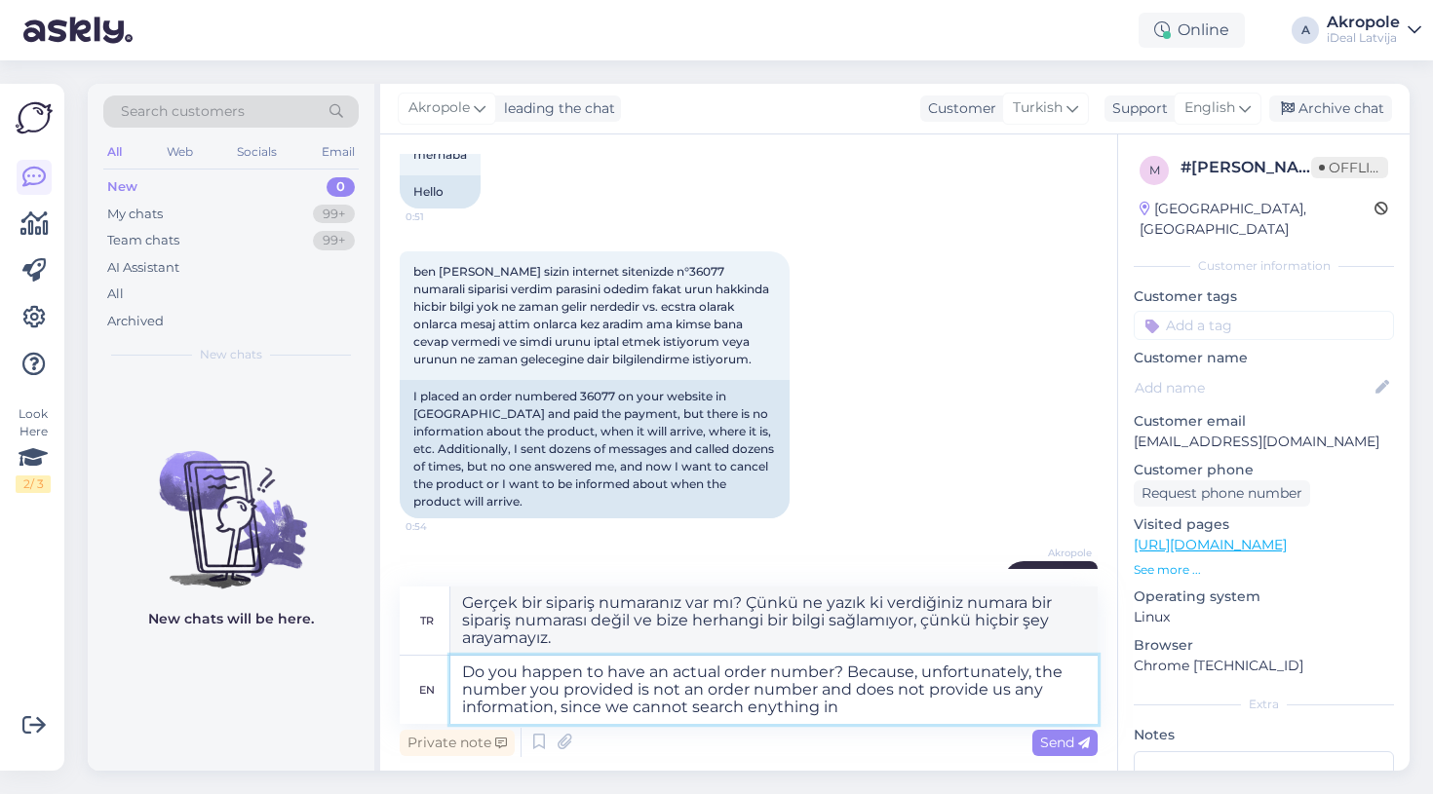
type textarea "Do you happen to have an actual order number? Because, unfortunately, the numbe…"
type textarea "Gerçek bir sipariş numaranız var mı? Çünkü ne yazık ki verdiğiniz numara bir si…"
click at [758, 708] on textarea "Do you happen to have an actual order number? Because, unfortunately, the numbe…" at bounding box center [773, 690] width 647 height 68
type textarea "Do you happen to have an actual order number? Because, unfortunately, the numbe…"
type textarea "Gerçek bir sipariş numaranız var mı? Çünkü ne yazık ki verdiğiniz numara bir si…"
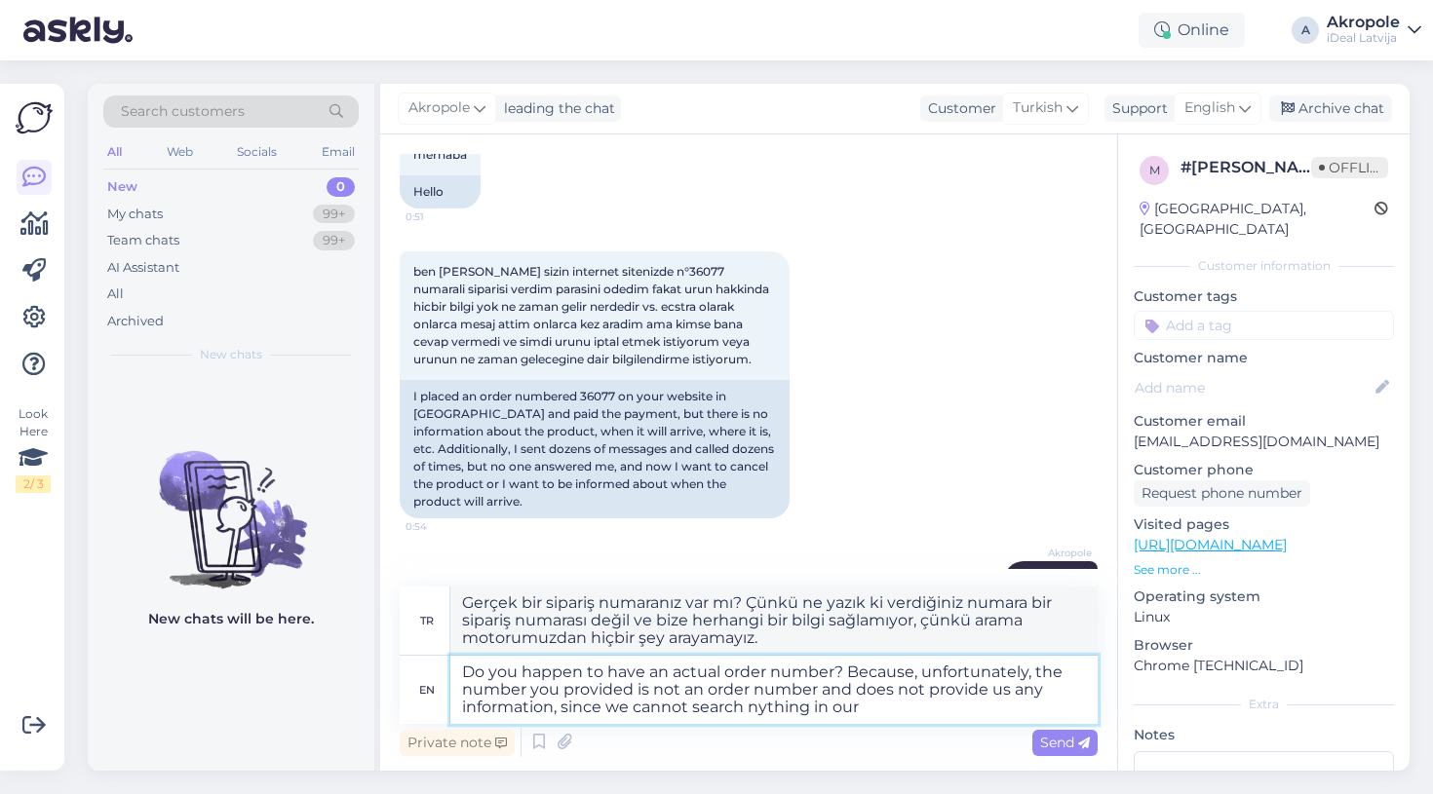
type textarea "Do you happen to have an actual order number? Because, unfortunately, the numbe…"
click at [881, 712] on textarea "Do you happen to have an actual order number? Because, unfortunately, the numbe…" at bounding box center [773, 690] width 647 height 68
type textarea "Gerçek bir sipariş numaranız var mı? Çünkü ne yazık ki verdiğiniz numara bir si…"
type textarea "Do you happen to have an actual order number? Because, unfortunately, the numbe…"
type textarea "Gerçek bir sipariş numaranız var mı? Çünkü maalesef verdiğiniz numara bir sipar…"
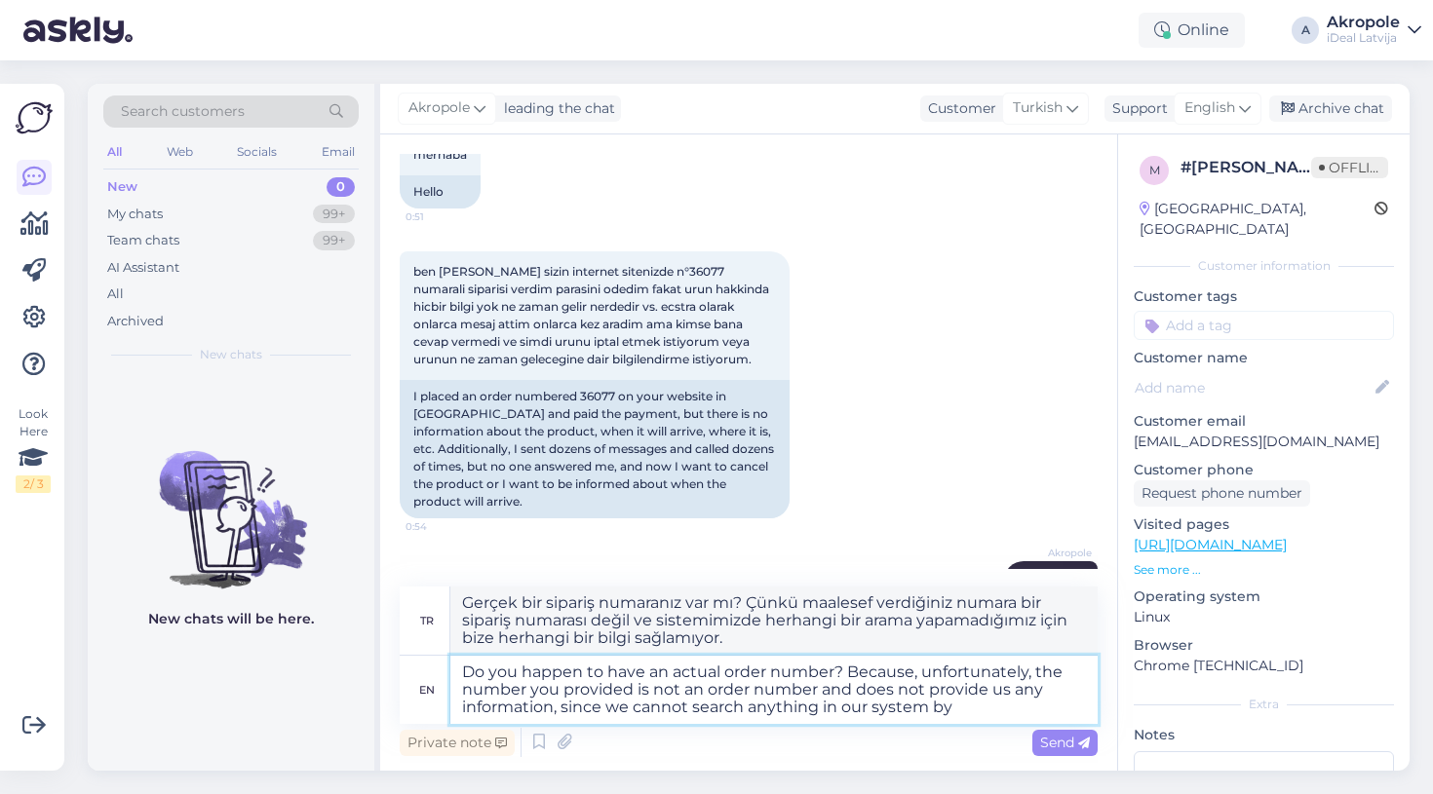
type textarea "Do you happen to have an actual order number? Because, unfortunately, the numbe…"
type textarea "Gerçek bir sipariş numaranız var mı? Çünkü ne yazık ki, verdiğiniz numara bir s…"
type textarea "Do you happen to have an actual order number? Because, unfortunately, the numbe…"
type textarea "Gerçek bir sipariş numaranız var mı? Çünkü ne yazık ki, verdiğiniz numara bir s…"
type textarea "Do you happen to have an actual order number? Because, unfortunately, the numbe…"
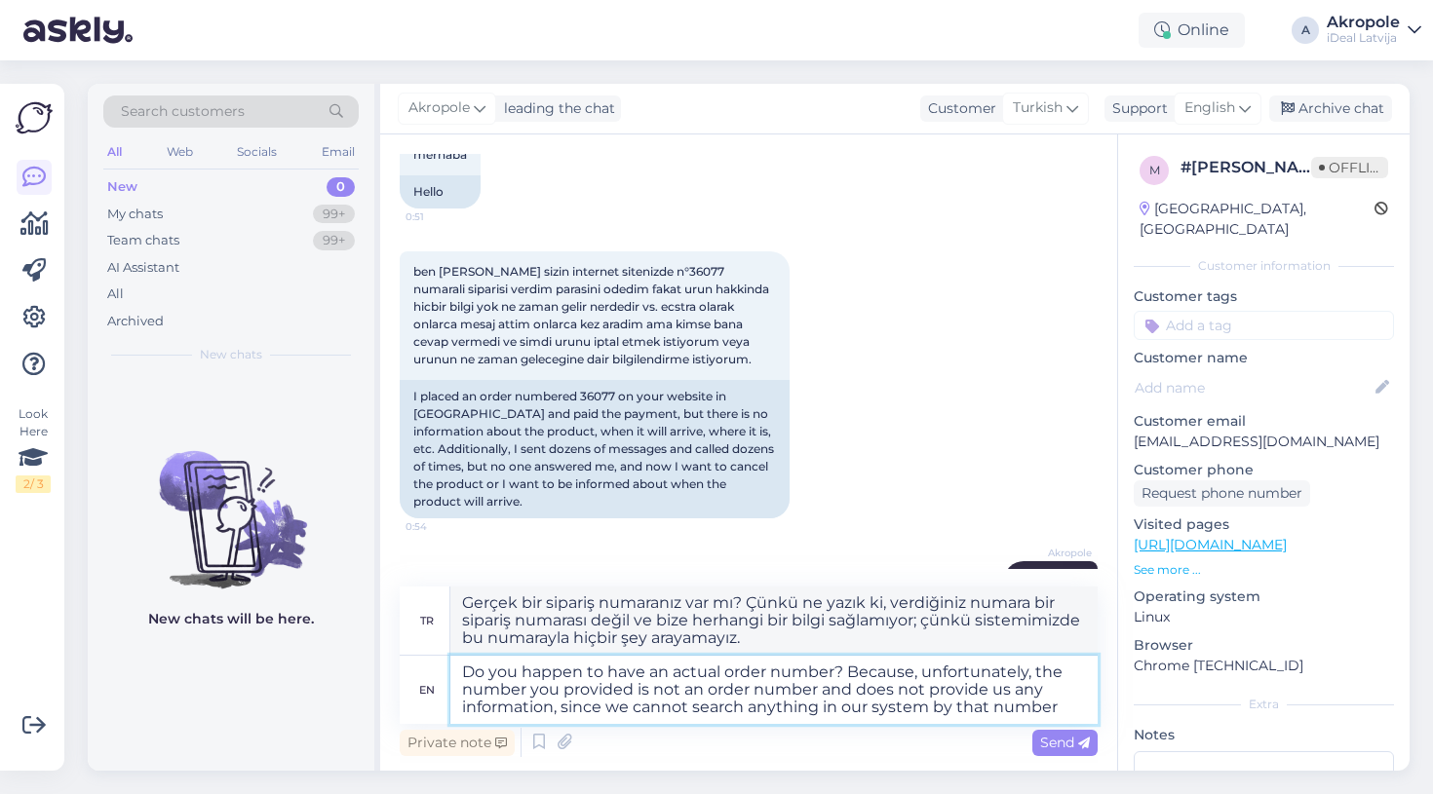
type textarea "Gerçek bir sipariş numaranız var mı? Çünkü maalesef verdiğiniz numara bir sipar…"
type textarea "Do you happen to have an actual order number? Because, unfortunately, the numbe…"
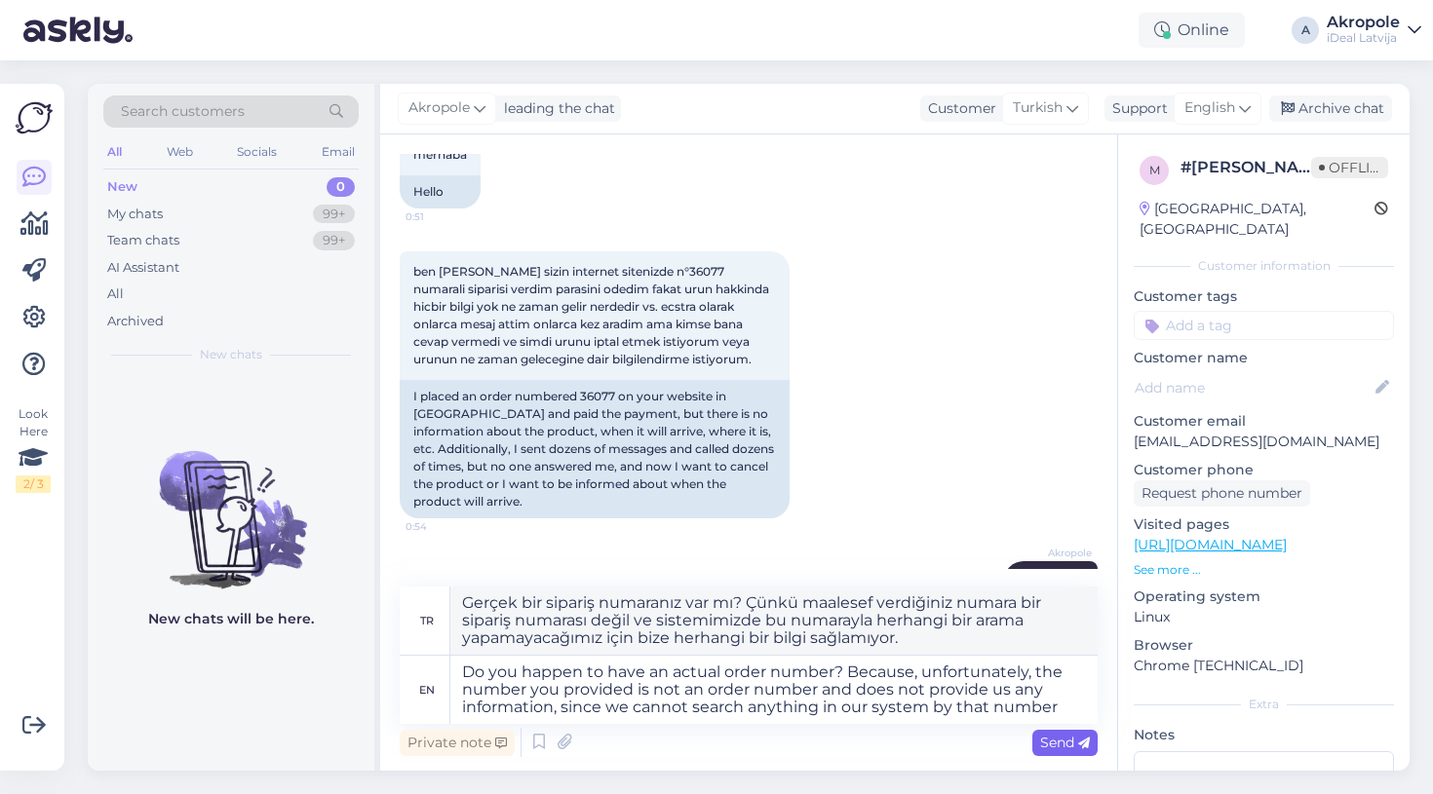
click at [1064, 736] on span "Send" at bounding box center [1065, 743] width 50 height 18
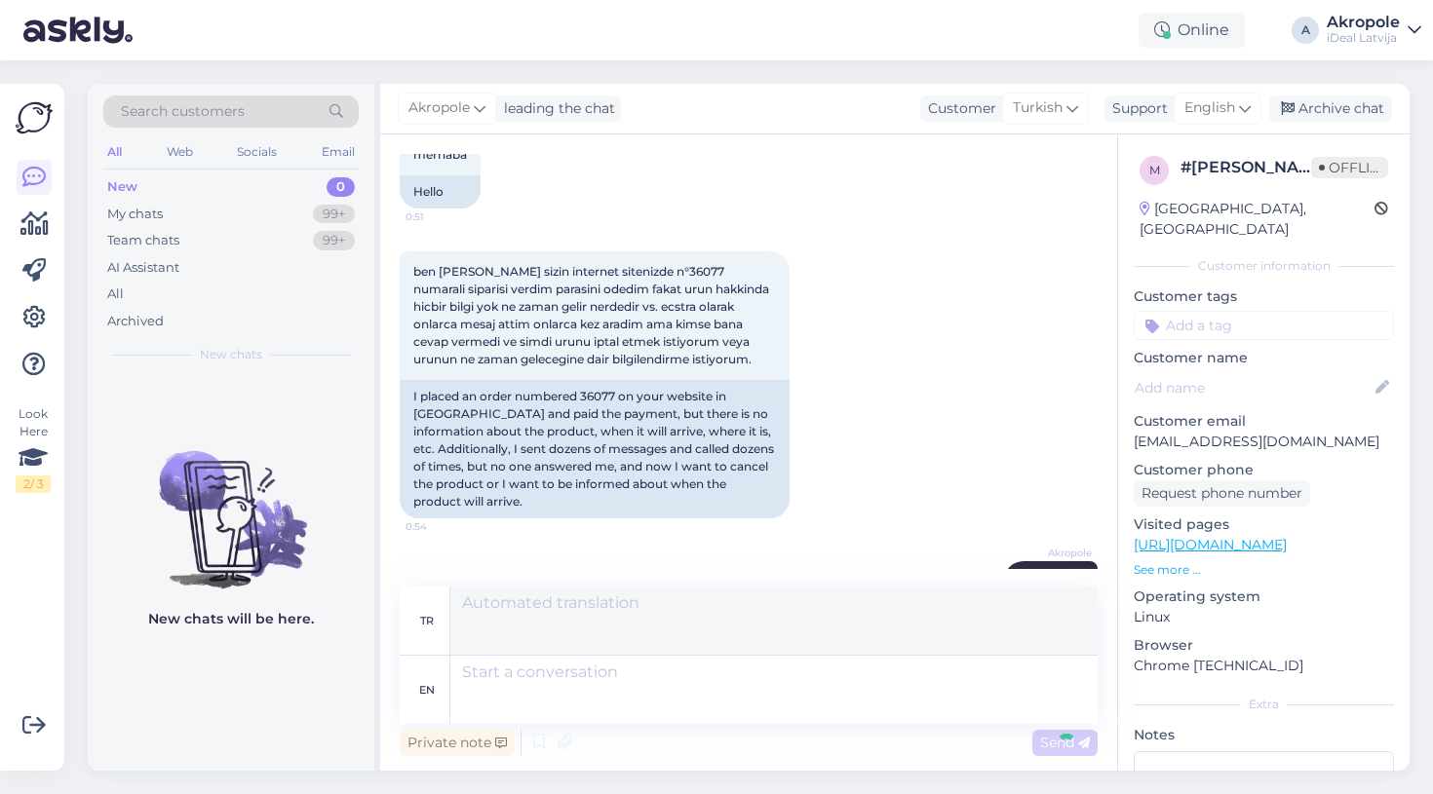
scroll to position [345, 0]
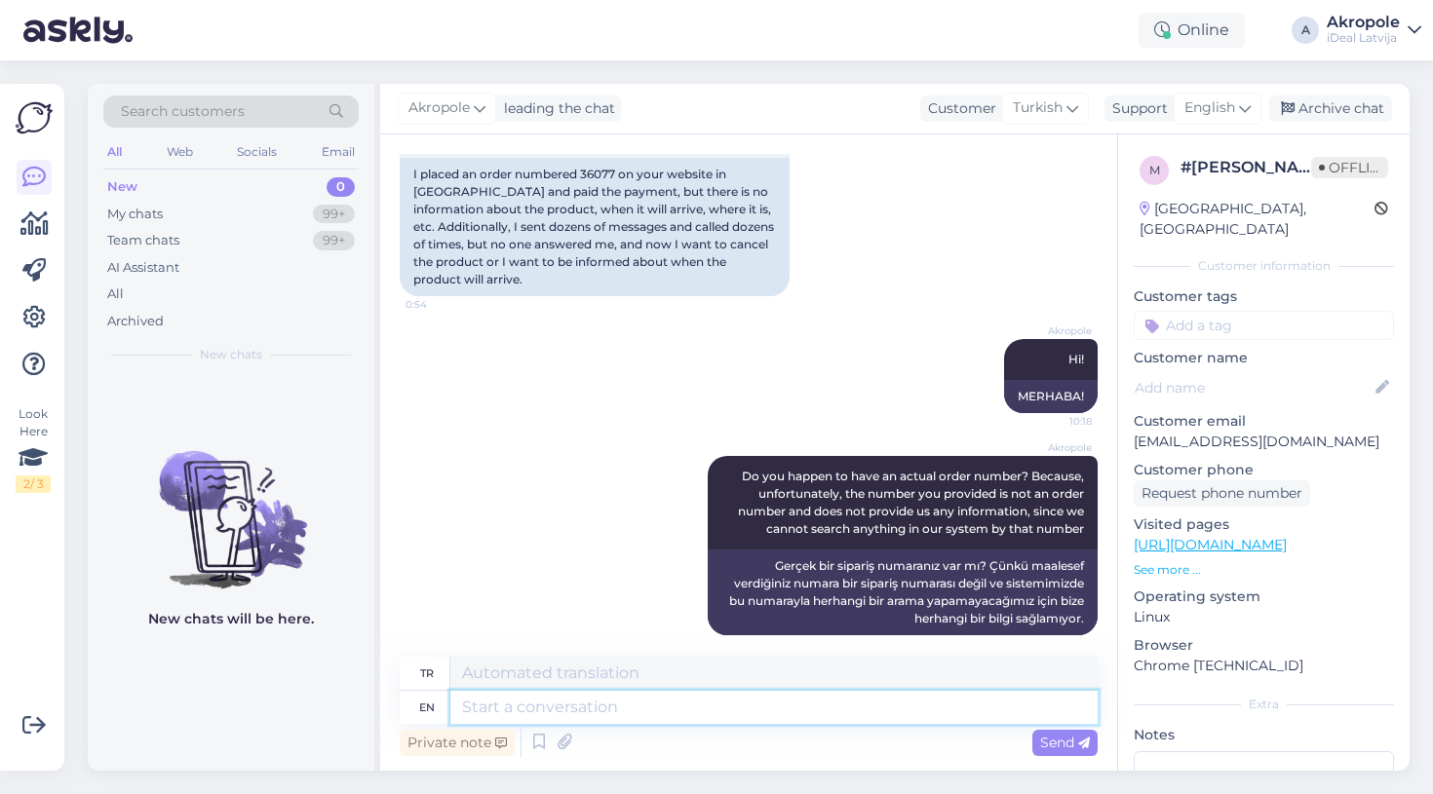
click at [751, 706] on textarea at bounding box center [773, 707] width 647 height 33
type textarea "W"
type textarea "Online"
type textarea "Çevrimiçi"
type textarea "Online order"
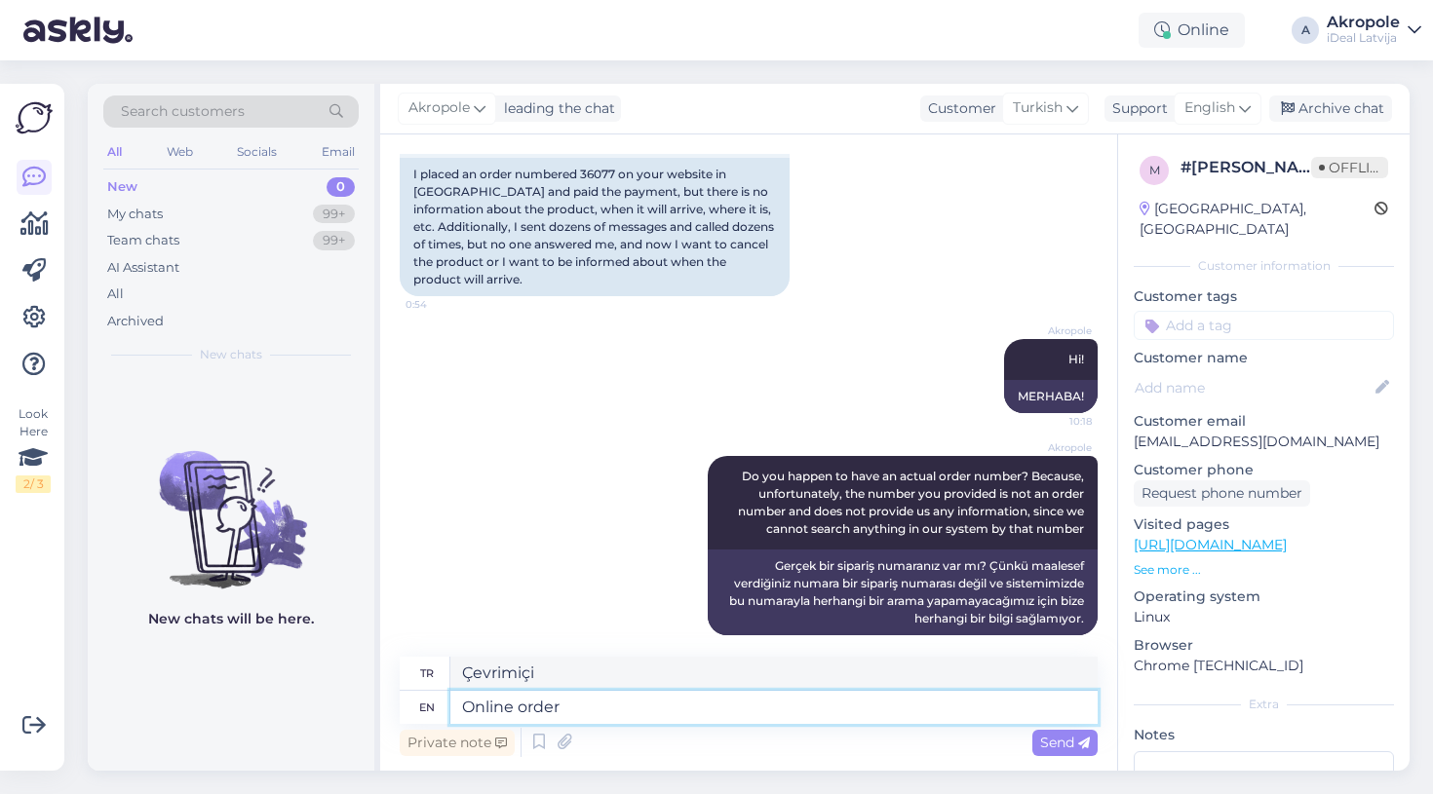
type textarea "Çevrimiçi sipariş"
type textarea "Online order purchases"
type textarea "Çevrimiçi sipariş alımları"
type textarea "Online order purchases should be starting"
type textarea "Çevrimiçi sipariş alımları başlamalı"
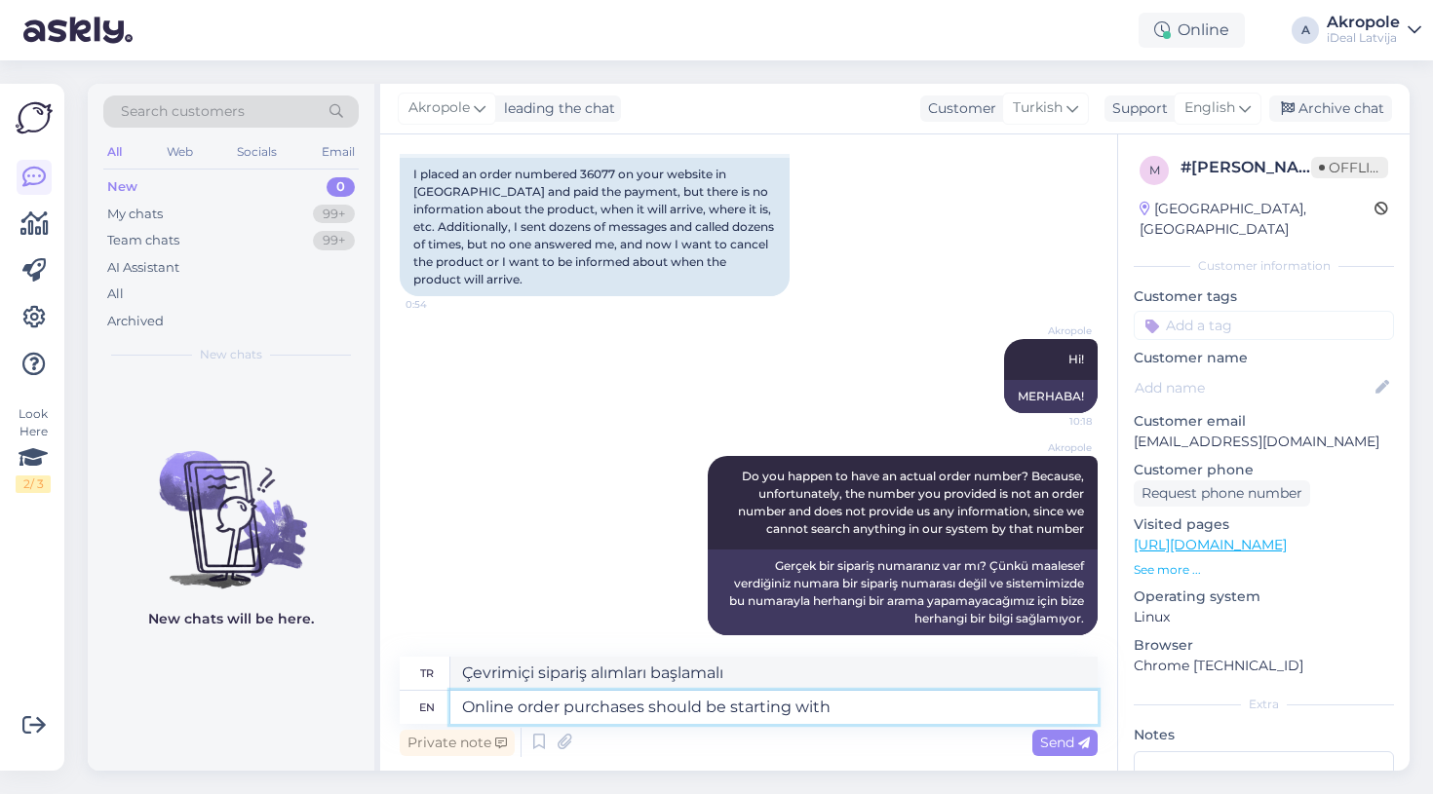
type textarea "Online order purchases should be starting with ""
type textarea "Çevrimiçi sipariş alımları şu şekilde başlamalıdır:"
type textarea "Online order purchases should be starting with "20000""
type textarea "Çevrimiçi sipariş alımları "20000" ile başlamalıdır"
type textarea "Online order purchases should be starting with "20000" and"
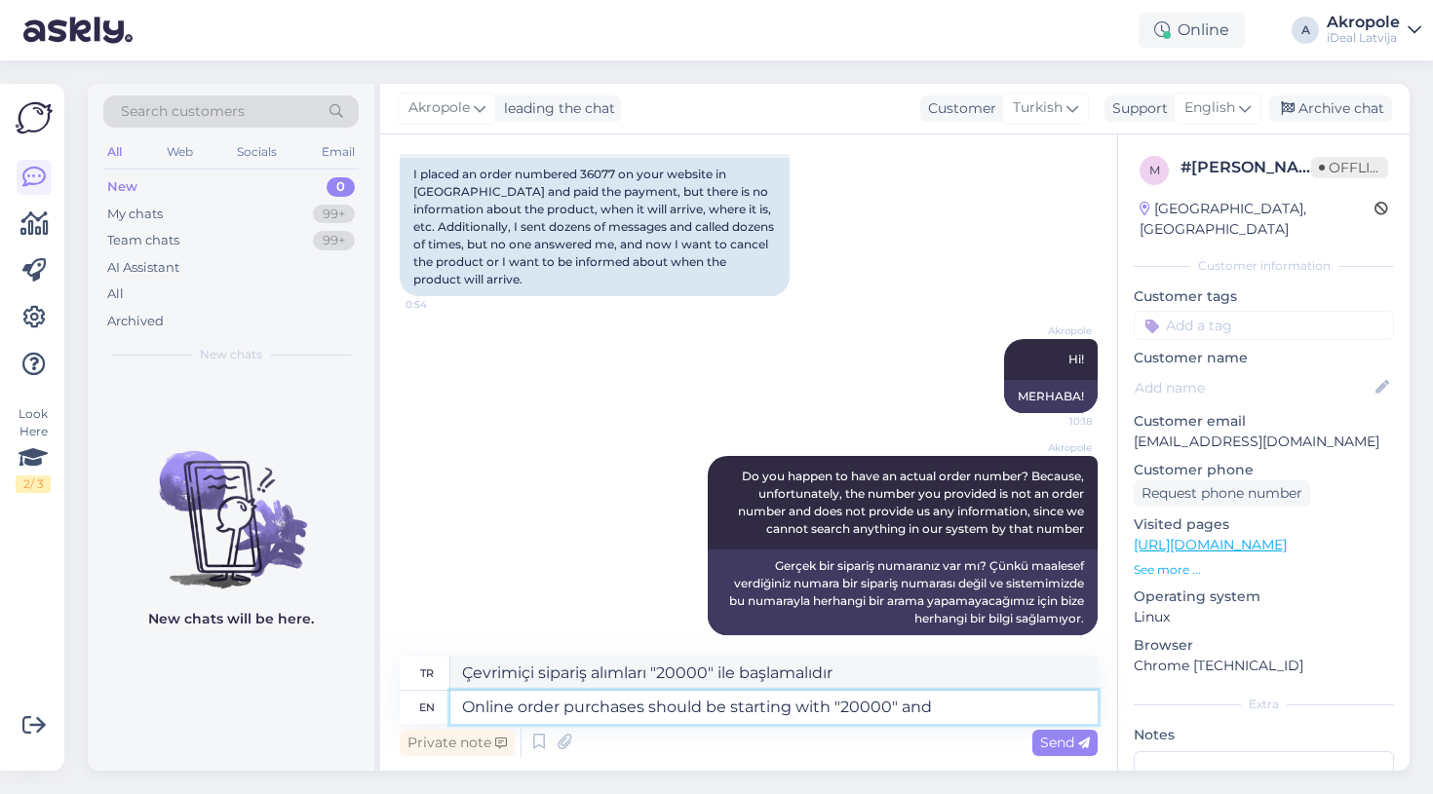
type textarea "Çevrimiçi sipariş alımları "20000" ile başlamalı ve"
type textarea "Online order purchases should be starting with "20000" and usually"
type textarea "Çevrimiçi sipariş alımları "20000" ile başlamalı ve genellikle"
type textarea "Online order purchases should be starting with "20000" and usually have 9-10"
type textarea "Çevrimiçi sipariş alımları "20000" ile başlamalı ve genellikle 9-10 adet olmalı…"
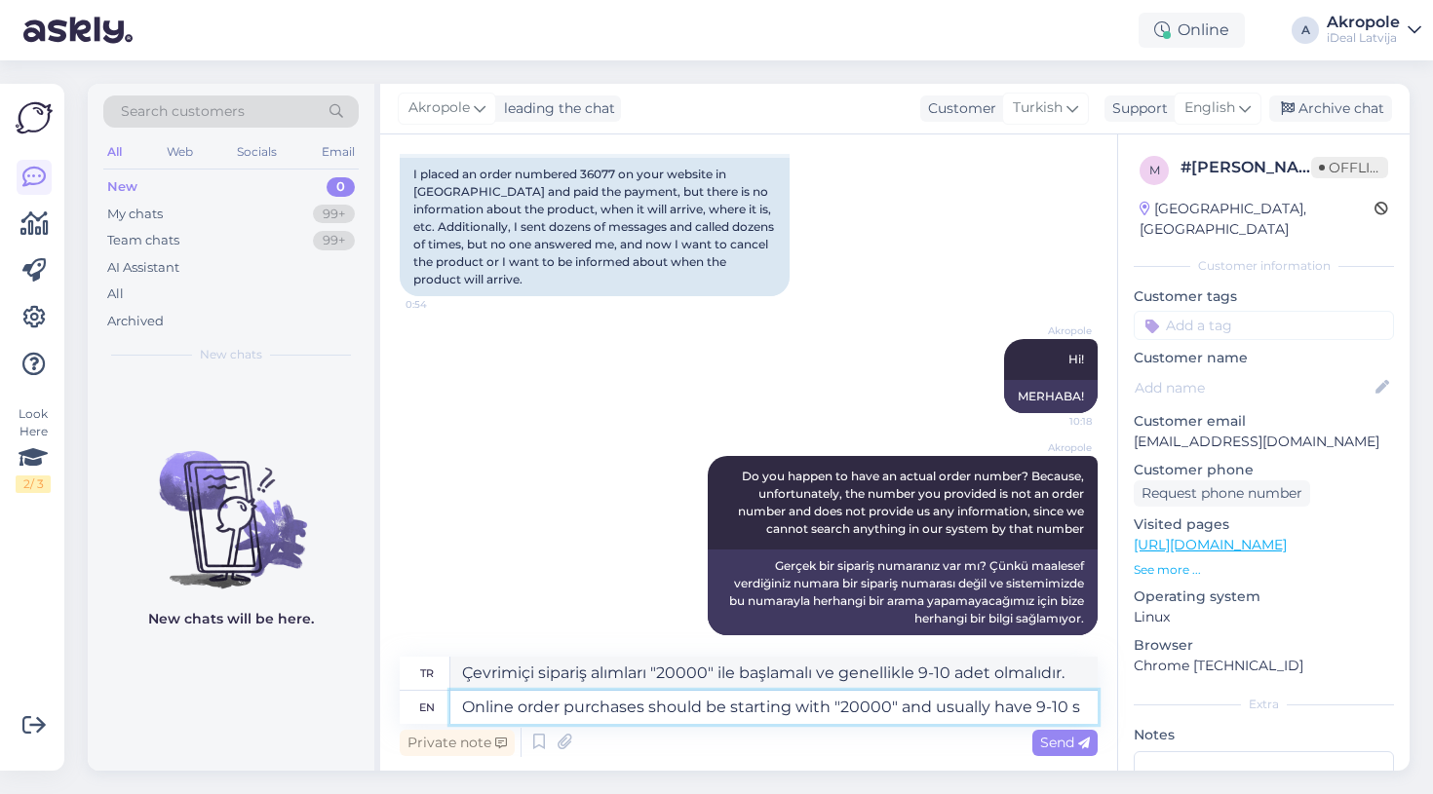
type textarea "Online order purchases should be starting with "20000" and usually have 9-10 sy"
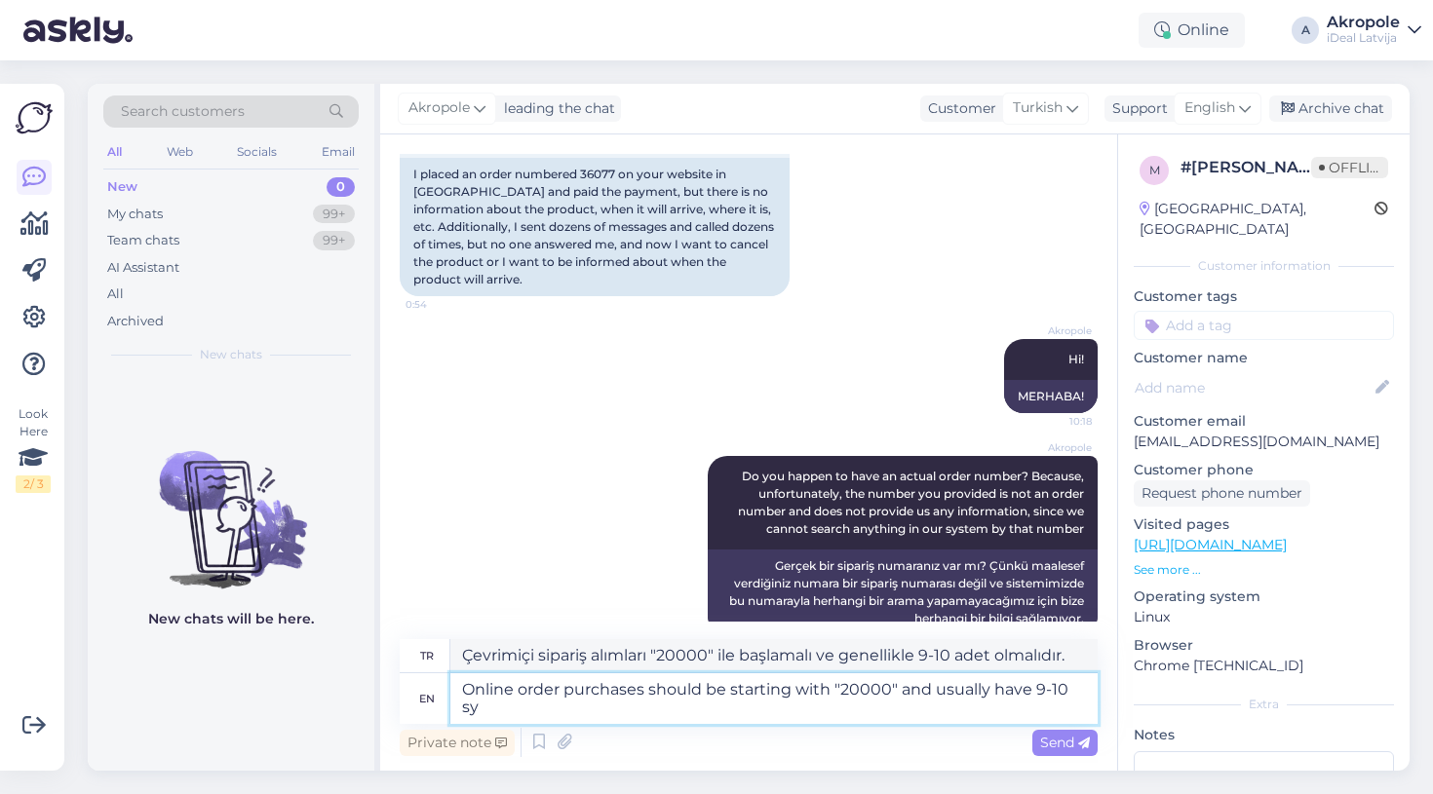
type textarea "Çevrimiçi sipariş alımları "20000" ile başlamalı ve genellikle 9-10 sy olmalıdır"
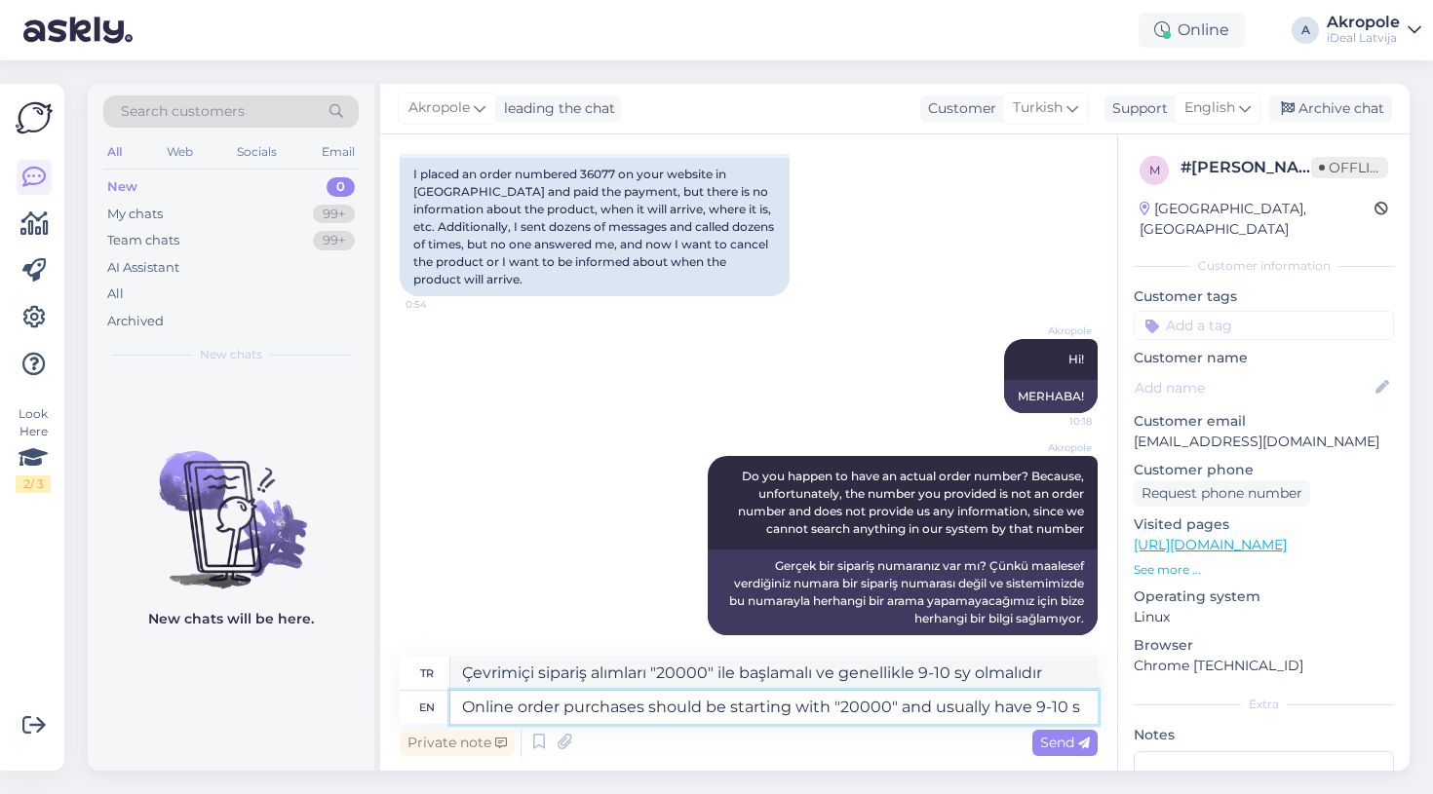
type textarea "Online order purchases should be starting with "20000" and usually have 9-10"
type textarea "Çevrimiçi sipariş alımları "20000" ile başlamalı ve genellikle 9-10 adet olmalı…"
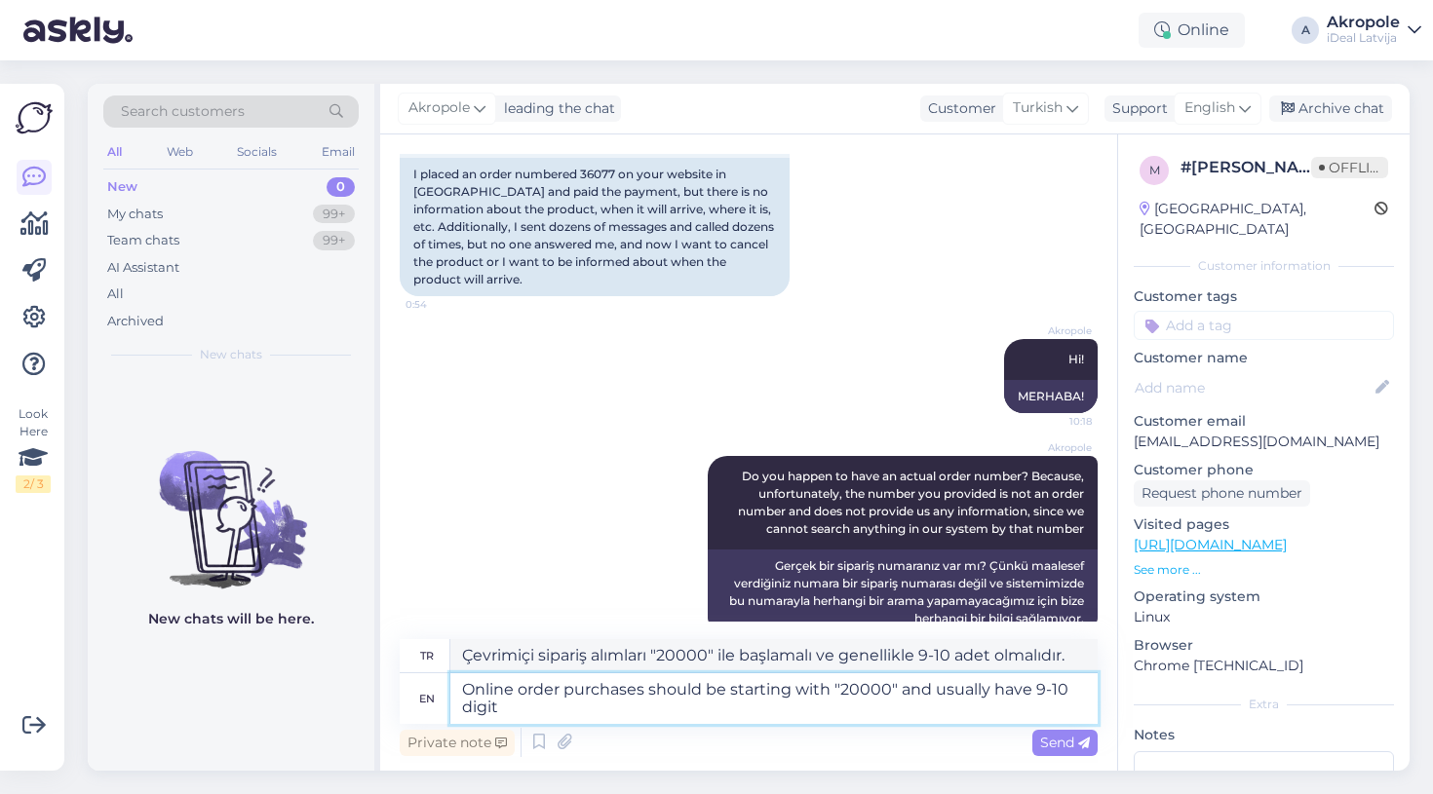
type textarea "Online order purchases should be starting with "20000" and usually have 9-10 di…"
type textarea "Çevrimiçi sipariş alımları "20000" ile başlamalı ve genellikle 9-10 haneli olma…"
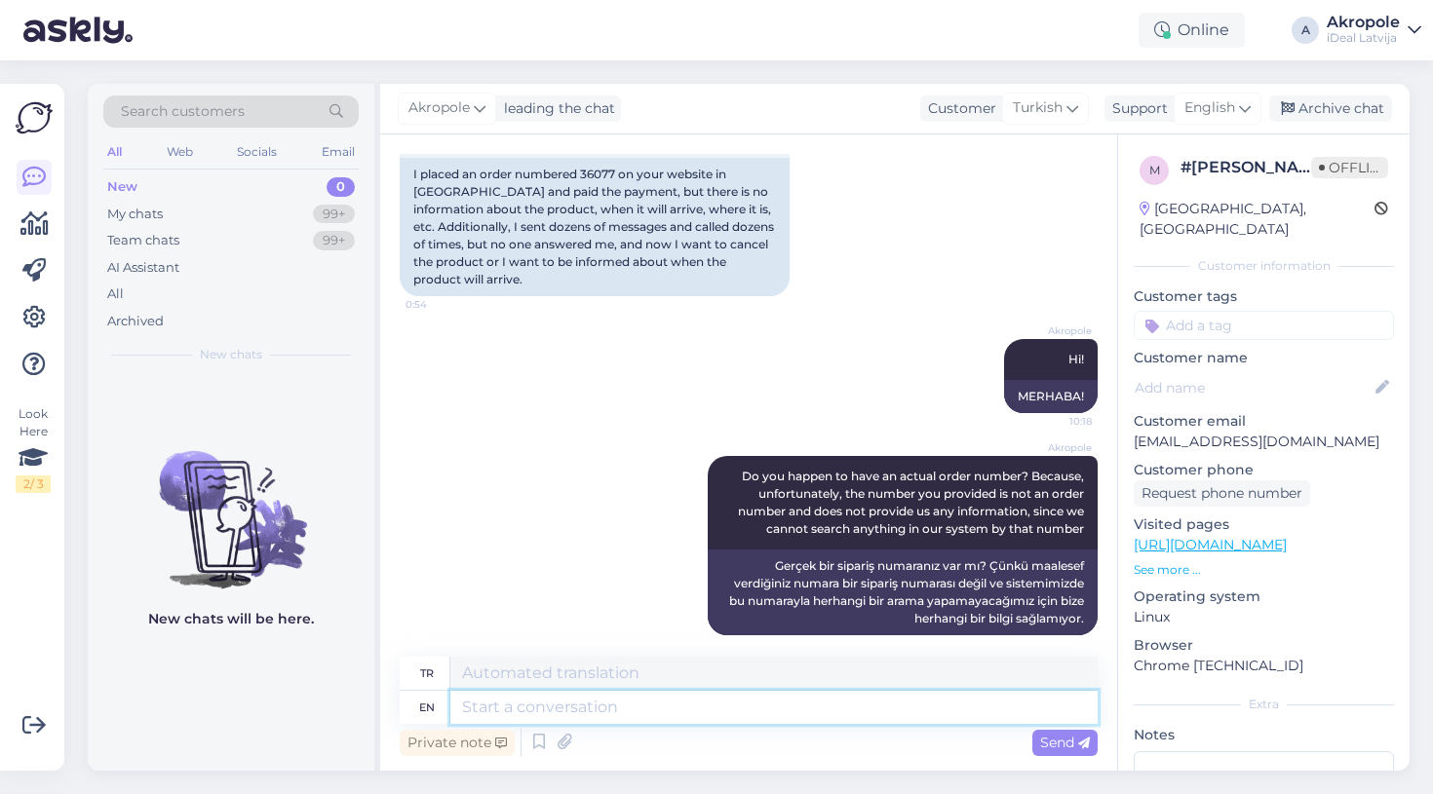
scroll to position [497, 0]
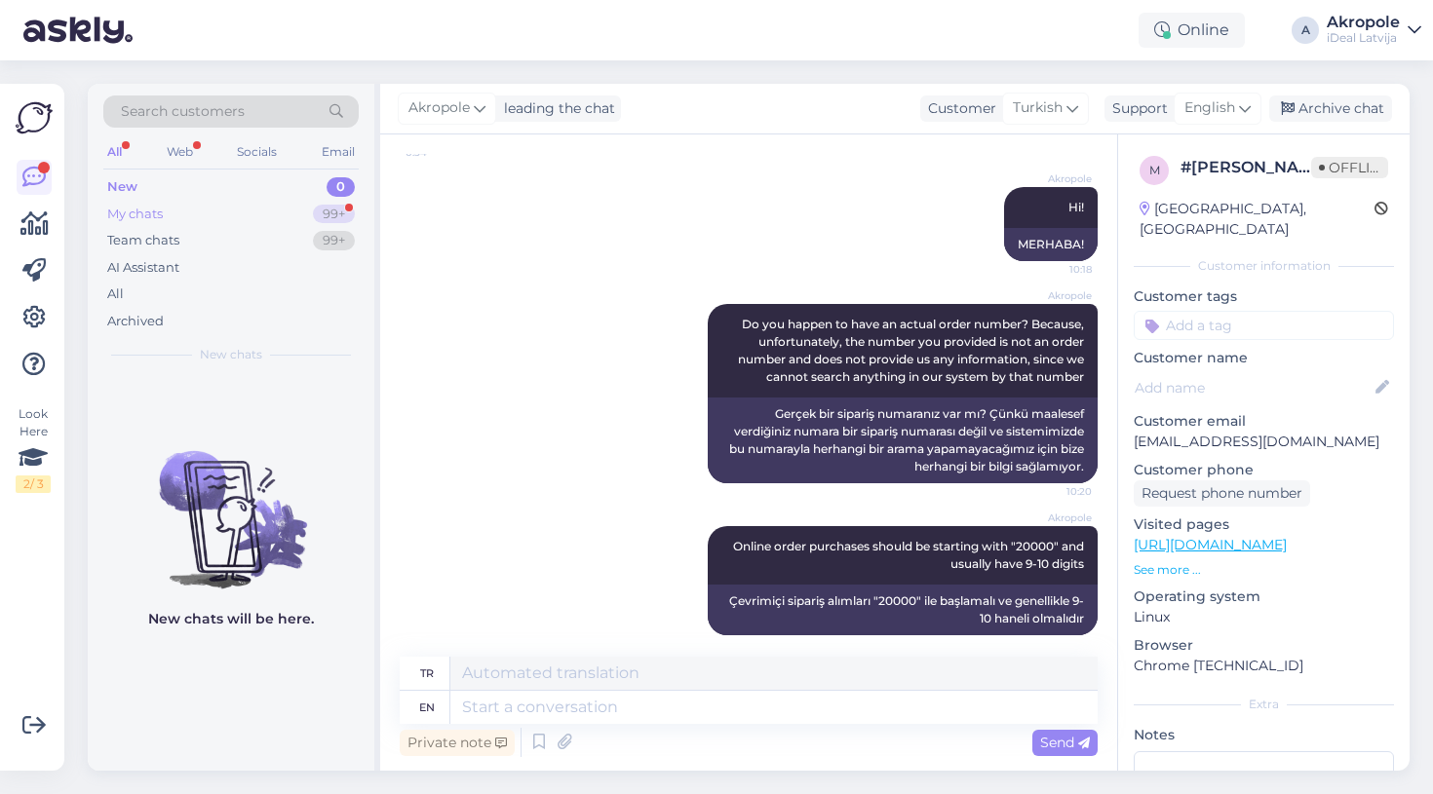
click at [213, 215] on div "My chats 99+" at bounding box center [230, 214] width 255 height 27
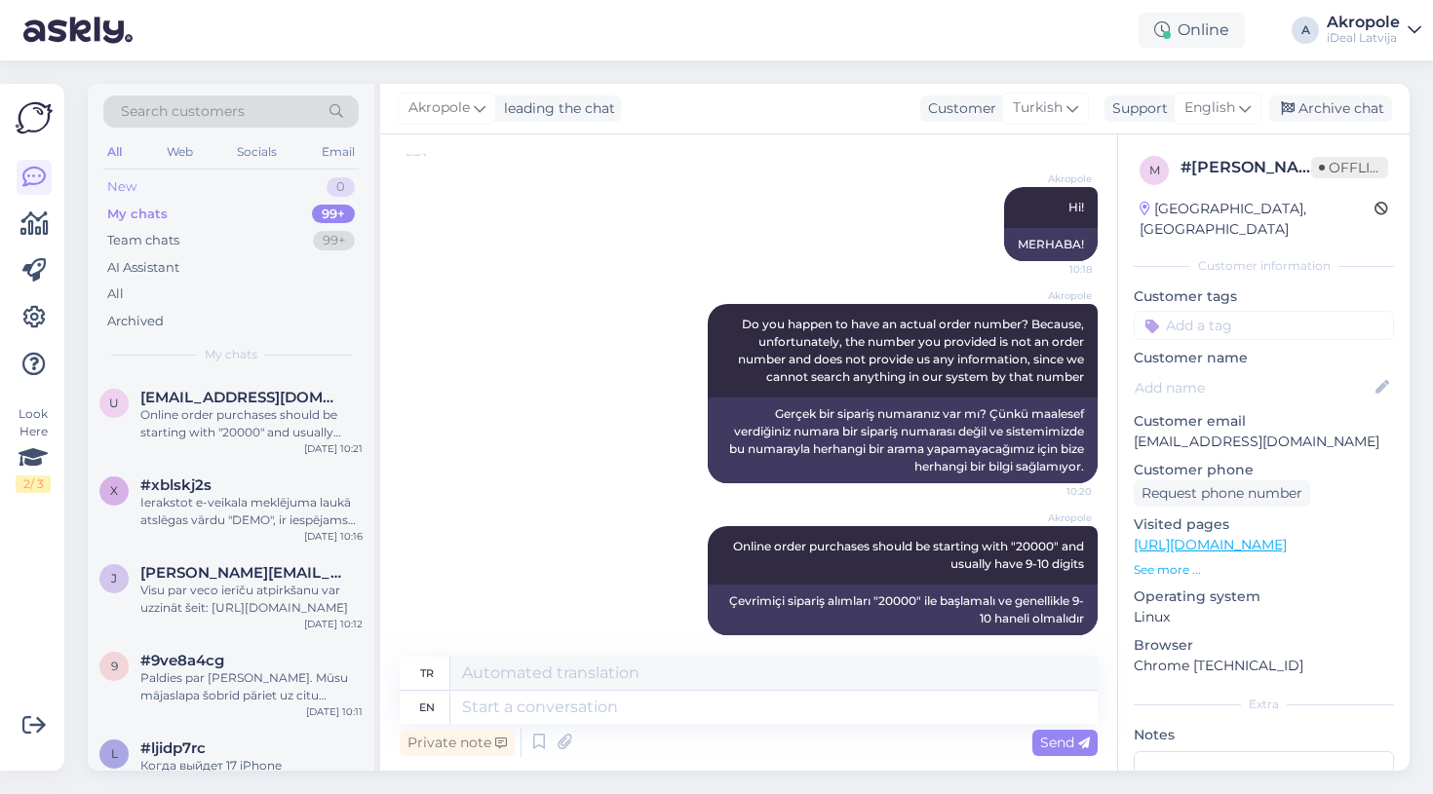
scroll to position [0, 0]
click at [253, 181] on div "New 0" at bounding box center [230, 186] width 255 height 27
